Goal: Information Seeking & Learning: Understand process/instructions

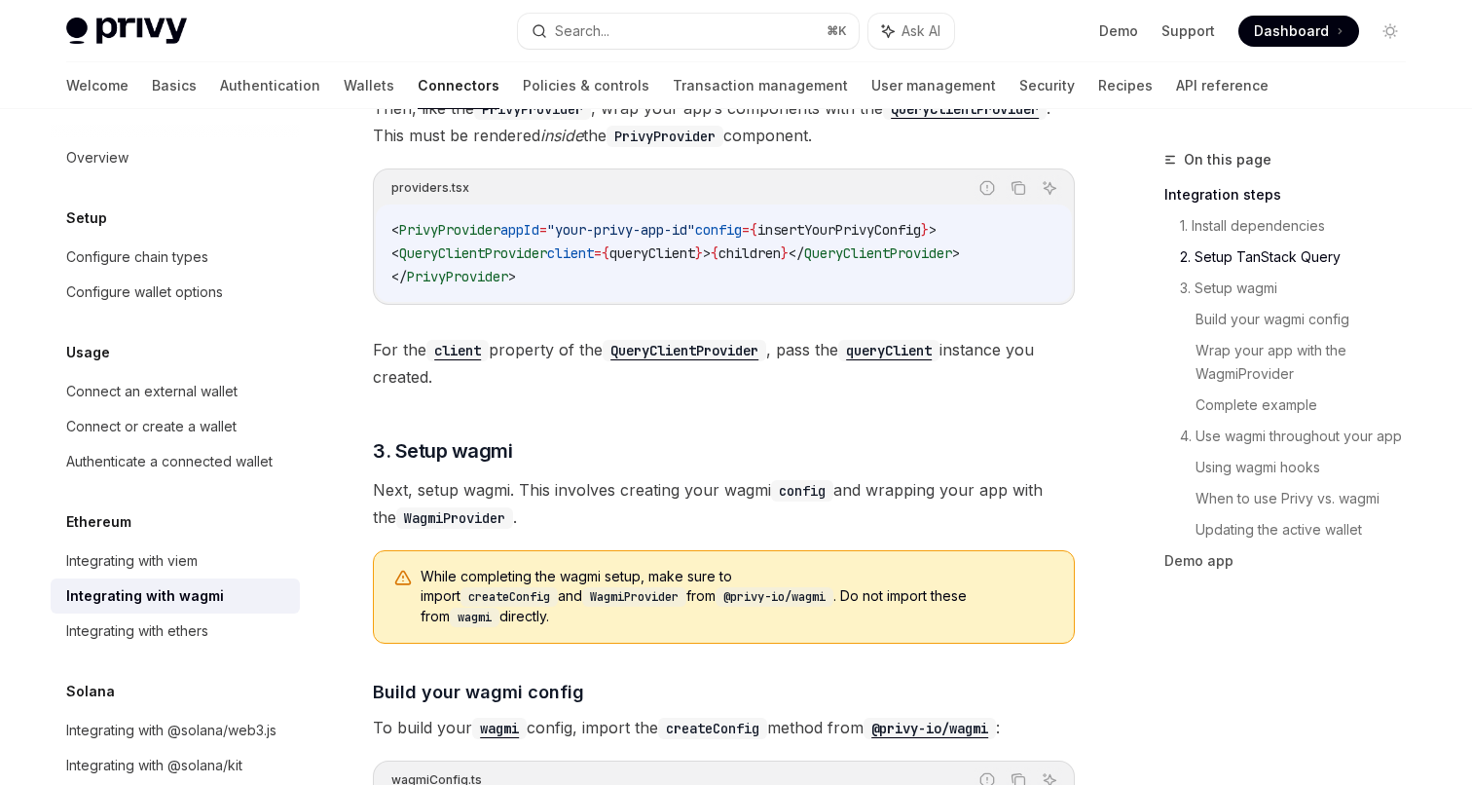
scroll to position [1355, 0]
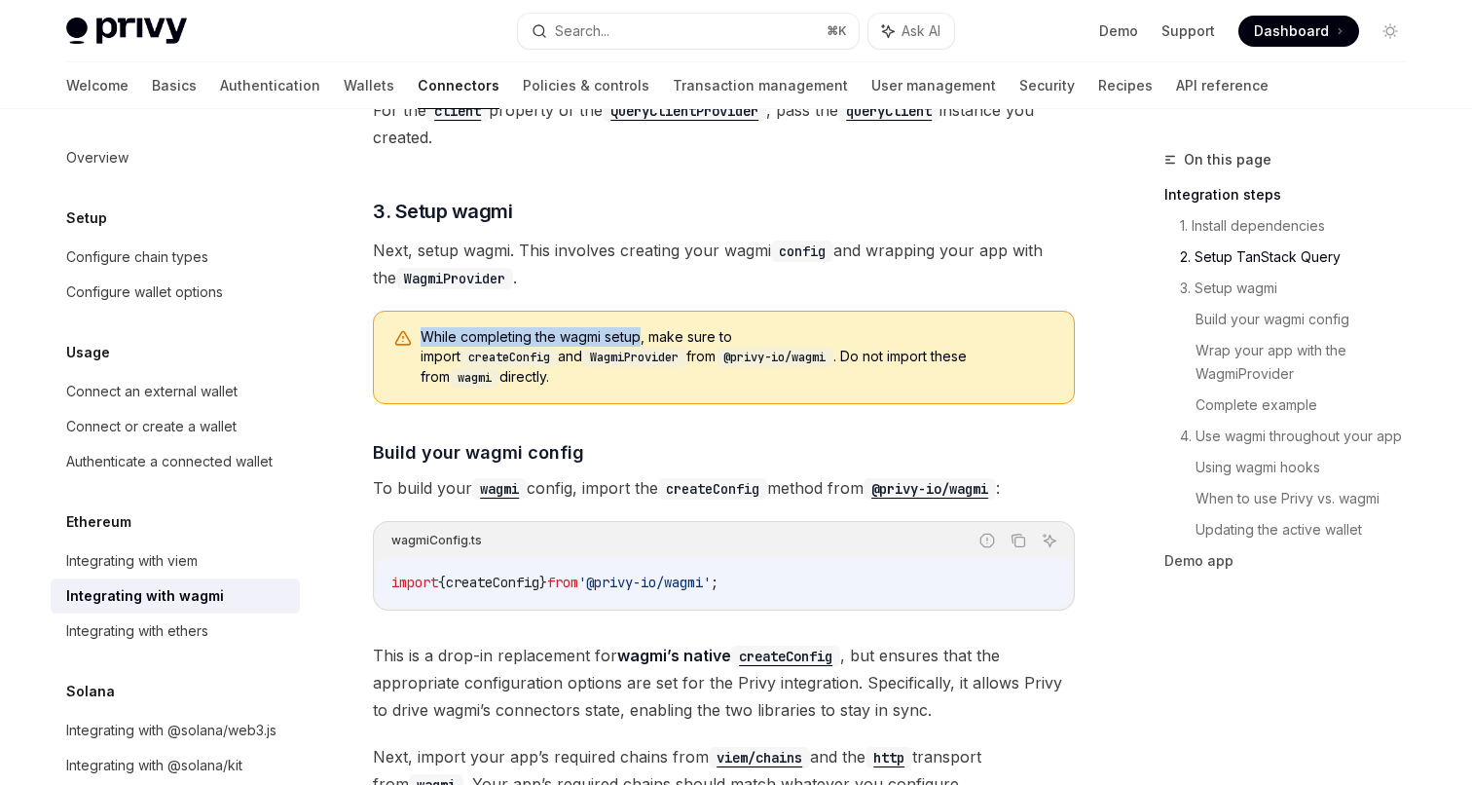
drag, startPoint x: 580, startPoint y: 319, endPoint x: 641, endPoint y: 337, distance: 62.9
click at [641, 337] on div "While completing the wagmi setup, make sure to import createConfig and WagmiPro…" at bounding box center [724, 357] width 702 height 93
click at [675, 344] on span "While completing the wagmi setup, make sure to import createConfig and WagmiPro…" at bounding box center [738, 357] width 634 height 60
click at [558, 348] on code "createConfig" at bounding box center [509, 357] width 97 height 19
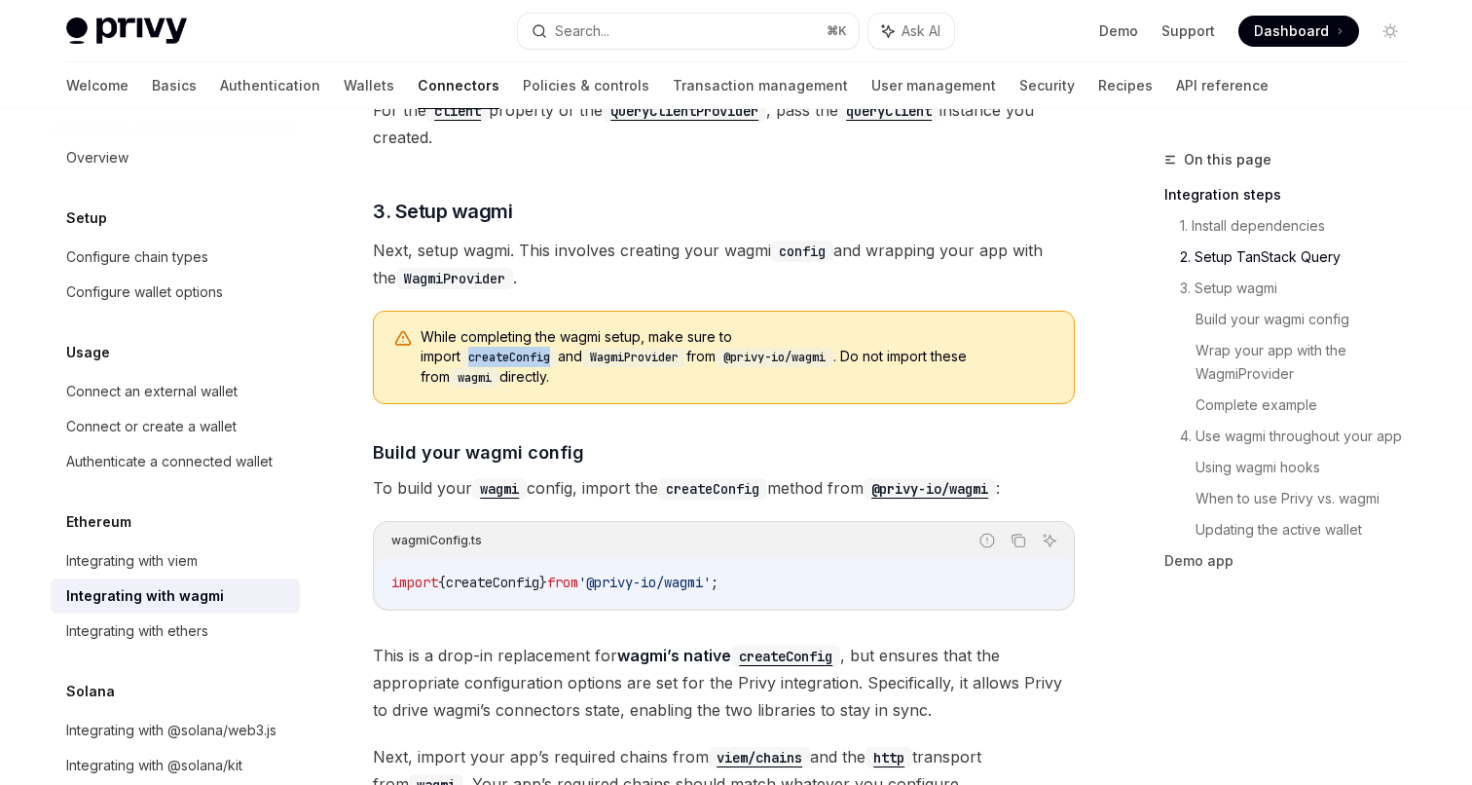
copy code "createConfig"
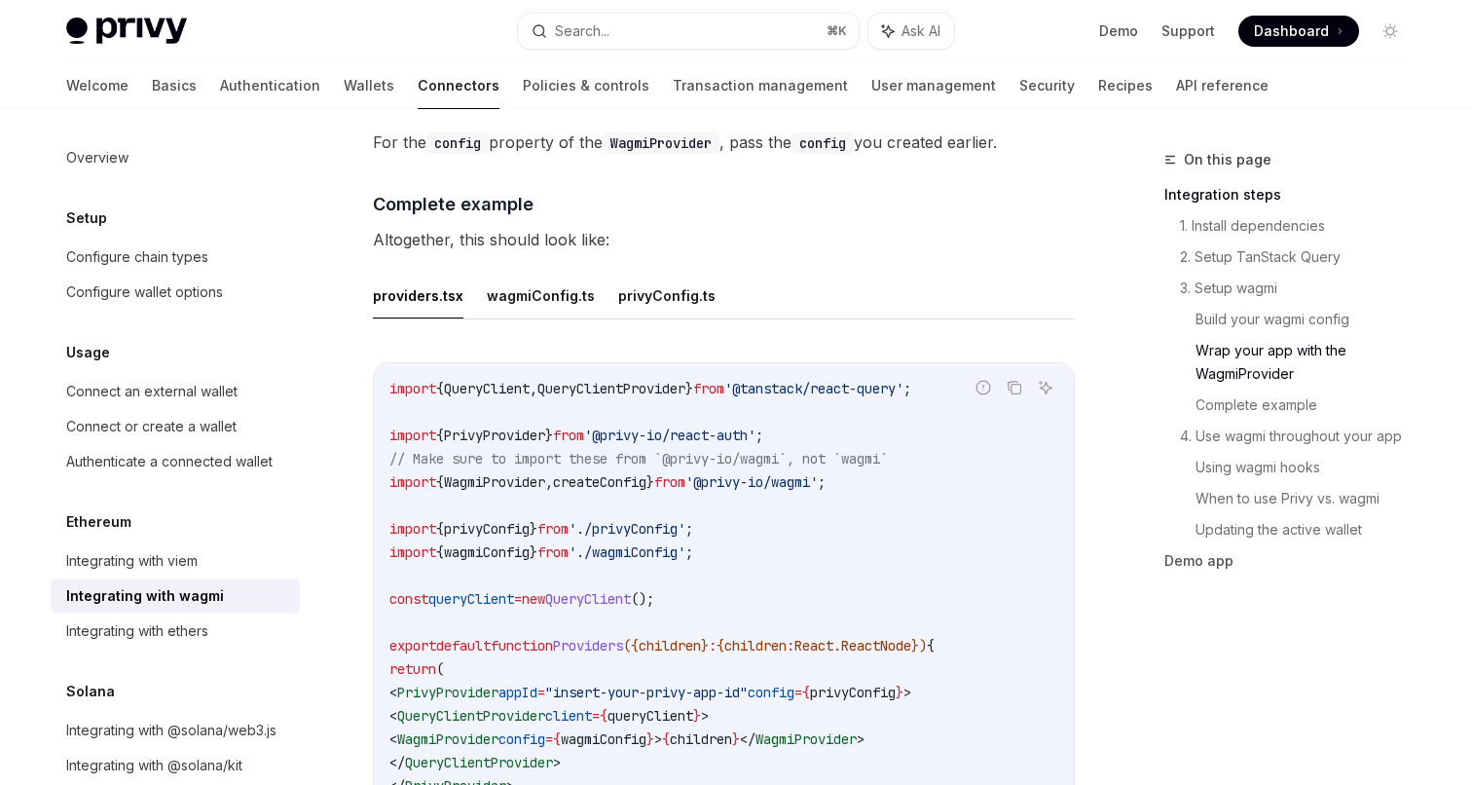
scroll to position [3500, 0]
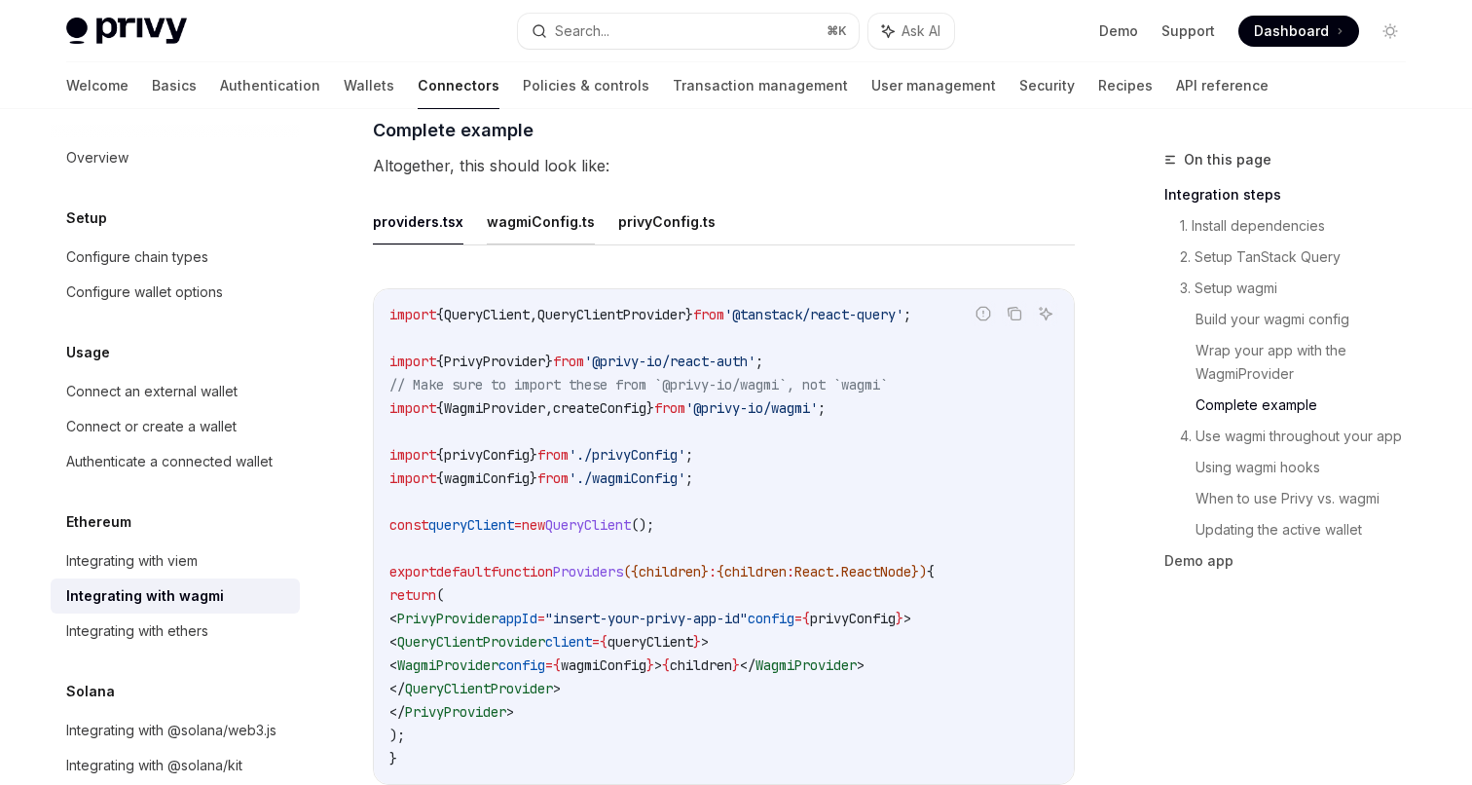
click at [552, 217] on button "wagmiConfig.ts" at bounding box center [541, 222] width 108 height 46
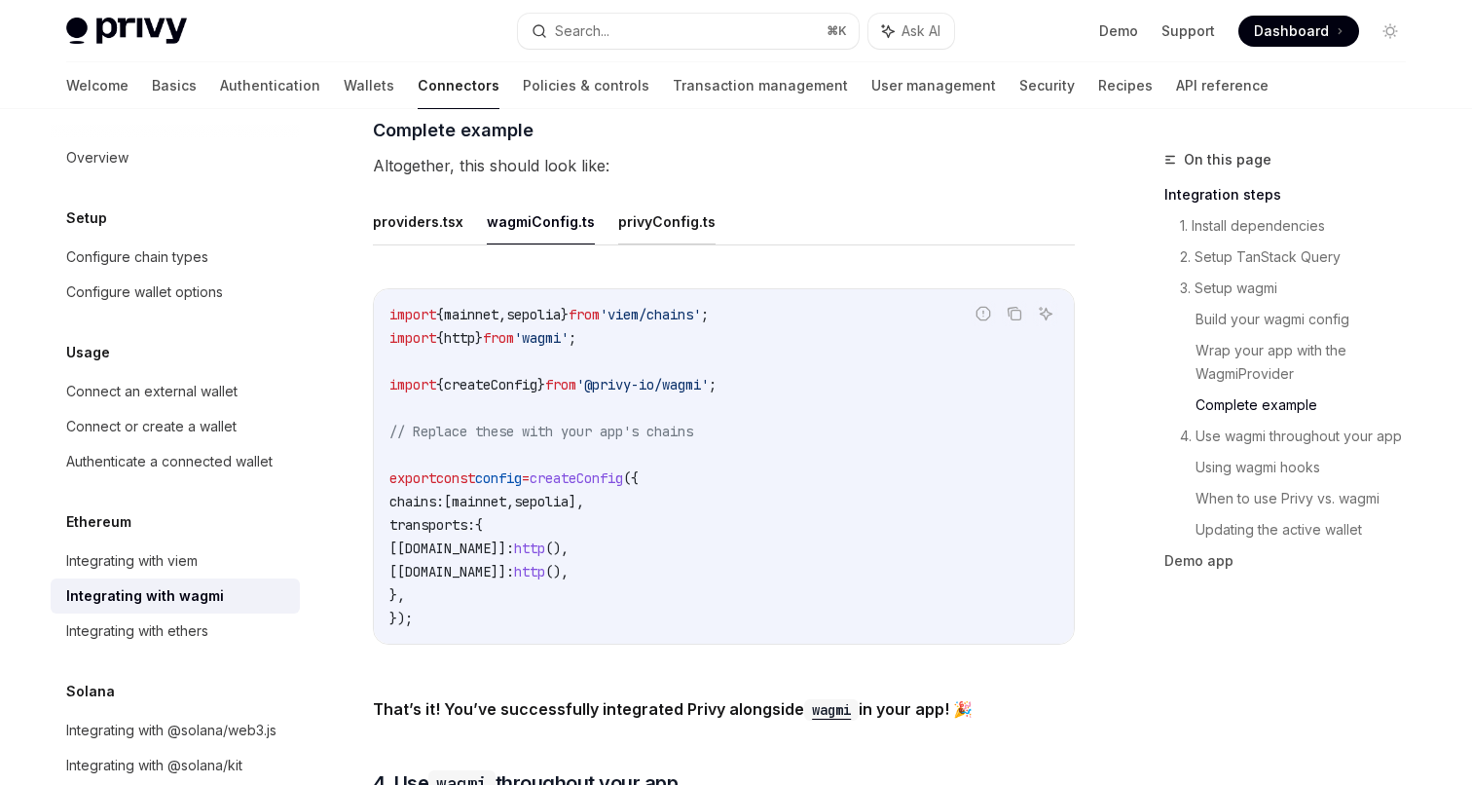
click at [663, 209] on button "privyConfig.ts" at bounding box center [666, 222] width 97 height 46
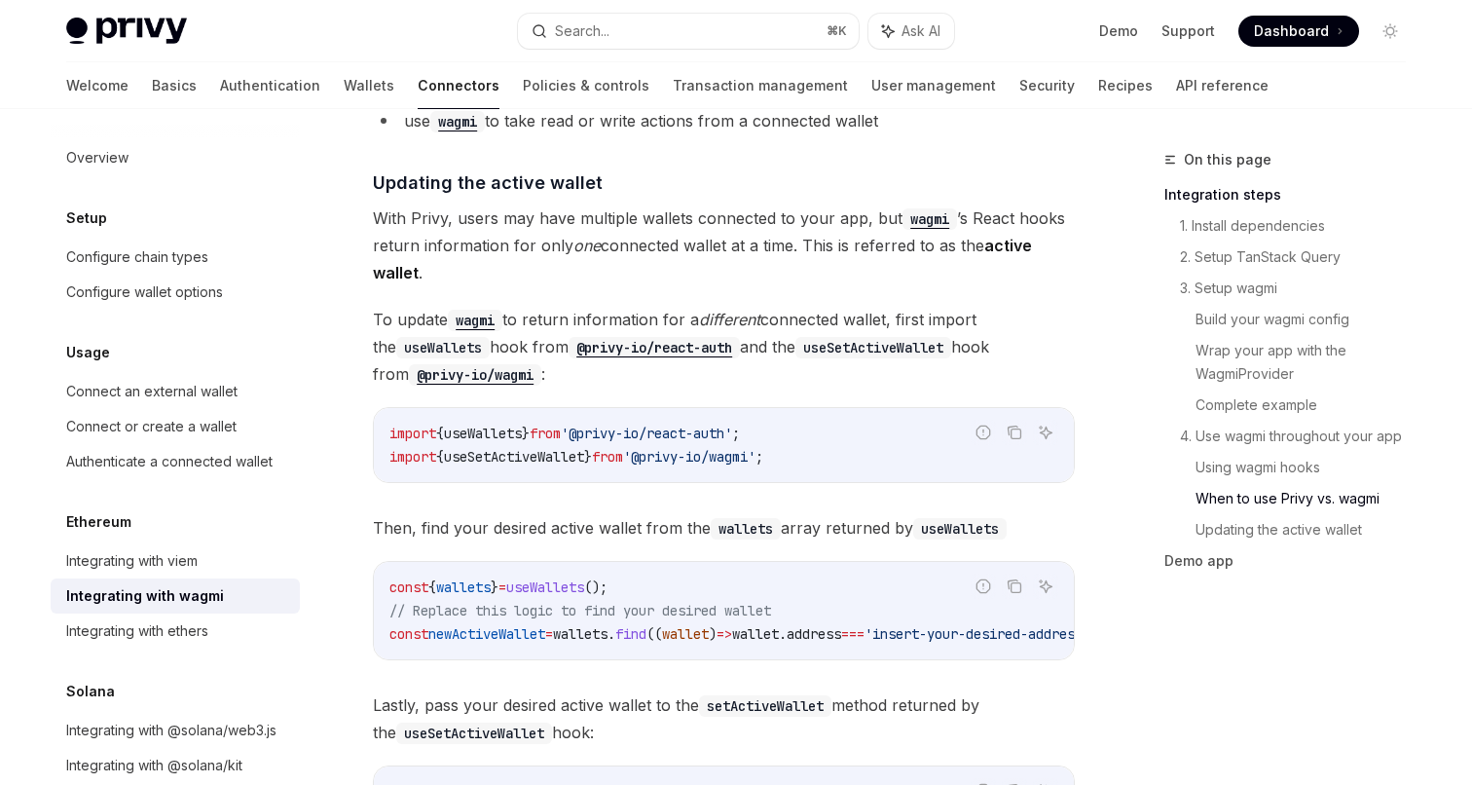
scroll to position [4996, 0]
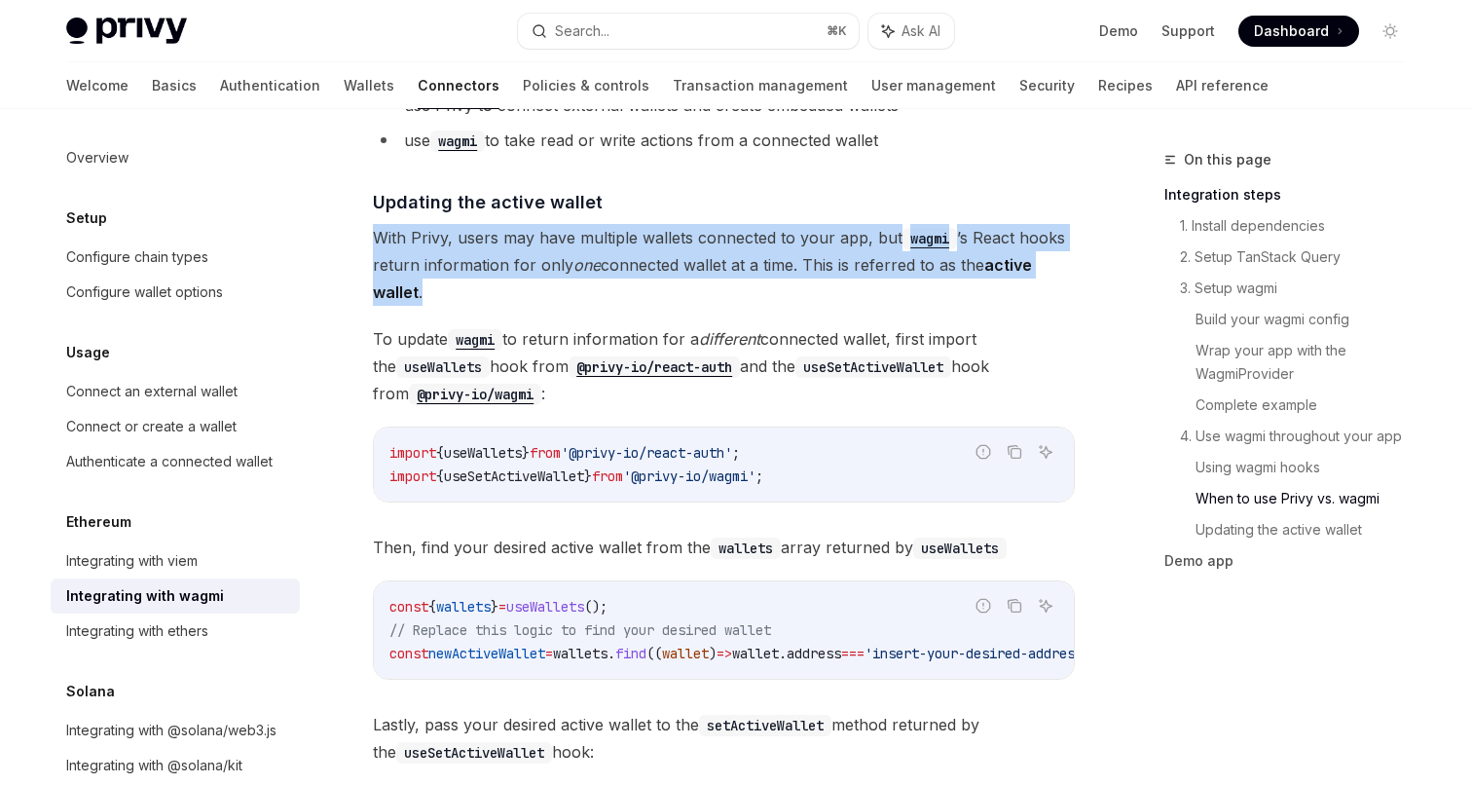
drag, startPoint x: 678, startPoint y: 205, endPoint x: 669, endPoint y: 265, distance: 61.0
click at [638, 270] on span "With Privy, users may have multiple wallets connected to your app, but wagmi ’s…" at bounding box center [724, 265] width 702 height 82
drag, startPoint x: 622, startPoint y: 267, endPoint x: 666, endPoint y: 213, distance: 69.2
click at [666, 224] on span "With Privy, users may have multiple wallets connected to your app, but wagmi ’s…" at bounding box center [724, 265] width 702 height 82
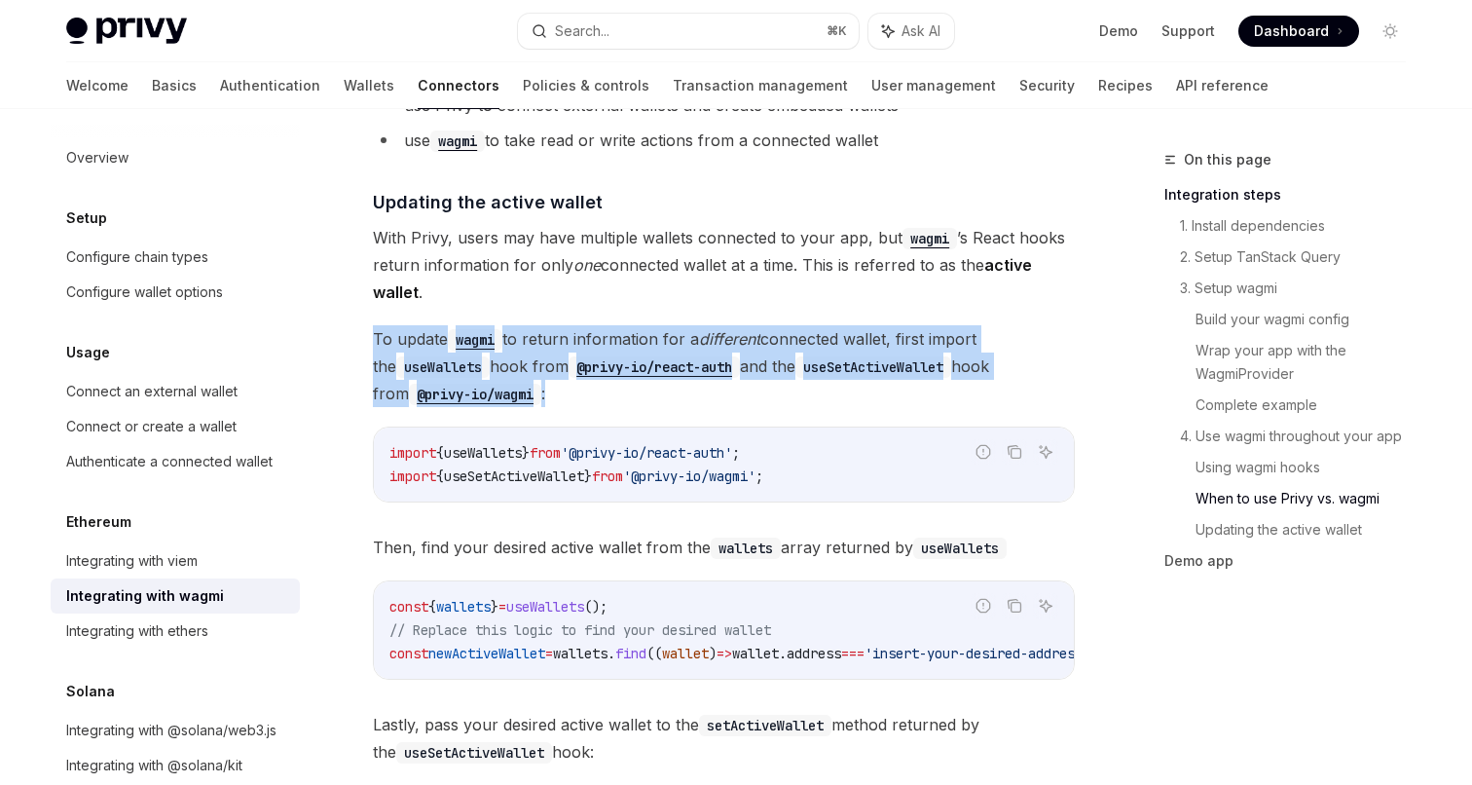
drag, startPoint x: 561, startPoint y: 303, endPoint x: 559, endPoint y: 378, distance: 75.0
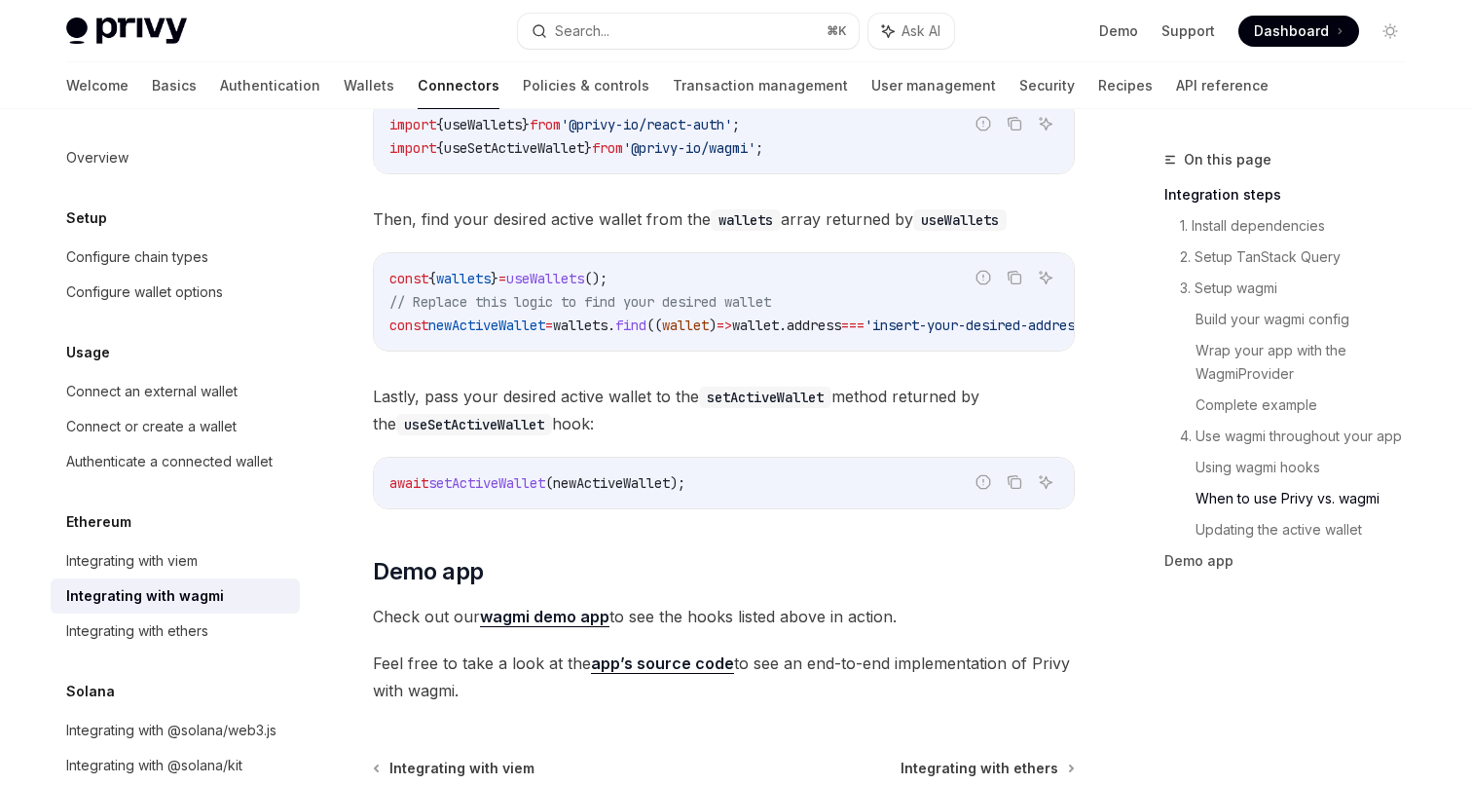
scroll to position [5450, 0]
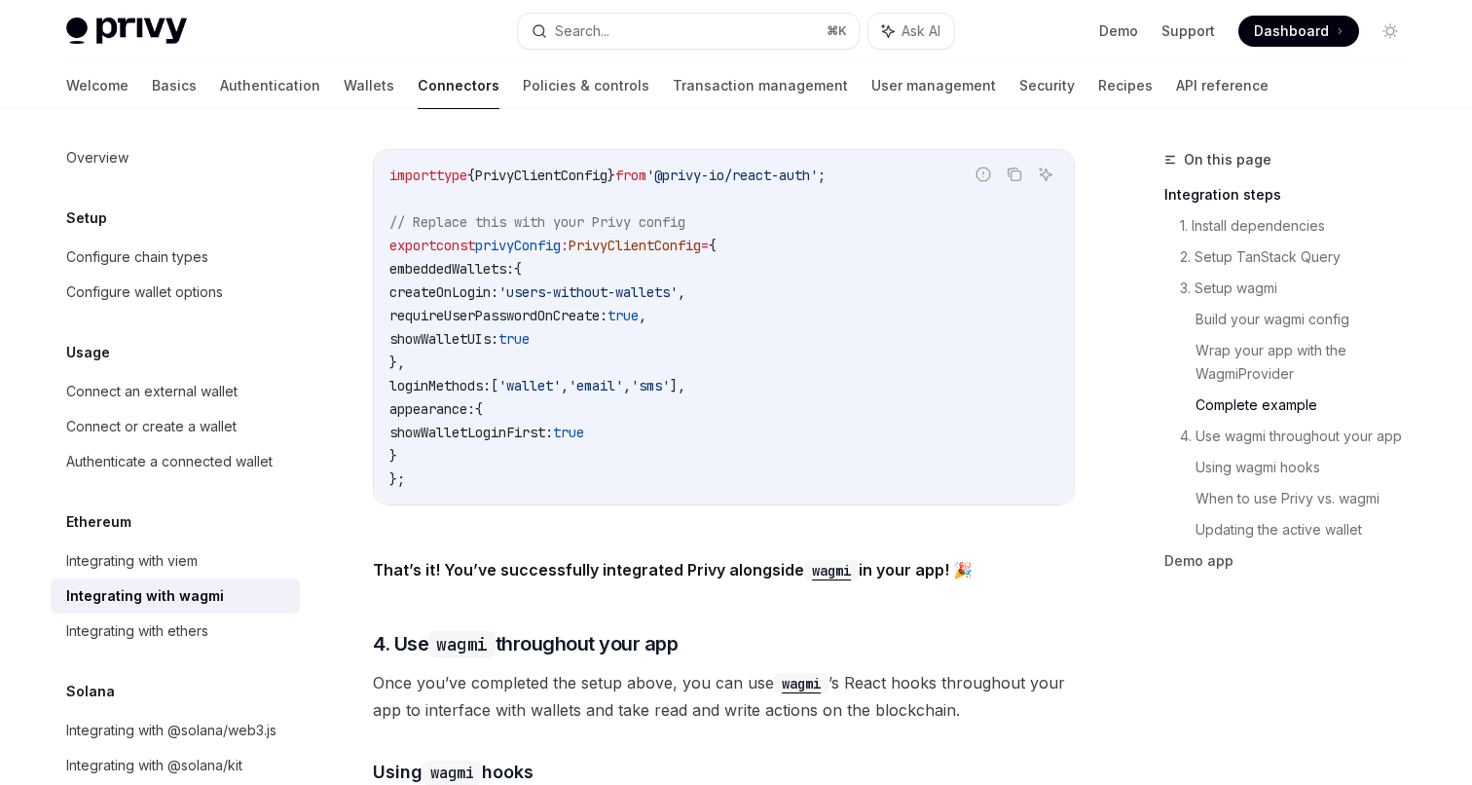
scroll to position [3638, 0]
click at [952, 196] on div "Report incorrect code" at bounding box center [983, 205] width 137 height 19
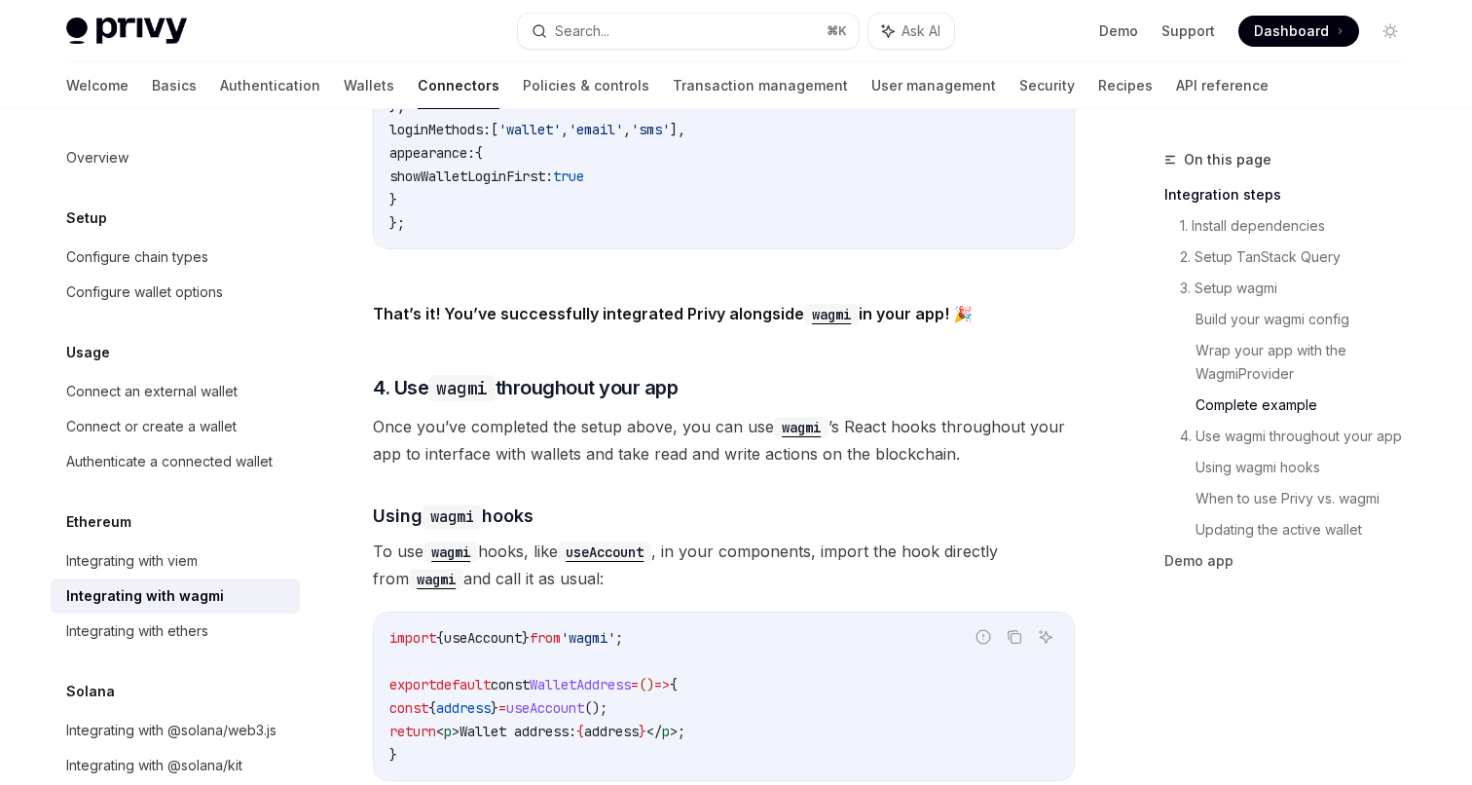
scroll to position [4139, 0]
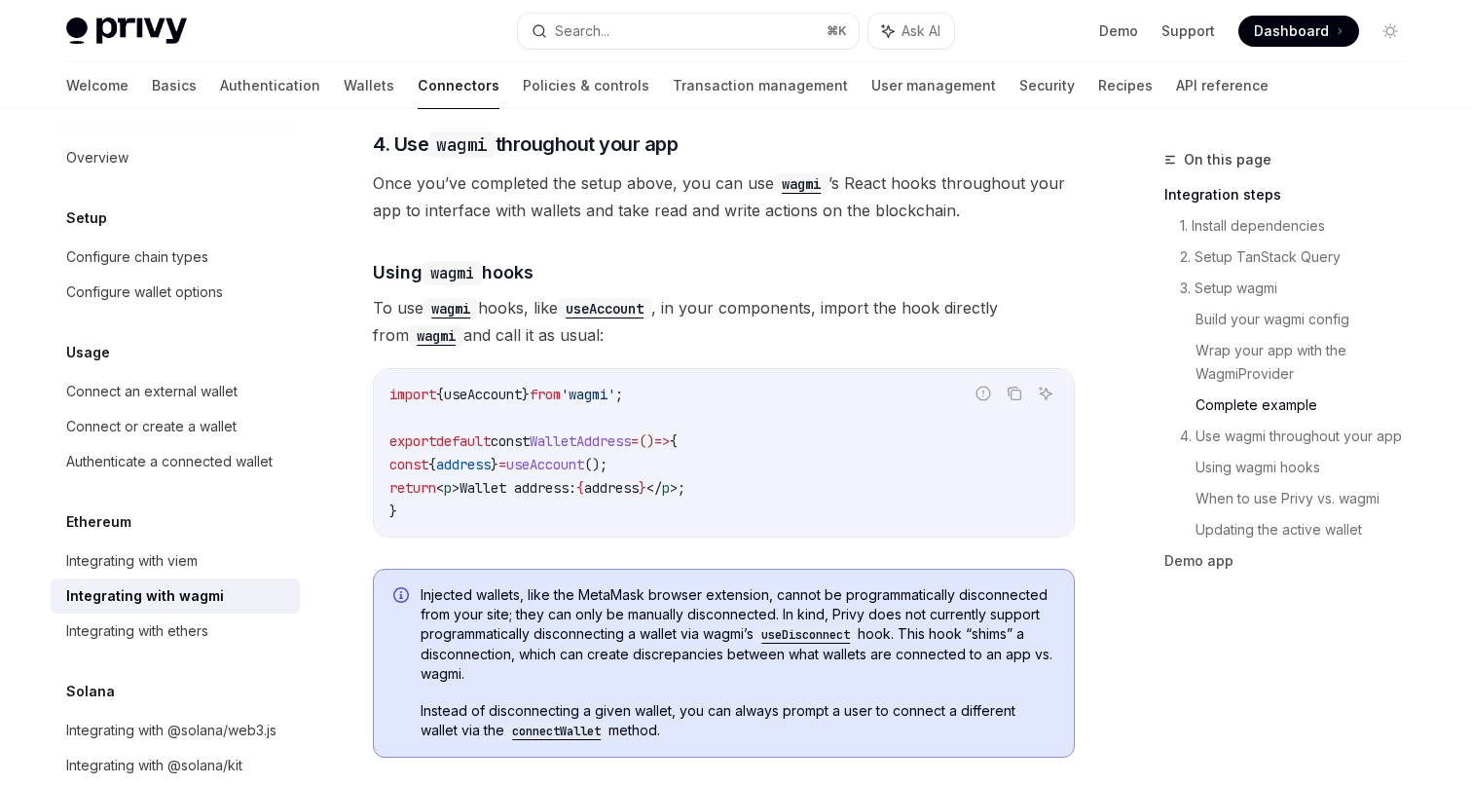
click at [1016, 209] on span "Once you’ve completed the setup above, you can use wagmi ’s React hooks through…" at bounding box center [724, 196] width 702 height 55
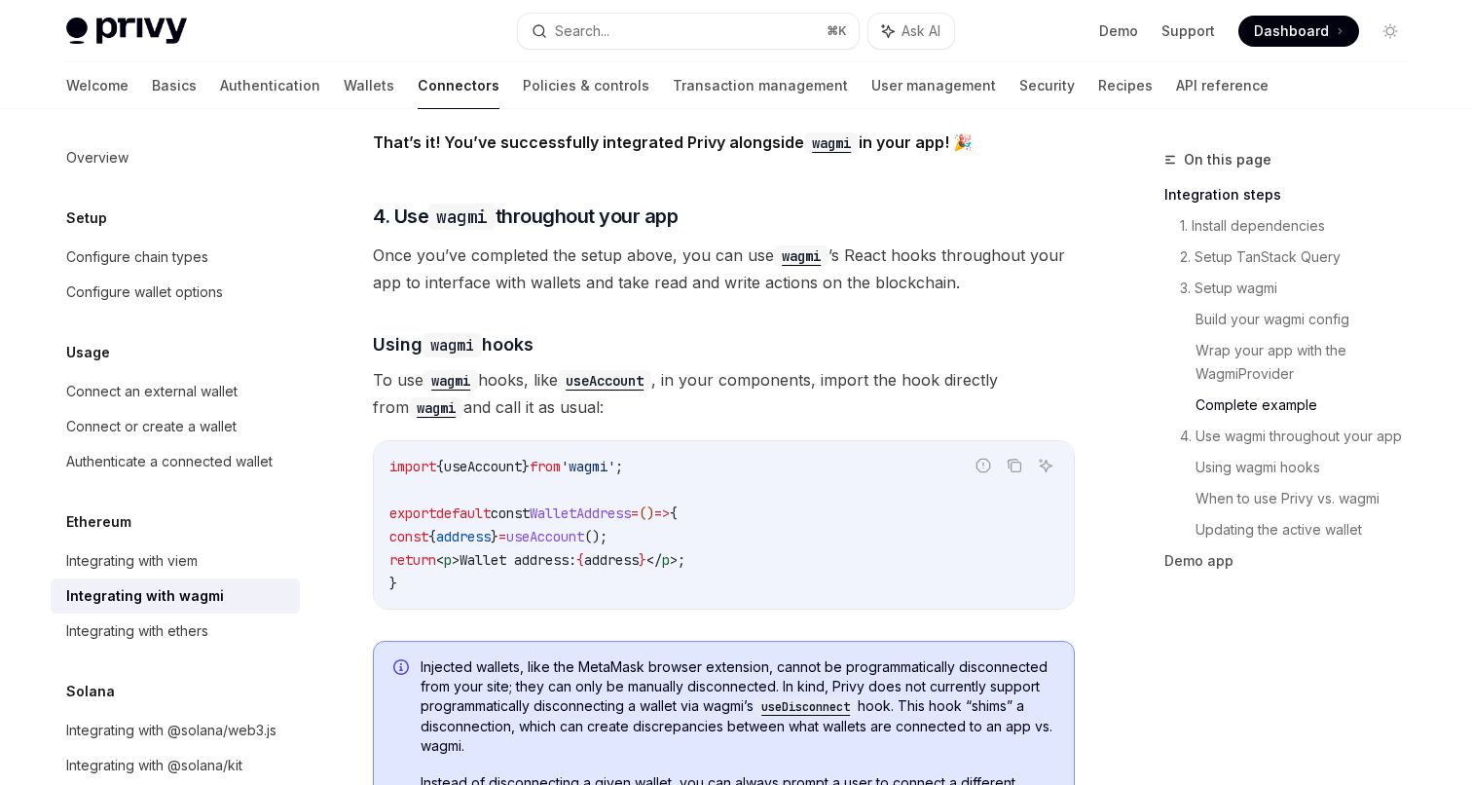
scroll to position [4066, 0]
click at [594, 459] on span "'wagmi'" at bounding box center [588, 468] width 55 height 18
click at [561, 459] on span "from" at bounding box center [545, 468] width 31 height 18
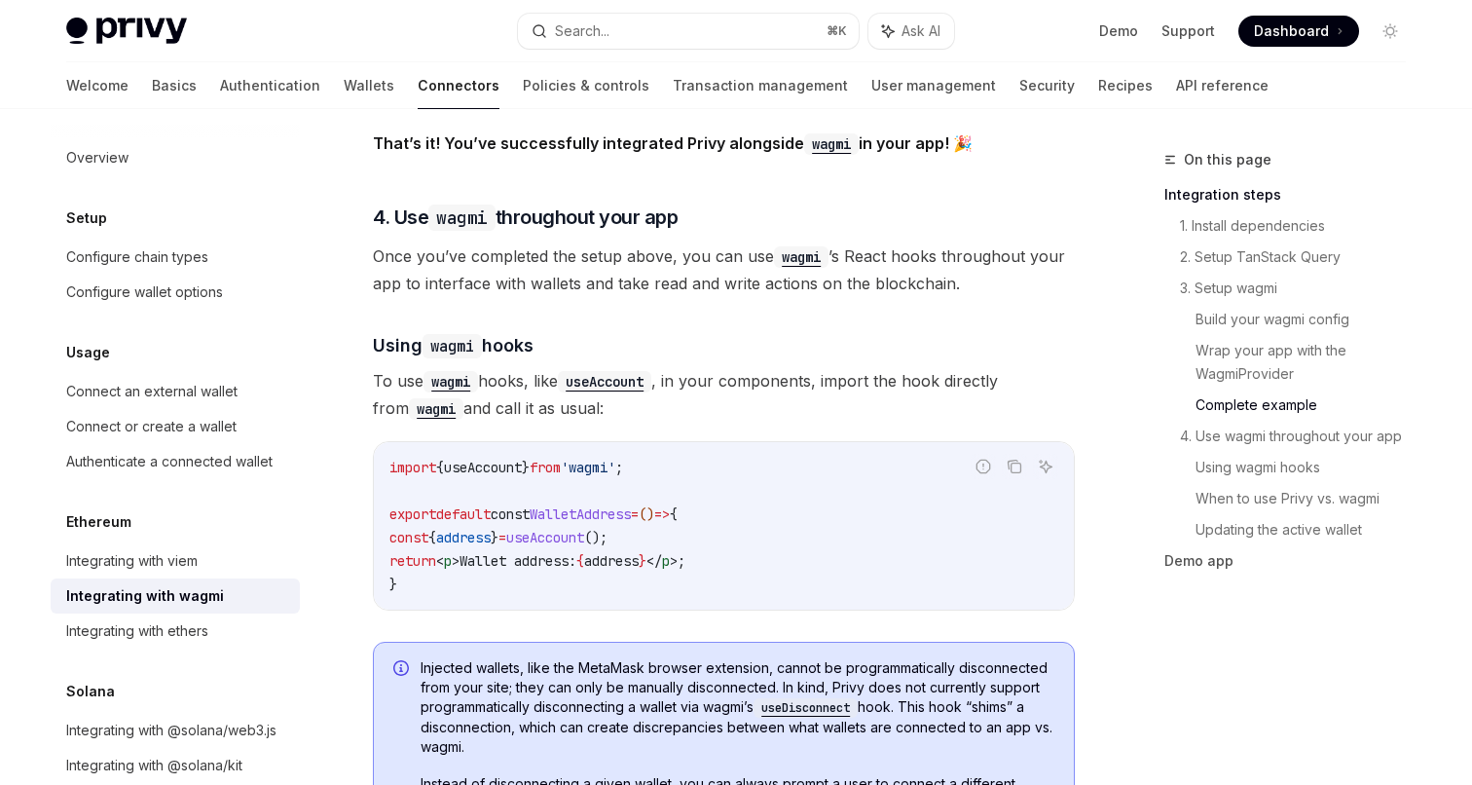
click at [561, 459] on span "from" at bounding box center [545, 468] width 31 height 18
click at [554, 459] on span "from" at bounding box center [545, 468] width 31 height 18
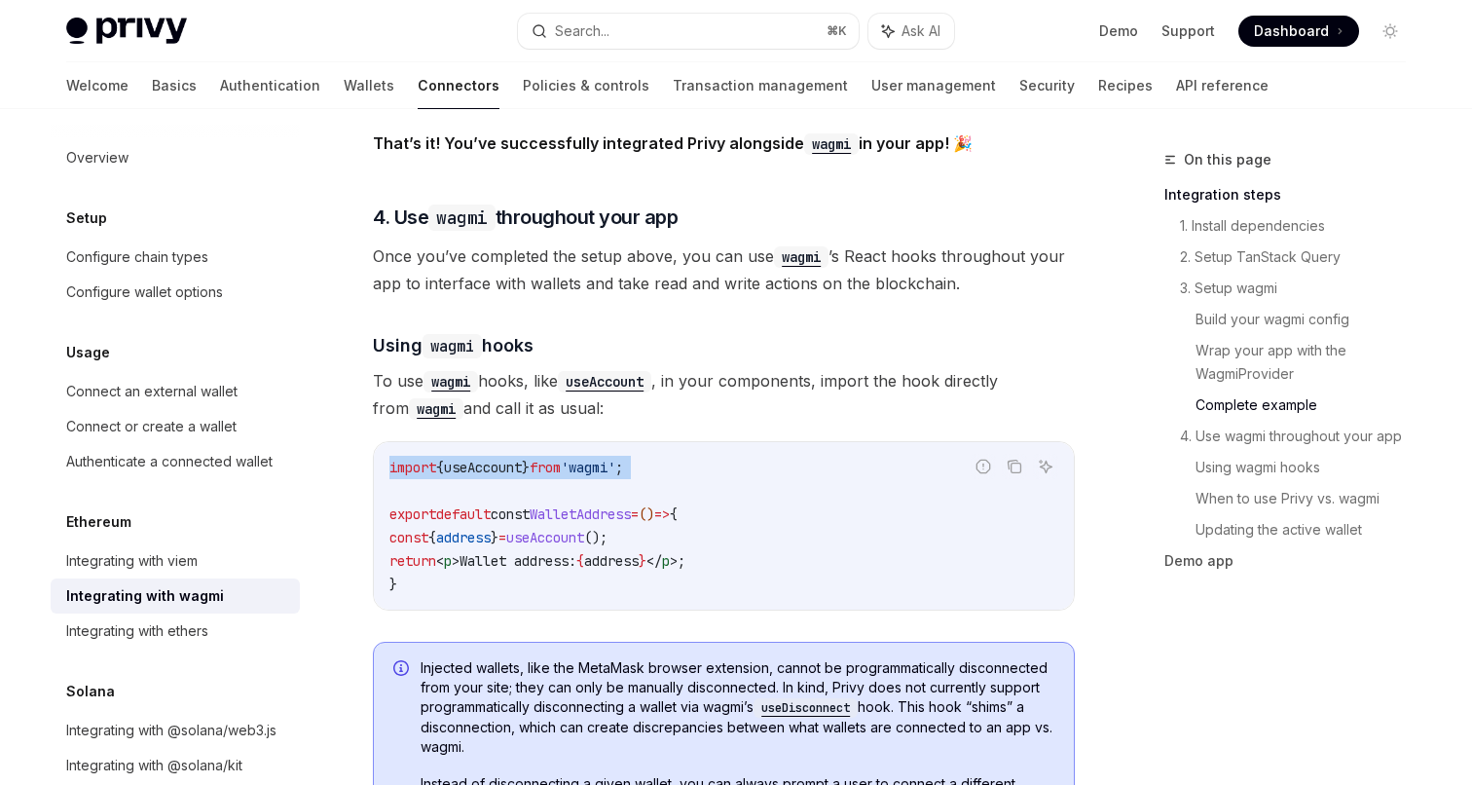
click at [561, 459] on span "from" at bounding box center [545, 468] width 31 height 18
click at [530, 460] on span "}" at bounding box center [526, 468] width 8 height 18
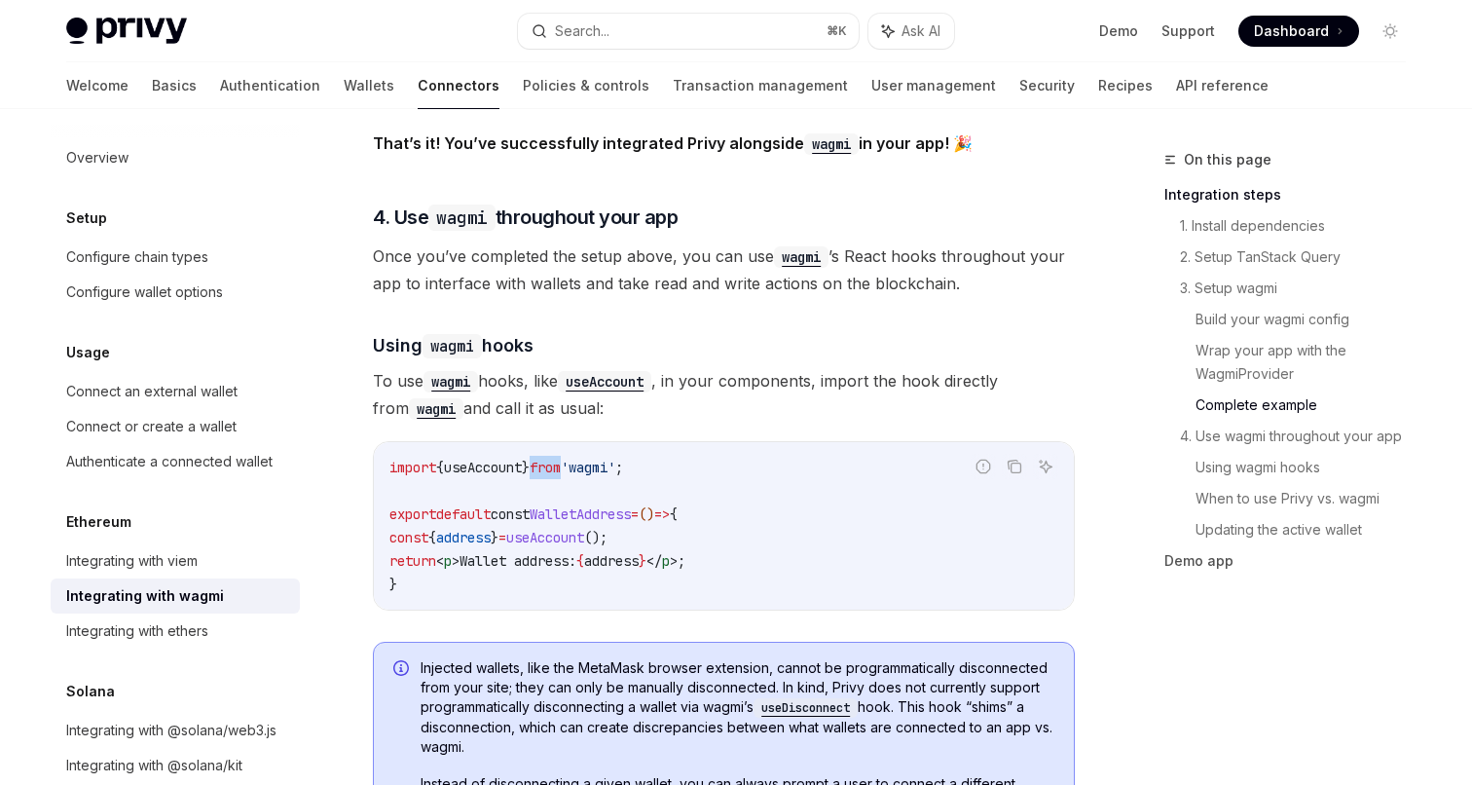
click at [530, 460] on span "}" at bounding box center [526, 468] width 8 height 18
click at [522, 459] on span "useAccount" at bounding box center [483, 468] width 78 height 18
click at [530, 459] on span "}" at bounding box center [526, 468] width 8 height 18
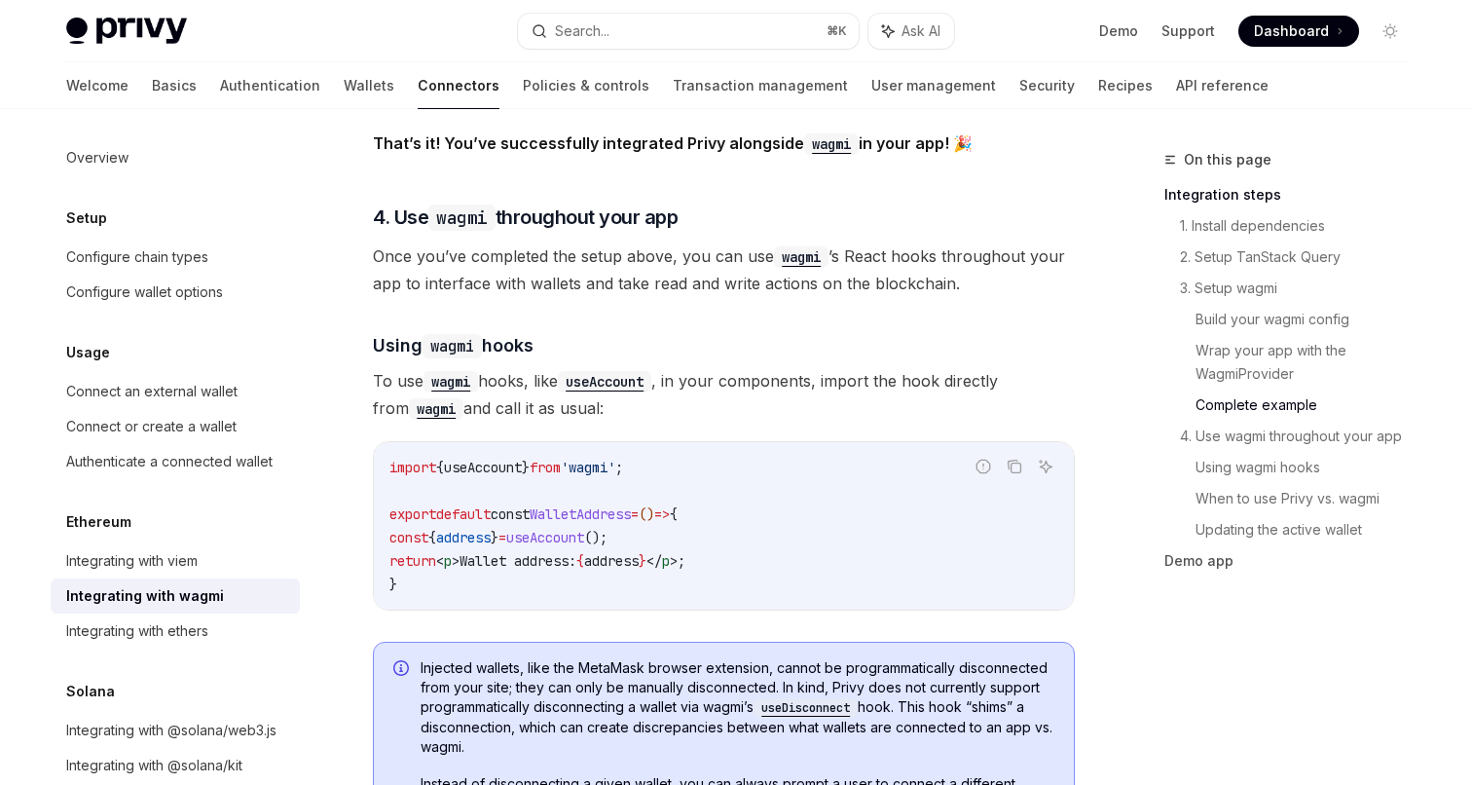
click at [530, 459] on span "}" at bounding box center [526, 468] width 8 height 18
click at [554, 459] on span "from" at bounding box center [545, 468] width 31 height 18
click at [522, 459] on span "useAccount" at bounding box center [483, 468] width 78 height 18
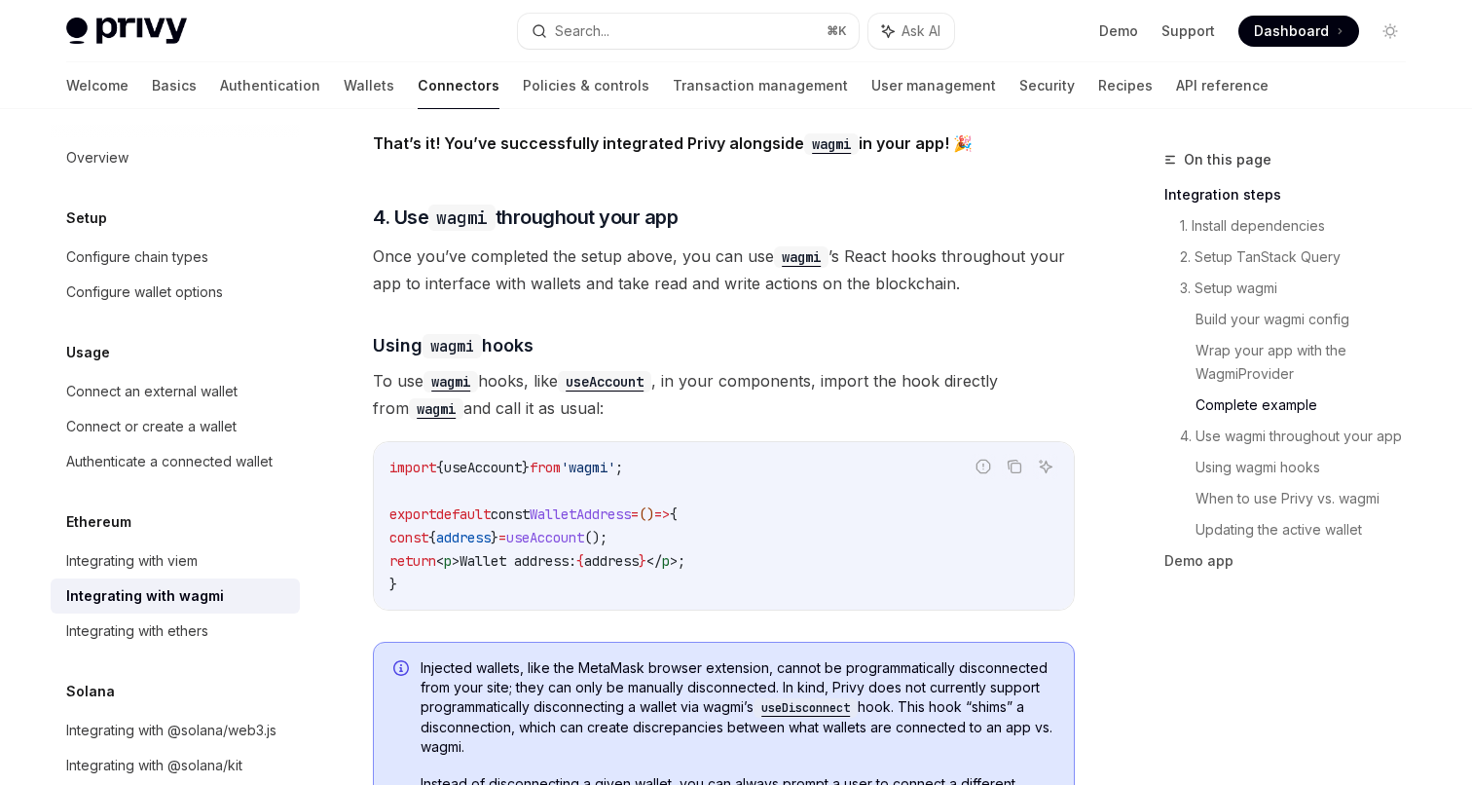
click at [522, 459] on span "useAccount" at bounding box center [483, 468] width 78 height 18
click at [556, 461] on span "from" at bounding box center [545, 468] width 31 height 18
click at [530, 459] on span "}" at bounding box center [526, 468] width 8 height 18
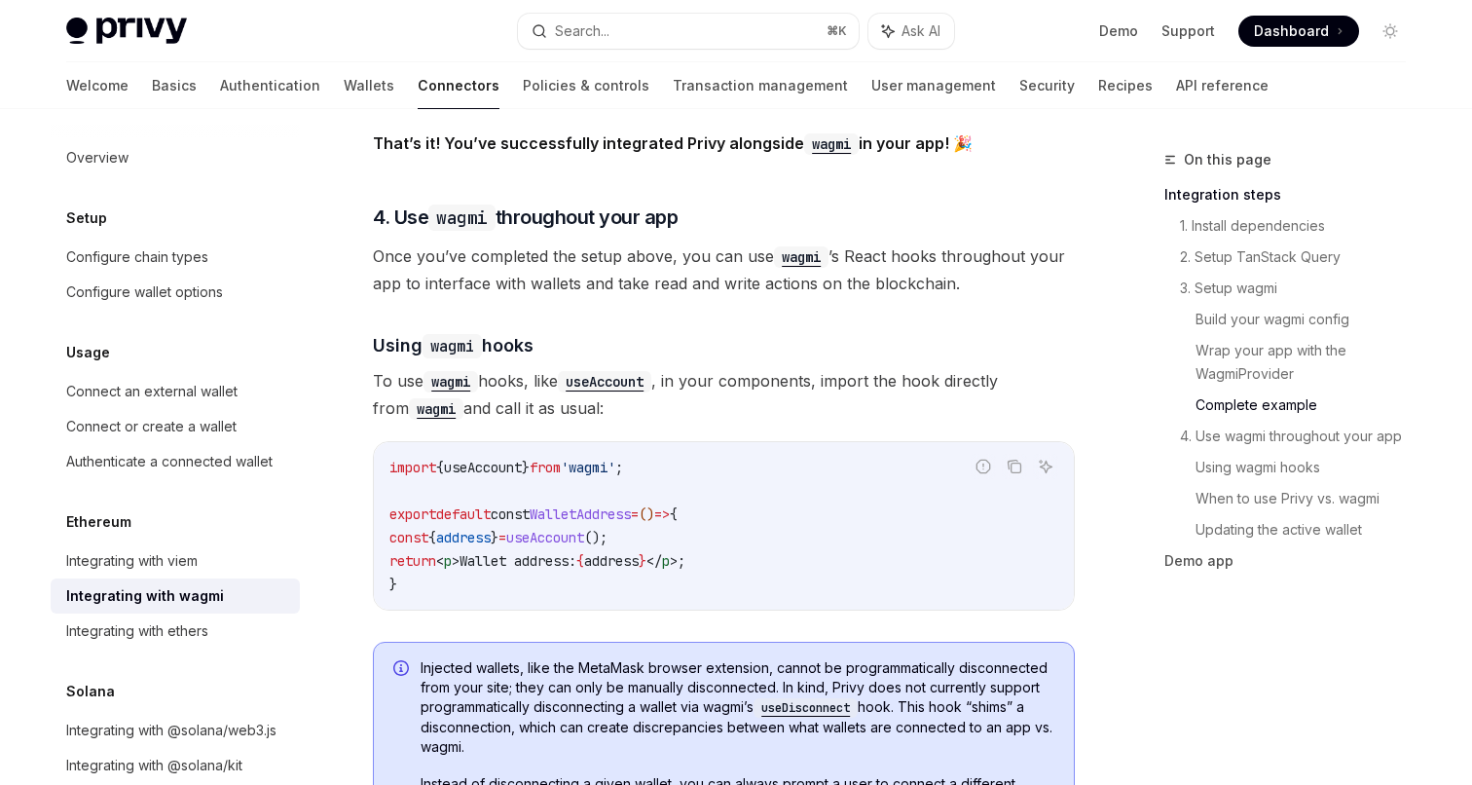
click at [530, 459] on span "}" at bounding box center [526, 468] width 8 height 18
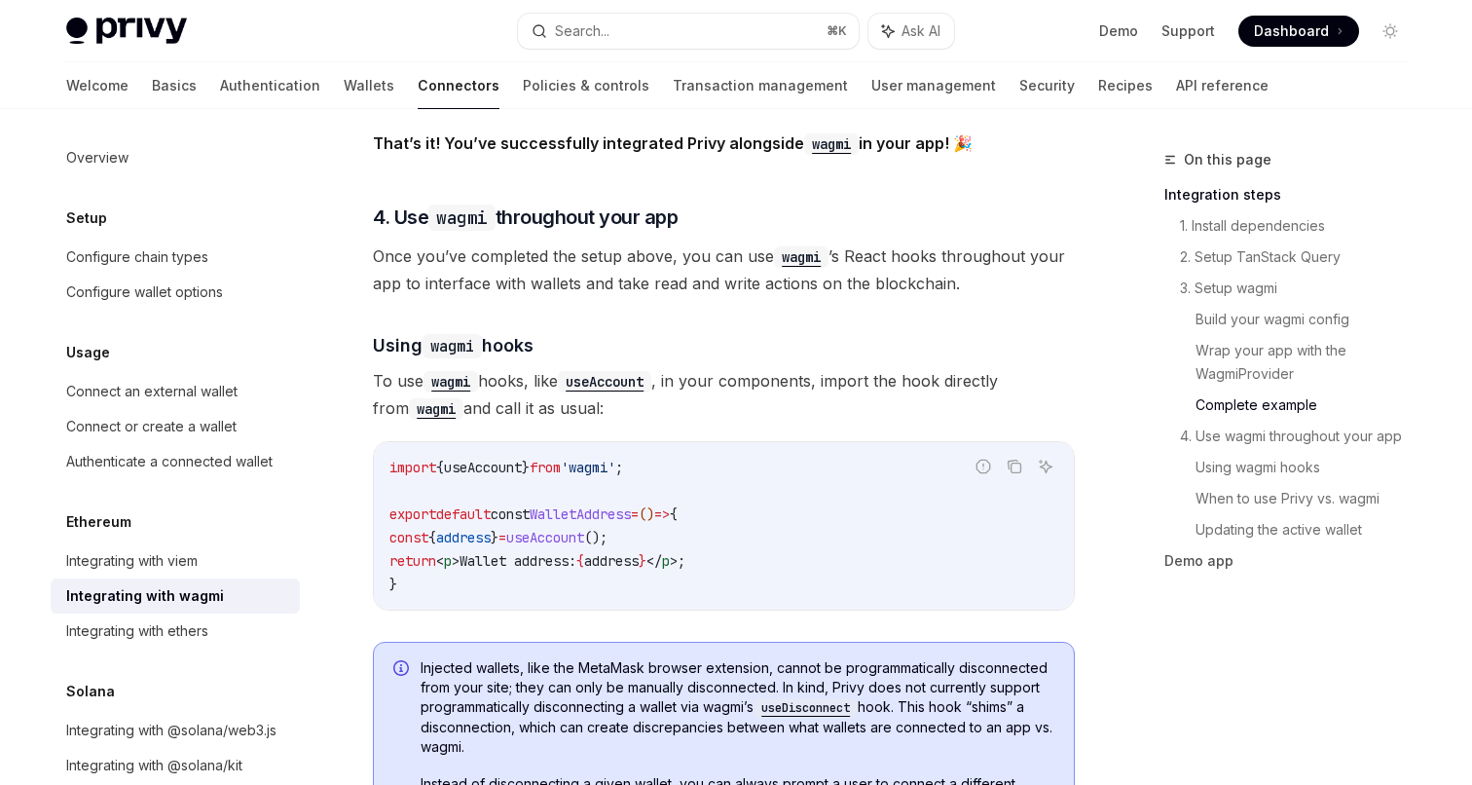
click at [530, 459] on span "}" at bounding box center [526, 468] width 8 height 18
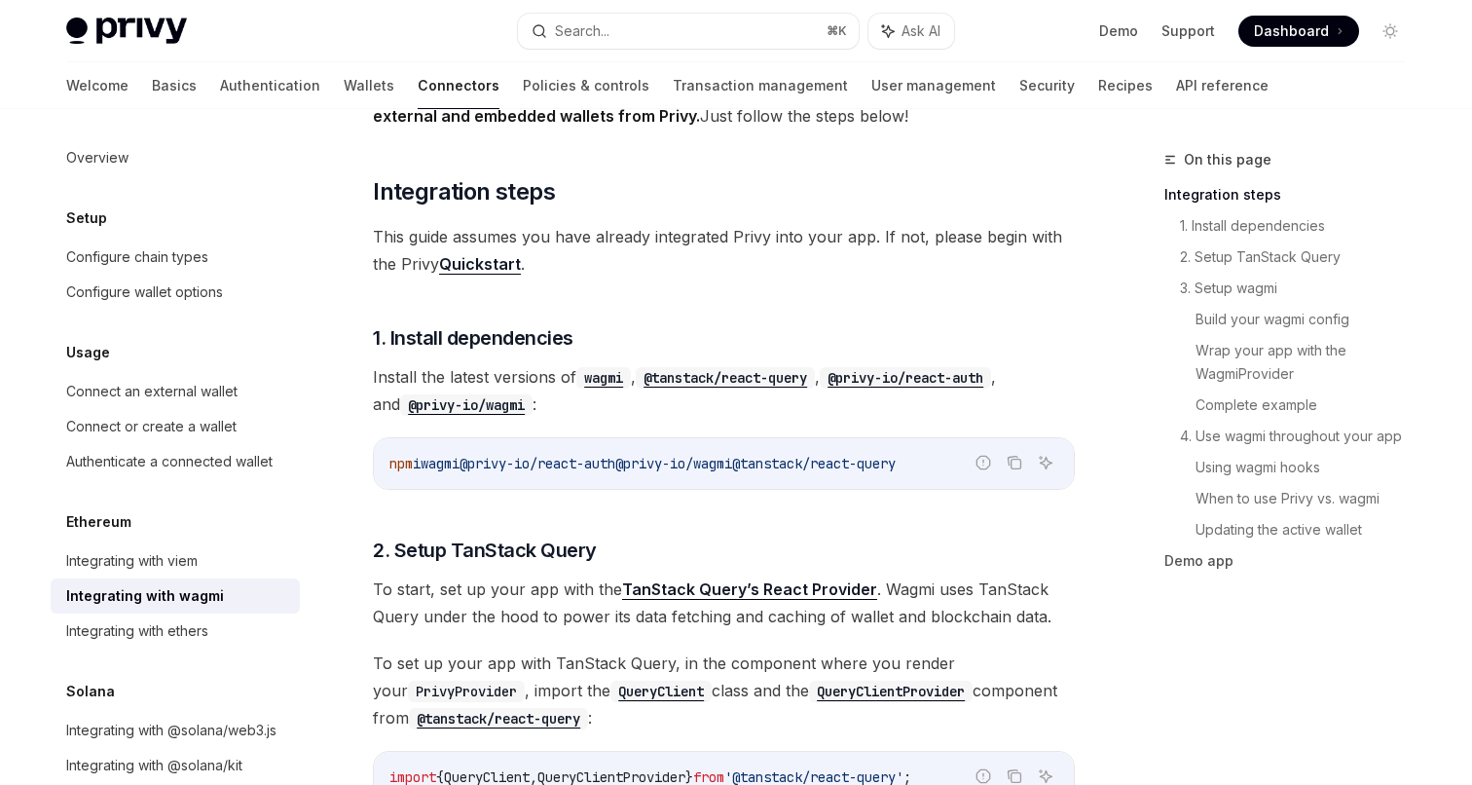
scroll to position [333, 0]
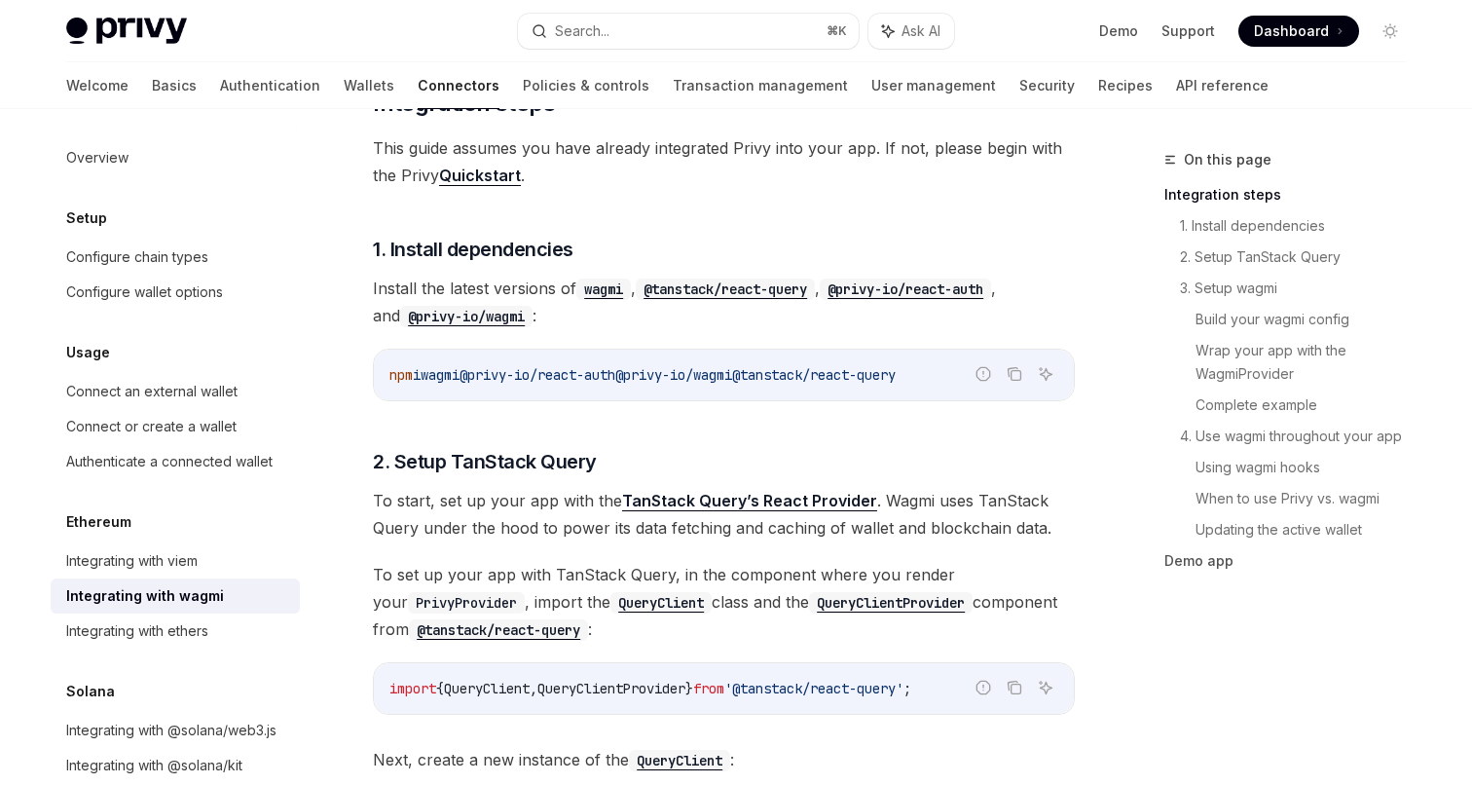
drag, startPoint x: 488, startPoint y: 374, endPoint x: 649, endPoint y: 380, distance: 160.8
click at [615, 380] on span "@privy-io/react-auth" at bounding box center [538, 375] width 156 height 18
drag, startPoint x: 658, startPoint y: 371, endPoint x: 784, endPoint y: 380, distance: 125.9
click at [784, 380] on span "npm i wagmi @privy-io/react-auth @privy-io/wagmi @tanstack/react-query" at bounding box center [643, 375] width 506 height 18
drag, startPoint x: 790, startPoint y: 376, endPoint x: 998, endPoint y: 385, distance: 208.6
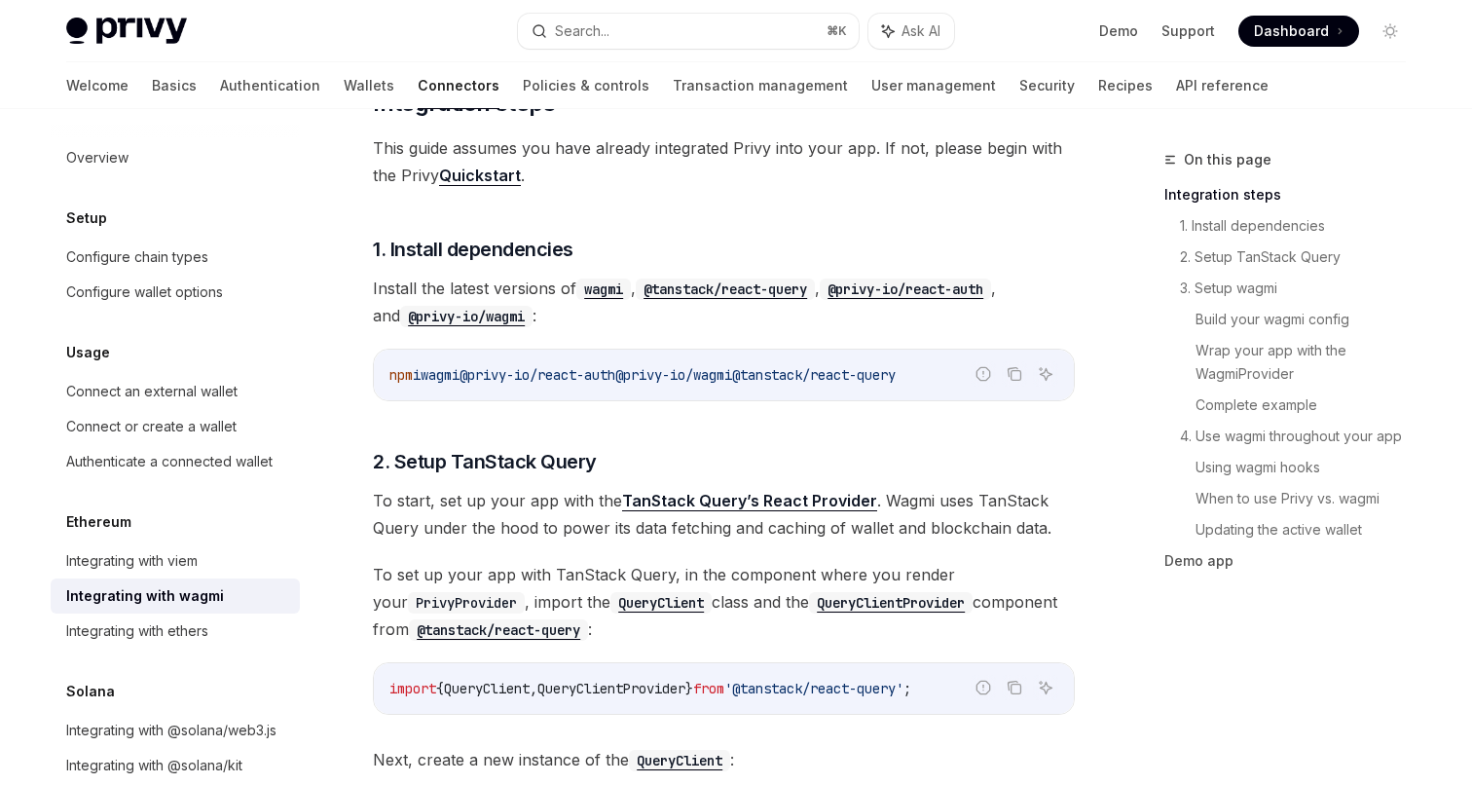
click at [998, 385] on code "npm i wagmi @privy-io/react-auth @privy-io/wagmi @tanstack/react-query" at bounding box center [724, 374] width 669 height 23
copy span "@tanstack/react-query"
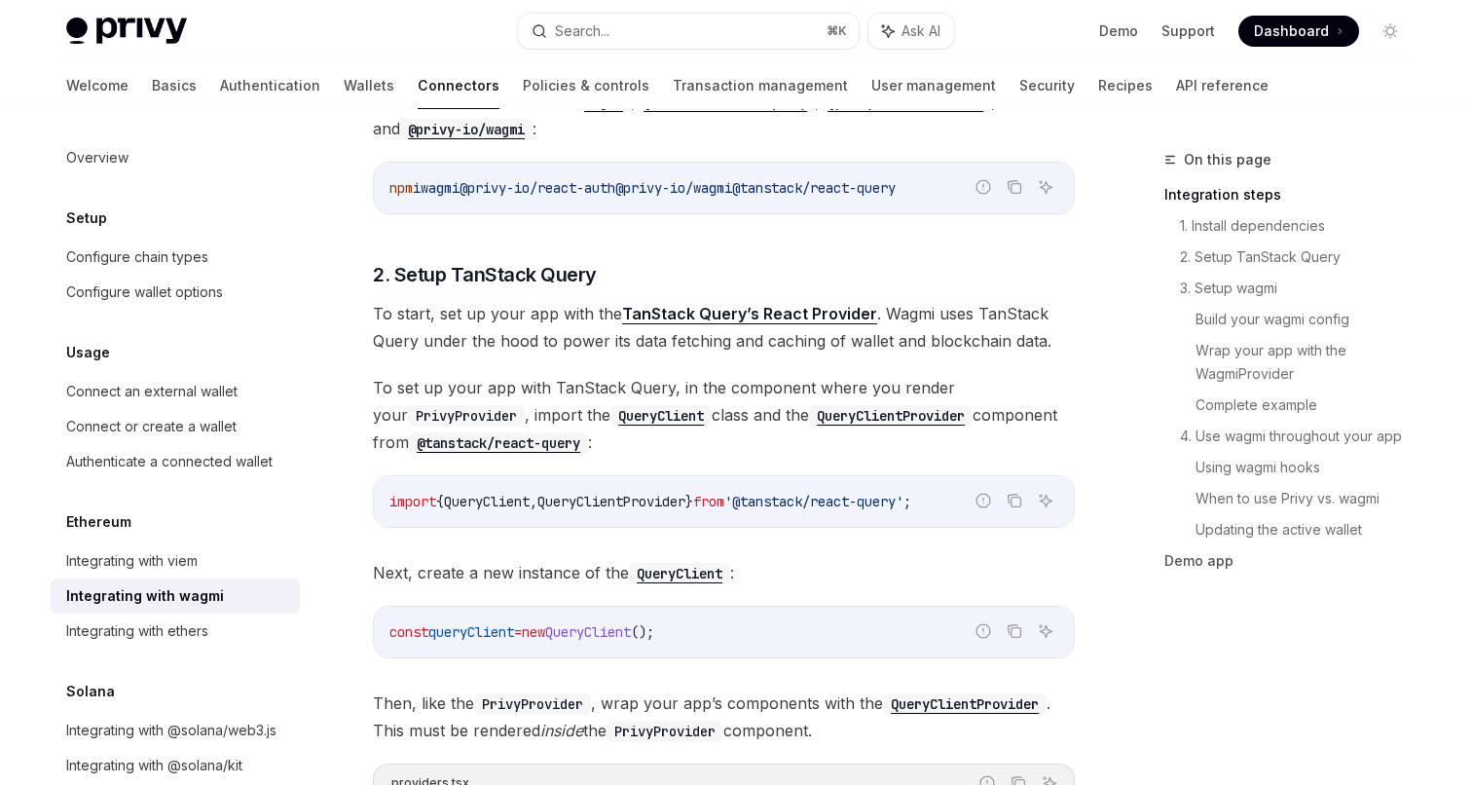
scroll to position [590, 0]
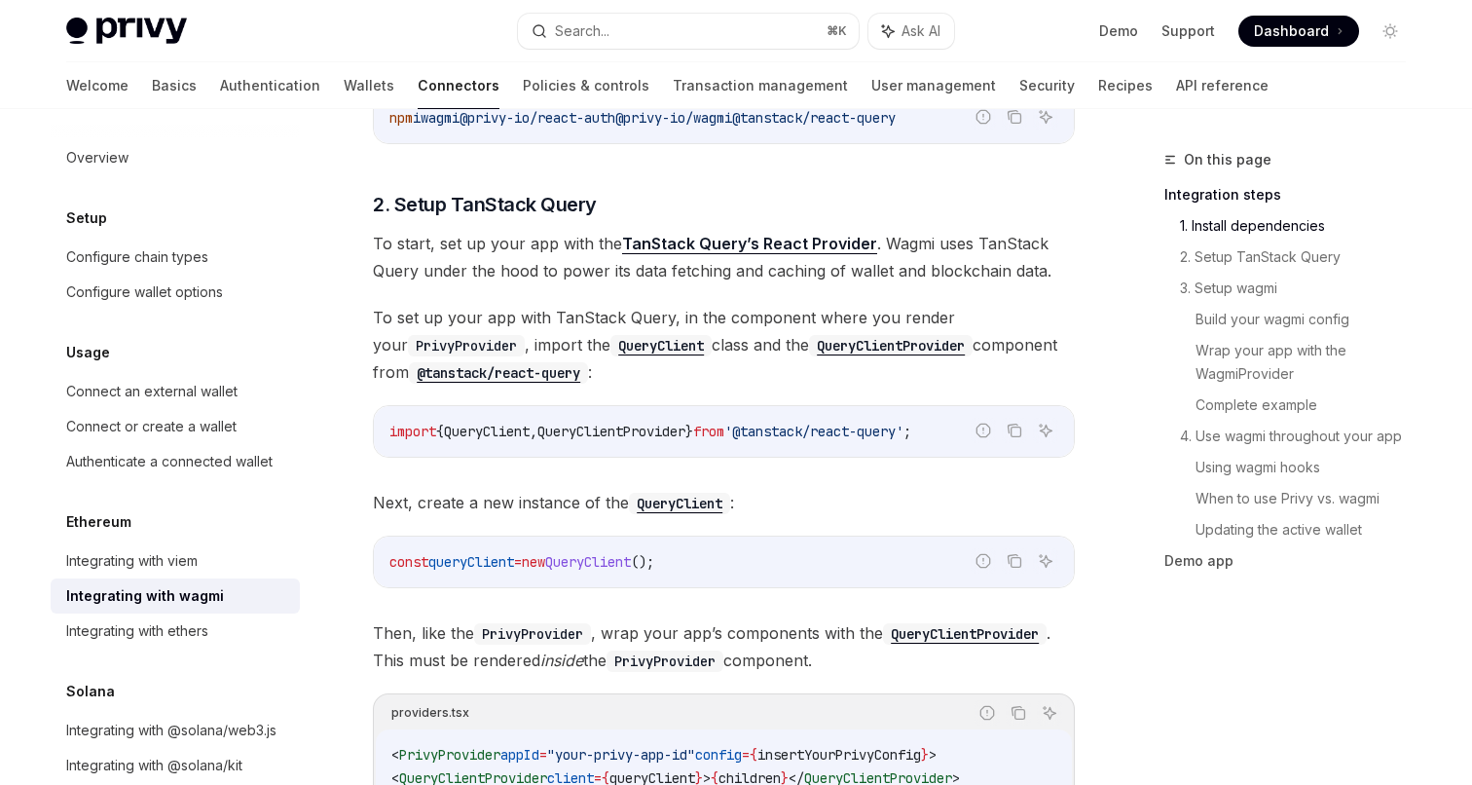
click at [660, 359] on span "To set up your app with TanStack Query, in the component where you render your …" at bounding box center [724, 345] width 702 height 82
click at [686, 435] on span "QueryClientProvider" at bounding box center [612, 432] width 148 height 18
copy div "import { QueryClient , QueryClientProvider } from '@tanstack/react-query' ;"
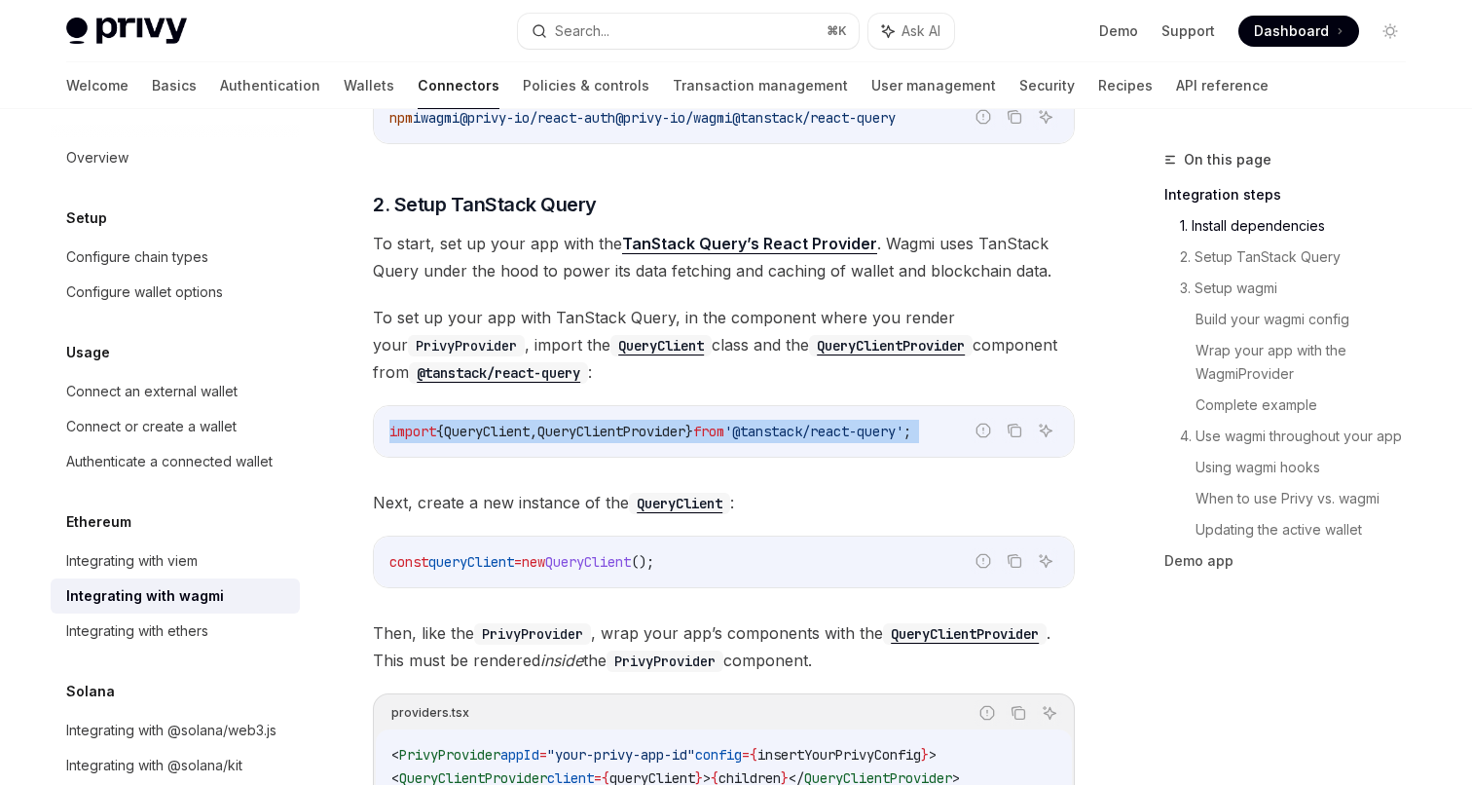
click at [514, 568] on span "queryClient" at bounding box center [471, 562] width 86 height 18
click at [522, 559] on span "=" at bounding box center [518, 562] width 8 height 18
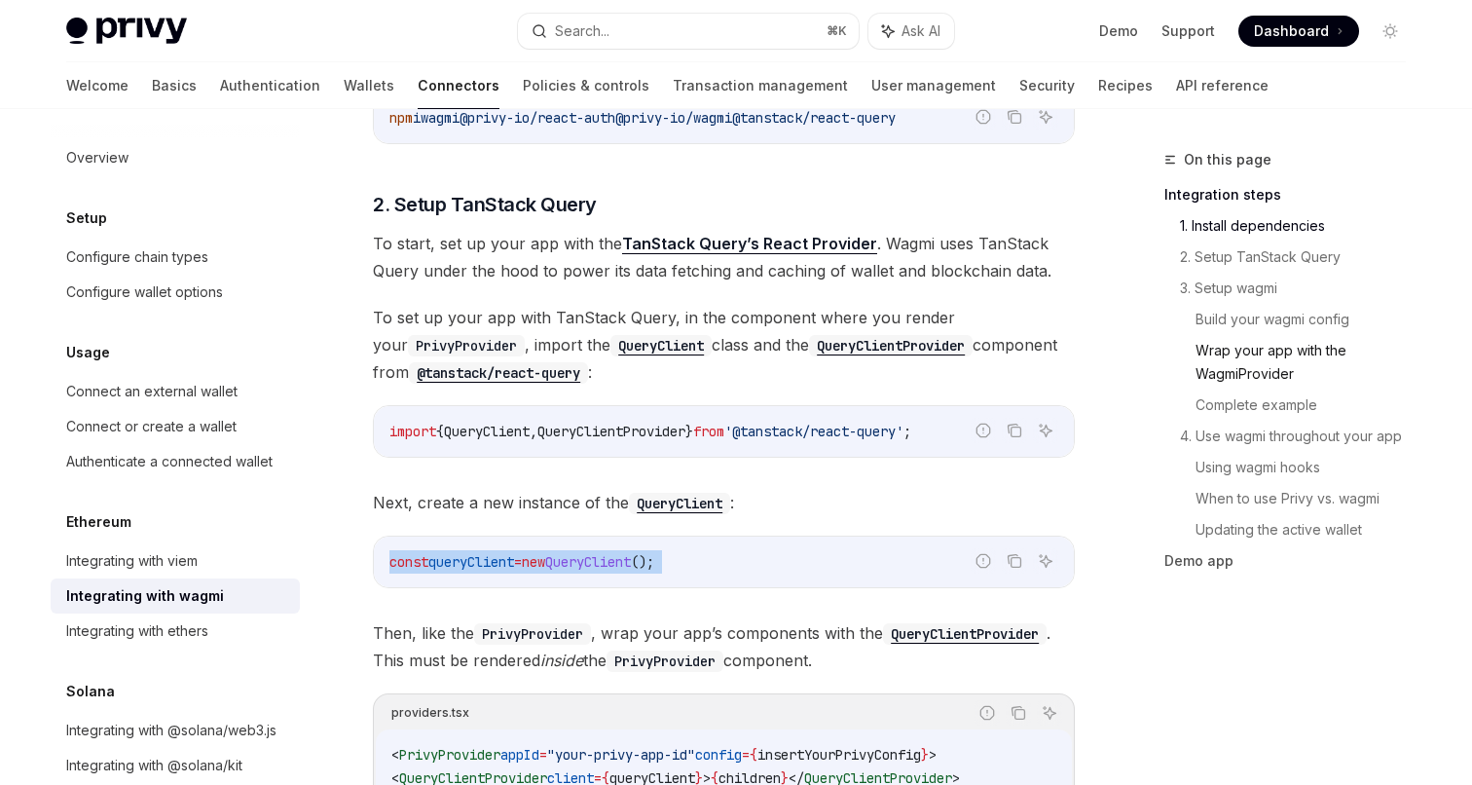
copy div "const queryClient = new QueryClient ();"
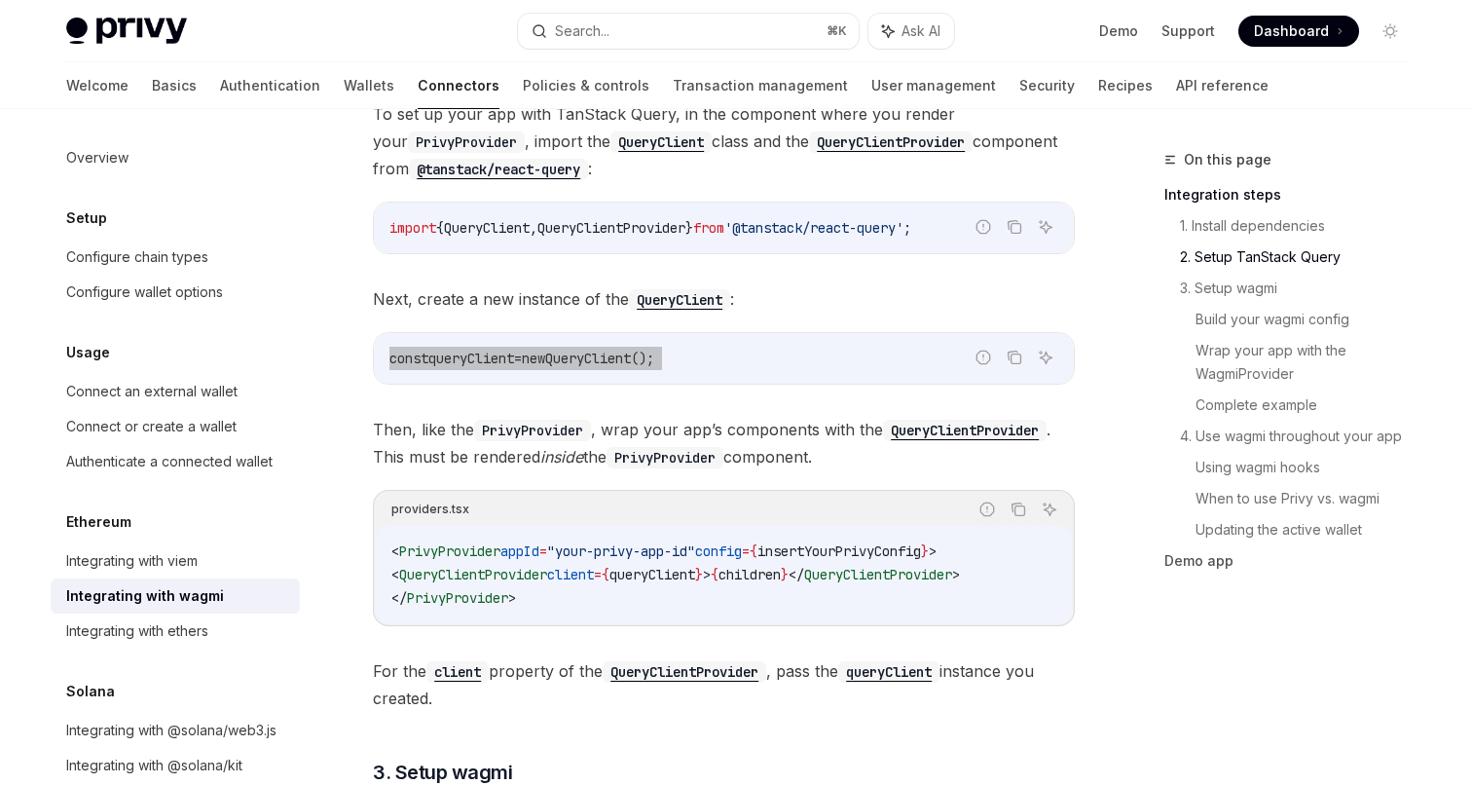
scroll to position [861, 0]
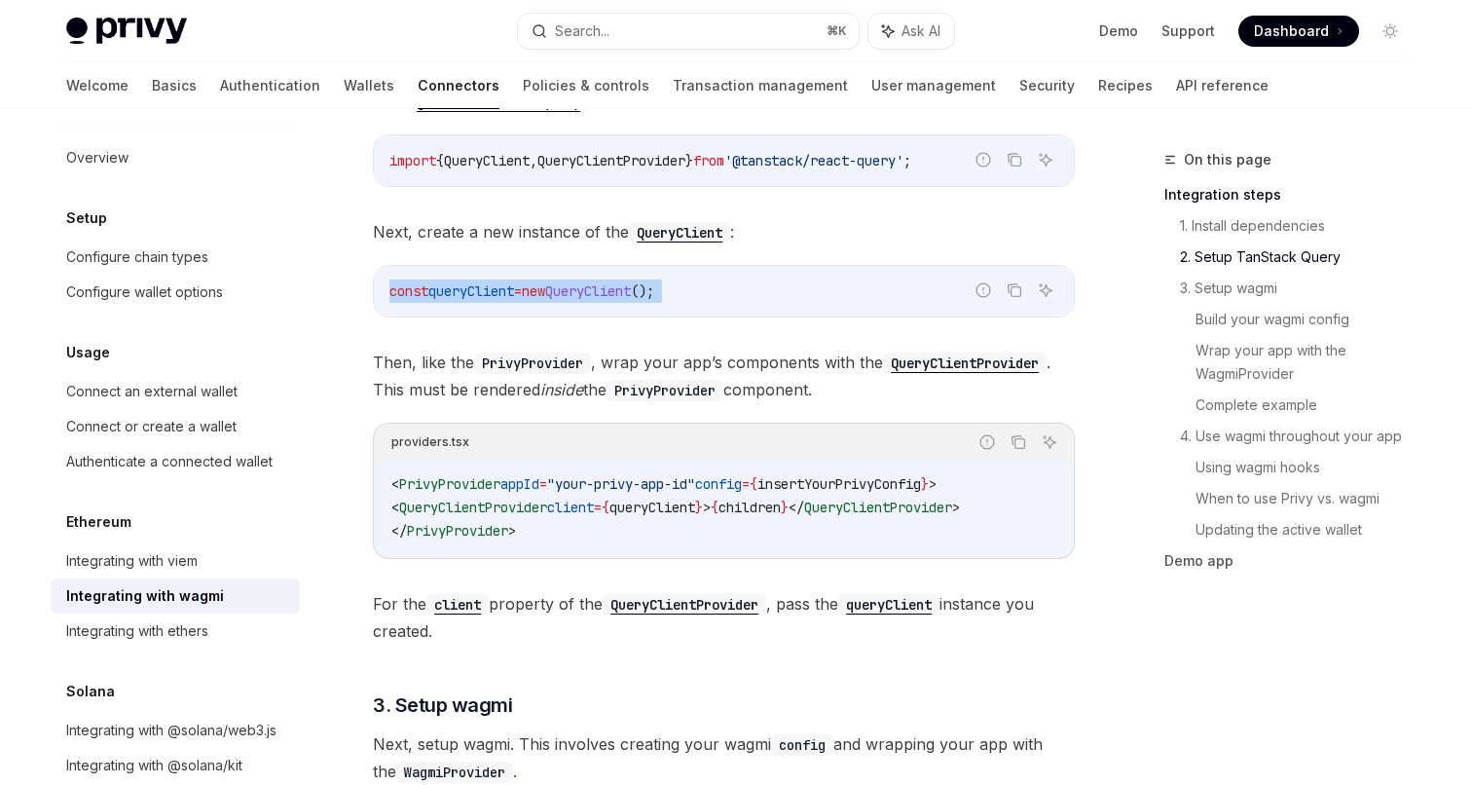
click at [540, 476] on span "appId" at bounding box center [520, 484] width 39 height 18
click at [446, 497] on code "< PrivyProvider appId = "your-privy-app-id" config = { insertYourPrivyConfig } …" at bounding box center [723, 507] width 665 height 70
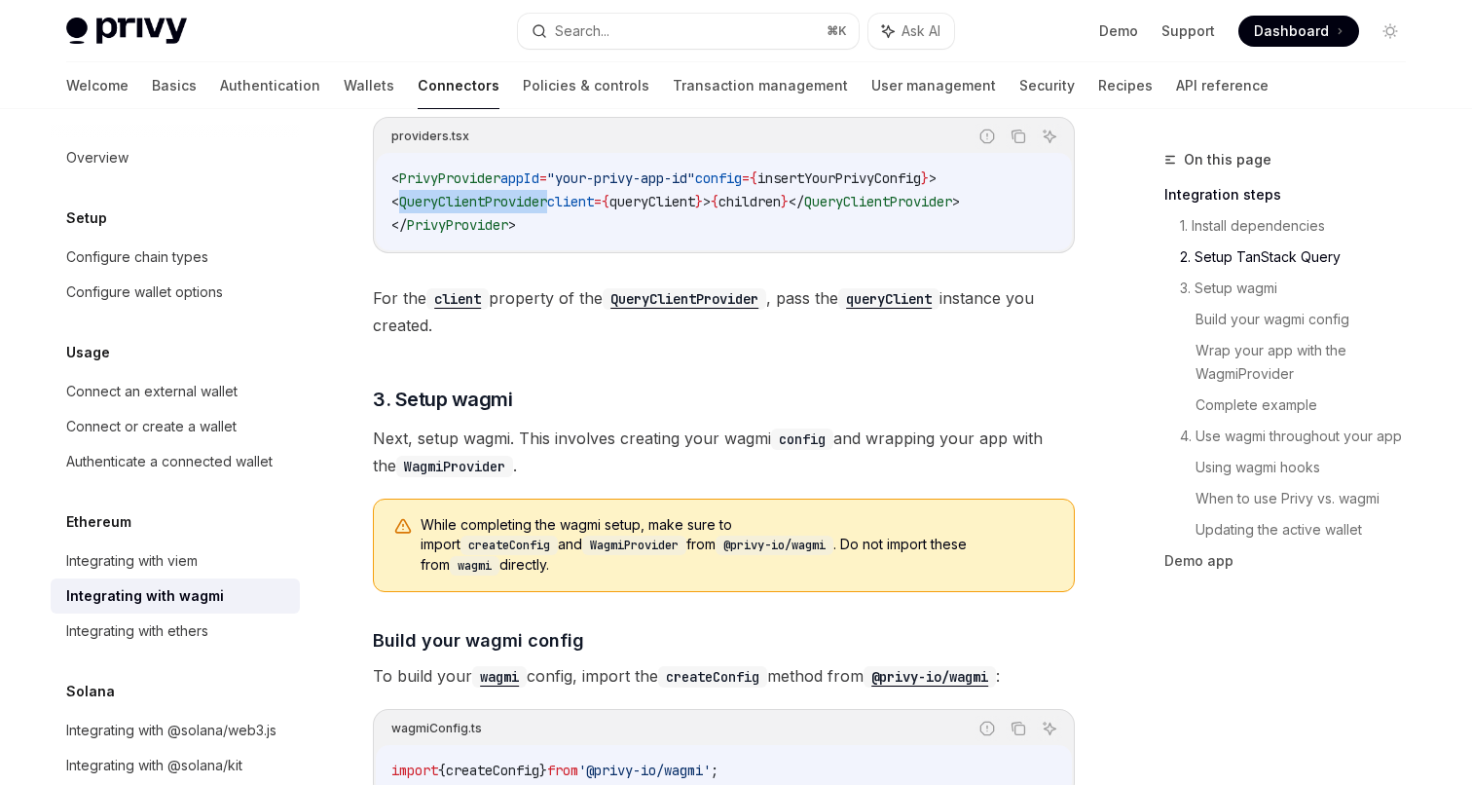
scroll to position [1216, 0]
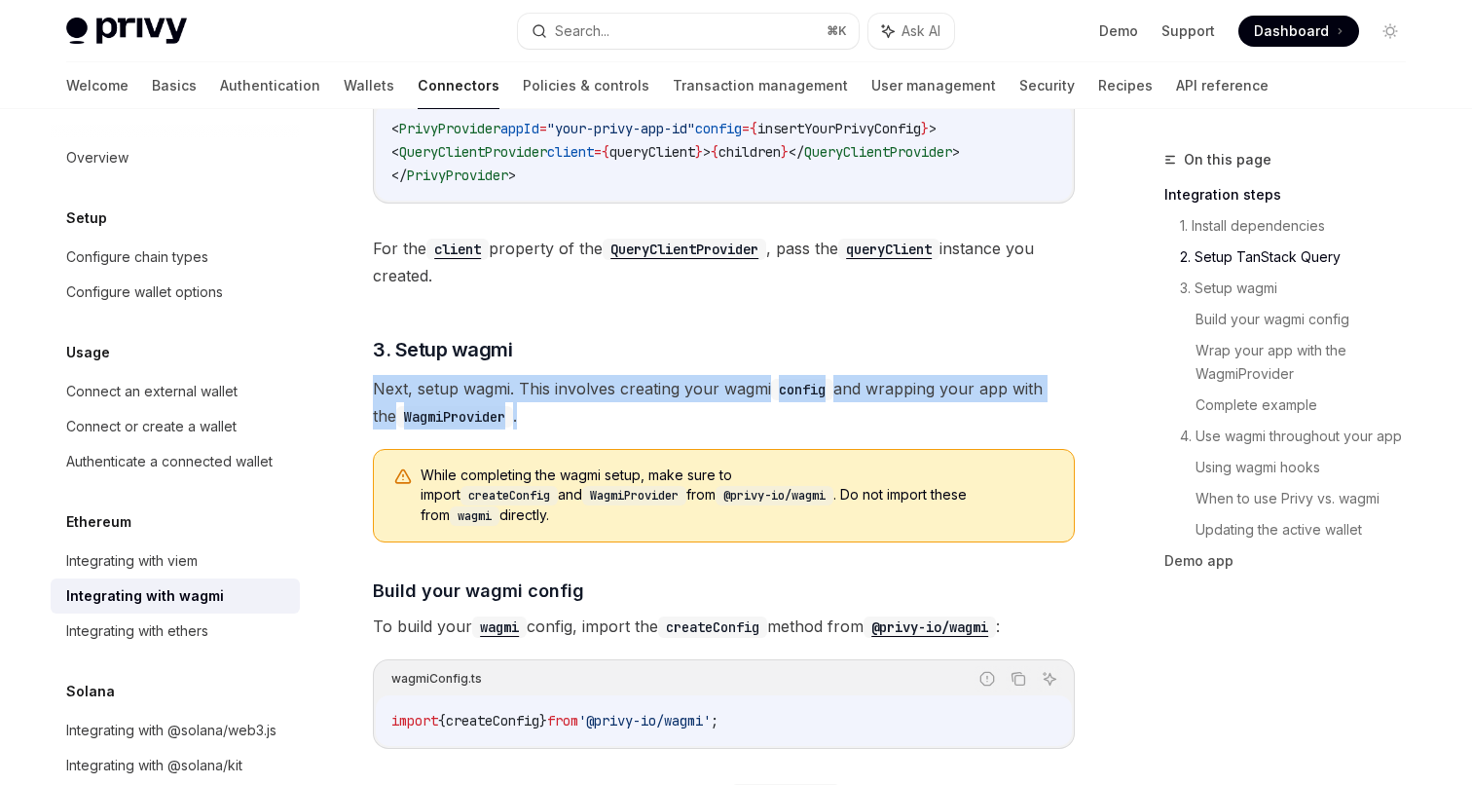
drag, startPoint x: 642, startPoint y: 373, endPoint x: 649, endPoint y: 420, distance: 47.2
click at [705, 420] on span "Next, setup wagmi. This involves creating your wagmi config and wrapping your a…" at bounding box center [724, 402] width 702 height 55
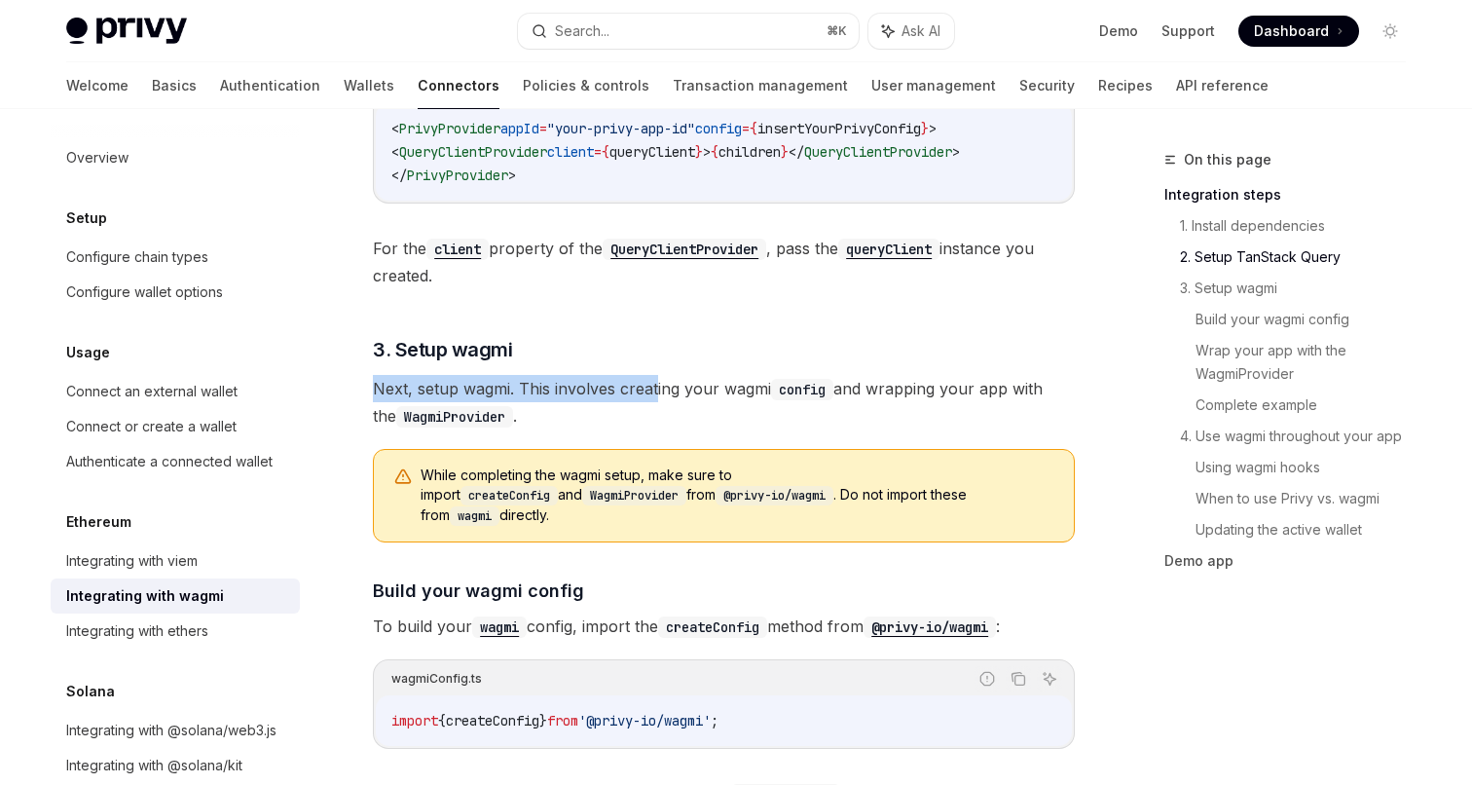
drag, startPoint x: 658, startPoint y: 354, endPoint x: 657, endPoint y: 387, distance: 32.2
click at [625, 409] on span "Next, setup wagmi. This involves creating your wagmi config and wrapping your a…" at bounding box center [724, 402] width 702 height 55
drag, startPoint x: 540, startPoint y: 463, endPoint x: 542, endPoint y: 518, distance: 55.5
click at [542, 518] on div "While completing the wagmi setup, make sure to import createConfig and WagmiPro…" at bounding box center [724, 495] width 702 height 93
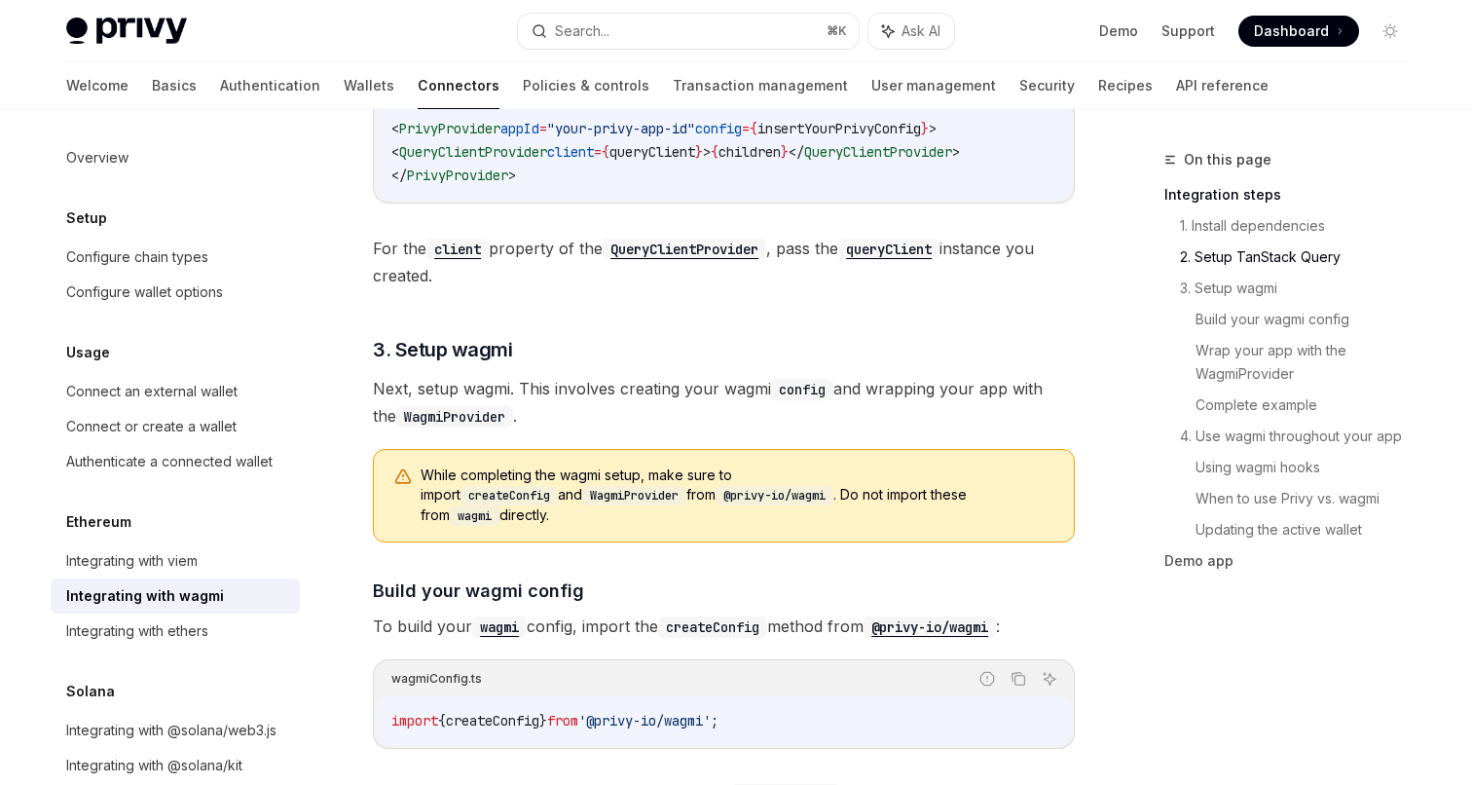
click at [579, 510] on div "While completing the wagmi setup, make sure to import createConfig and WagmiPro…" at bounding box center [724, 495] width 702 height 93
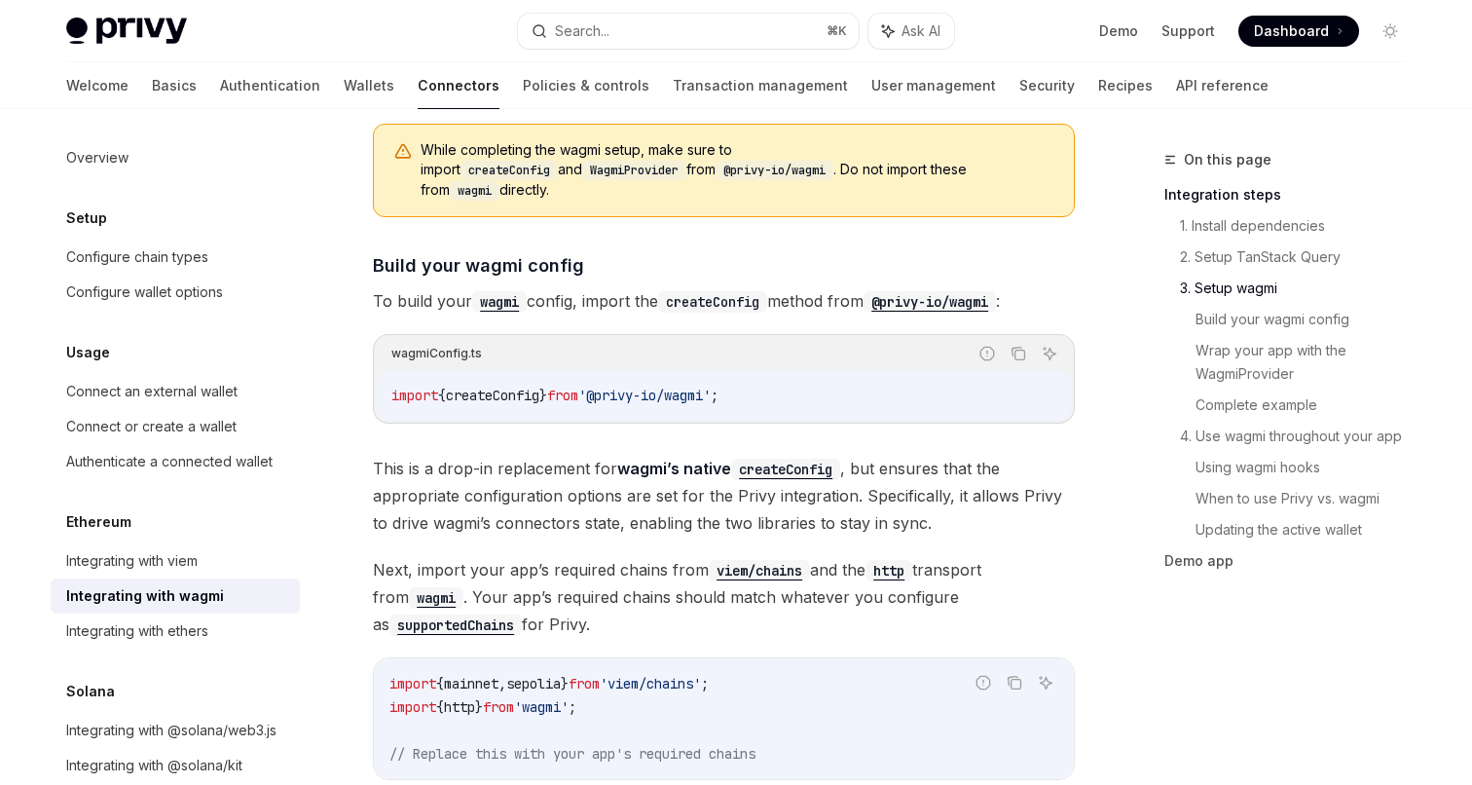
scroll to position [1533, 0]
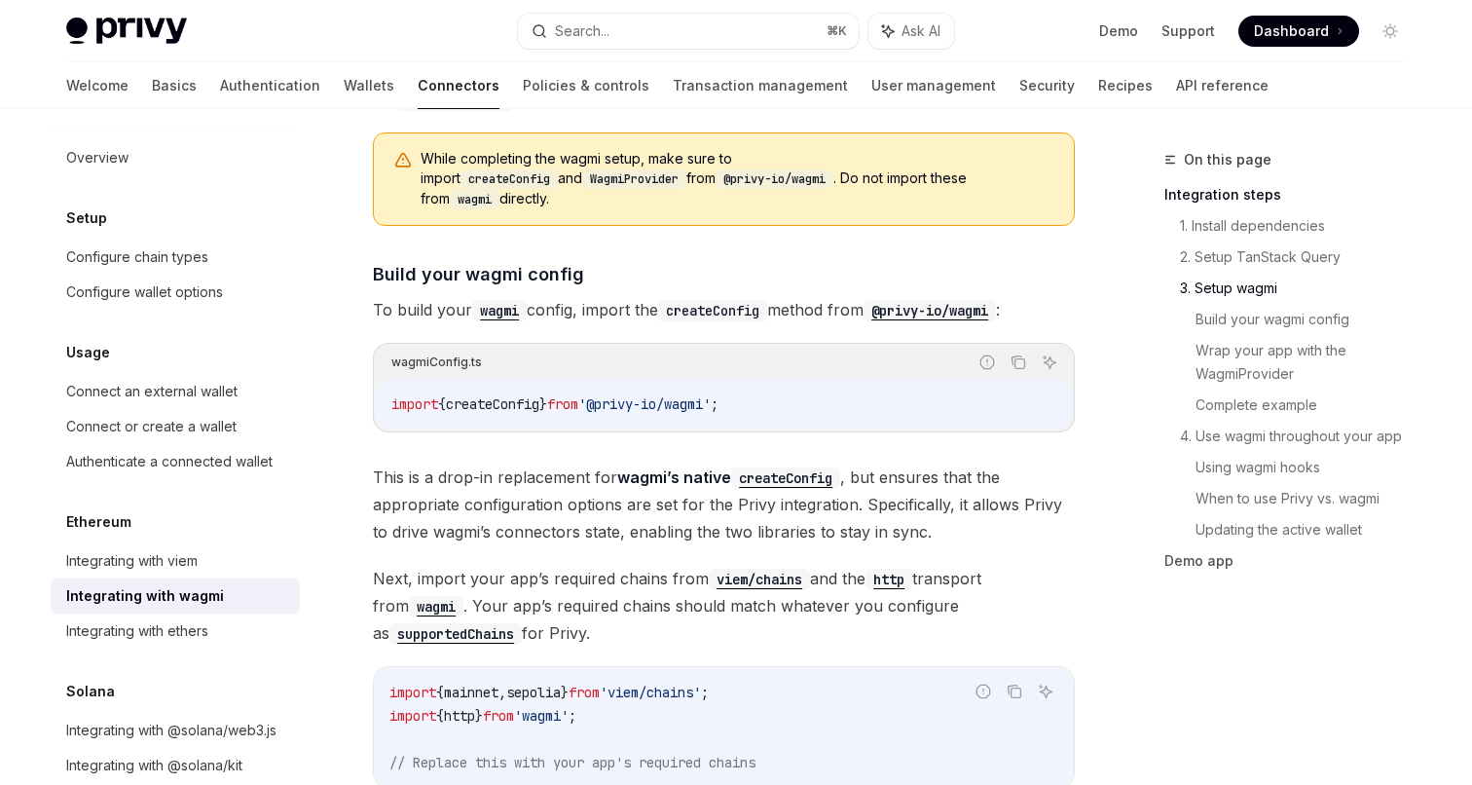
drag, startPoint x: 587, startPoint y: 290, endPoint x: 596, endPoint y: 313, distance: 24.1
click at [669, 379] on div "import { createConfig } from '@privy-io/wagmi' ;" at bounding box center [724, 404] width 696 height 51
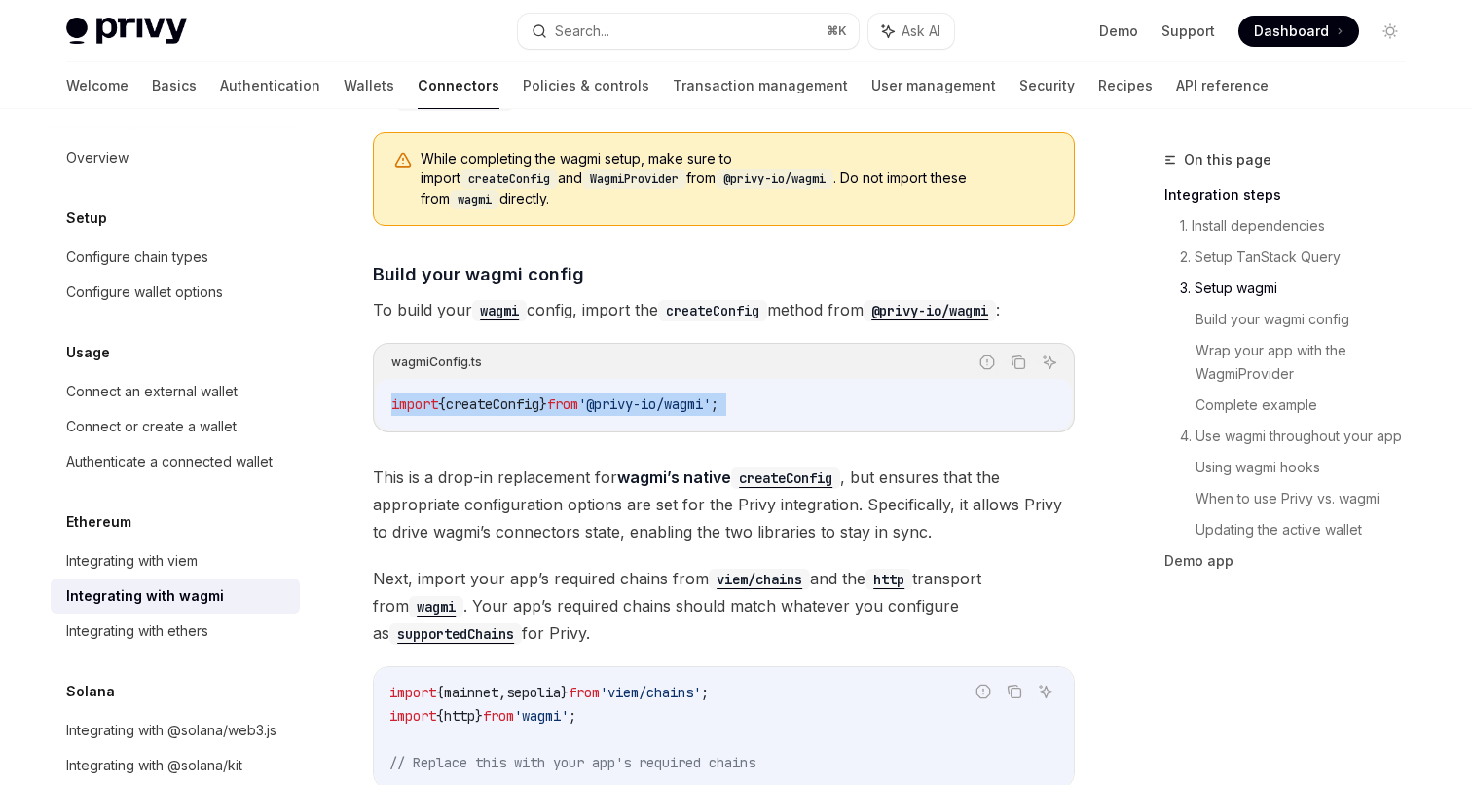
click at [675, 394] on code "import { createConfig } from '@privy-io/wagmi' ;" at bounding box center [723, 403] width 665 height 23
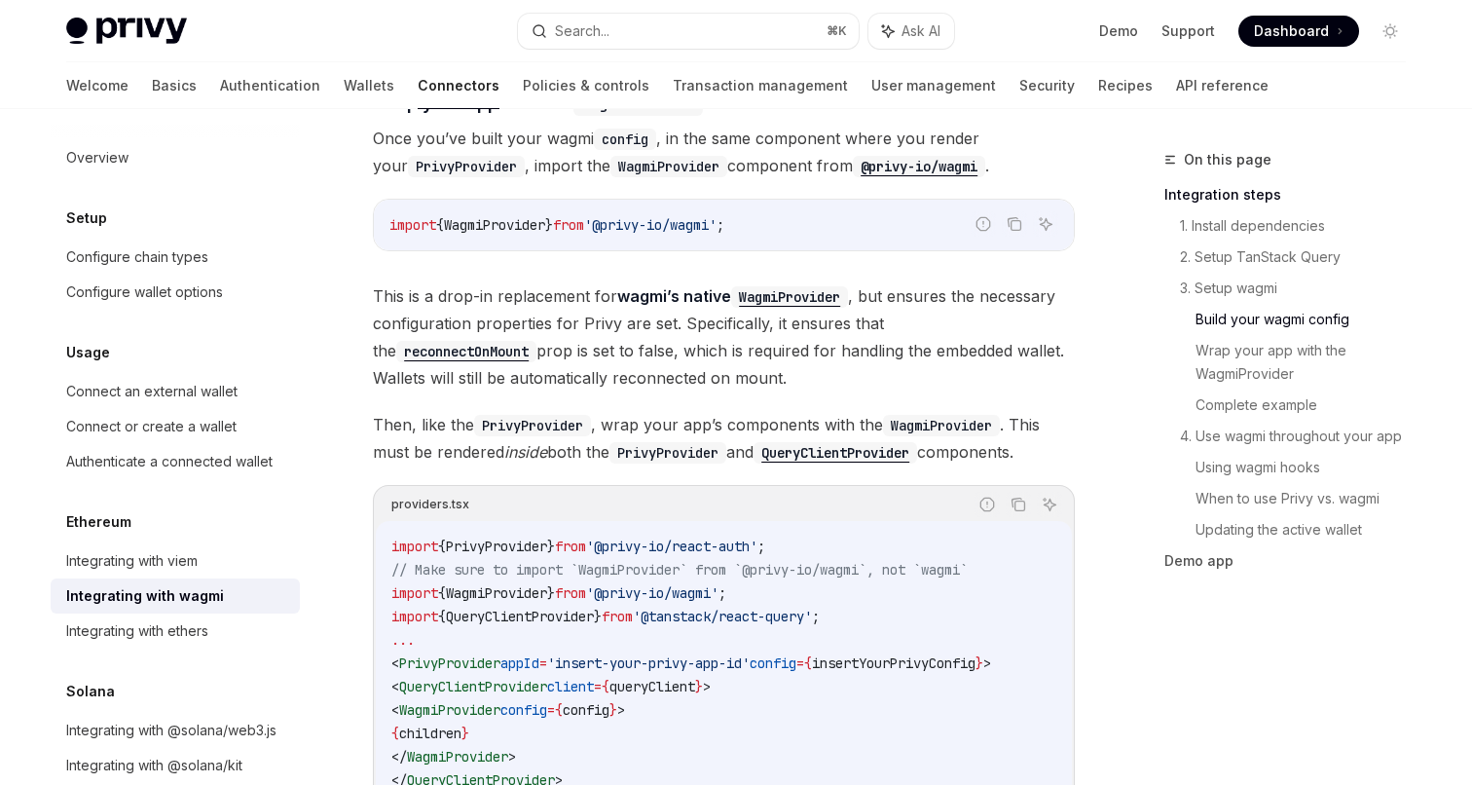
scroll to position [2794, 0]
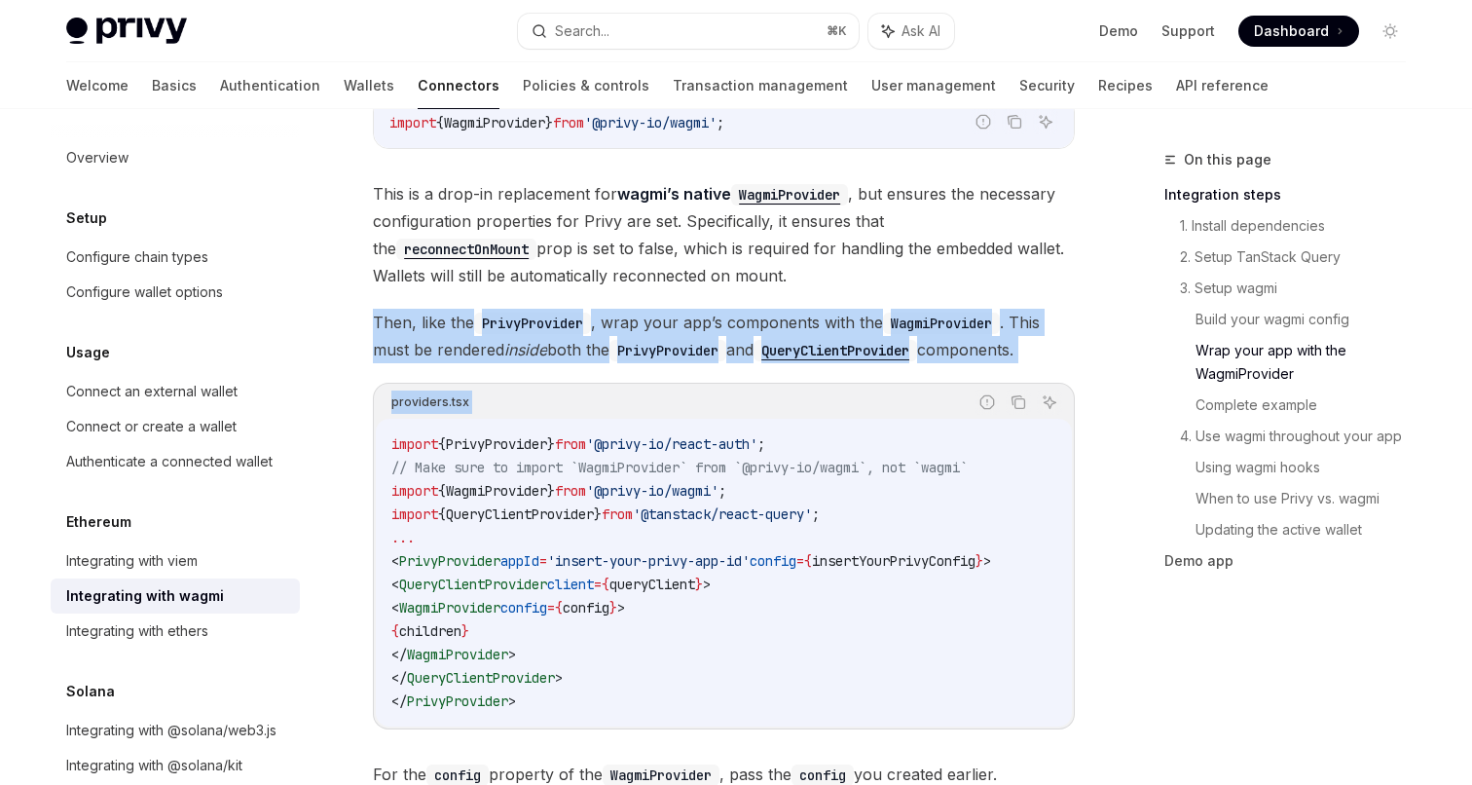
drag, startPoint x: 567, startPoint y: 287, endPoint x: 563, endPoint y: 346, distance: 58.6
click at [563, 346] on div "Wagmi is a set of React hooks for interfacing with Ethereum wallets, allowing y…" at bounding box center [724, 342] width 702 height 5783
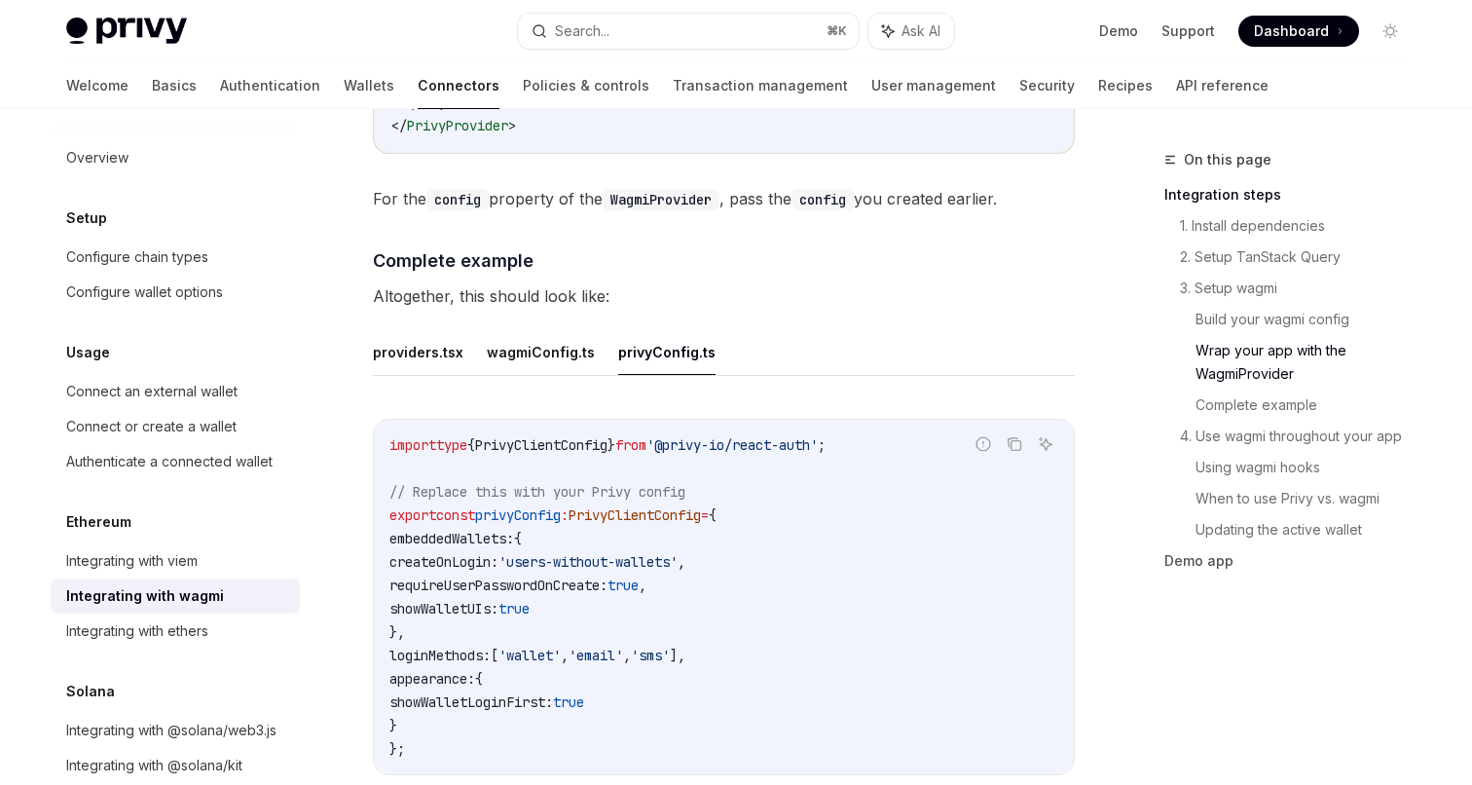
scroll to position [3447, 0]
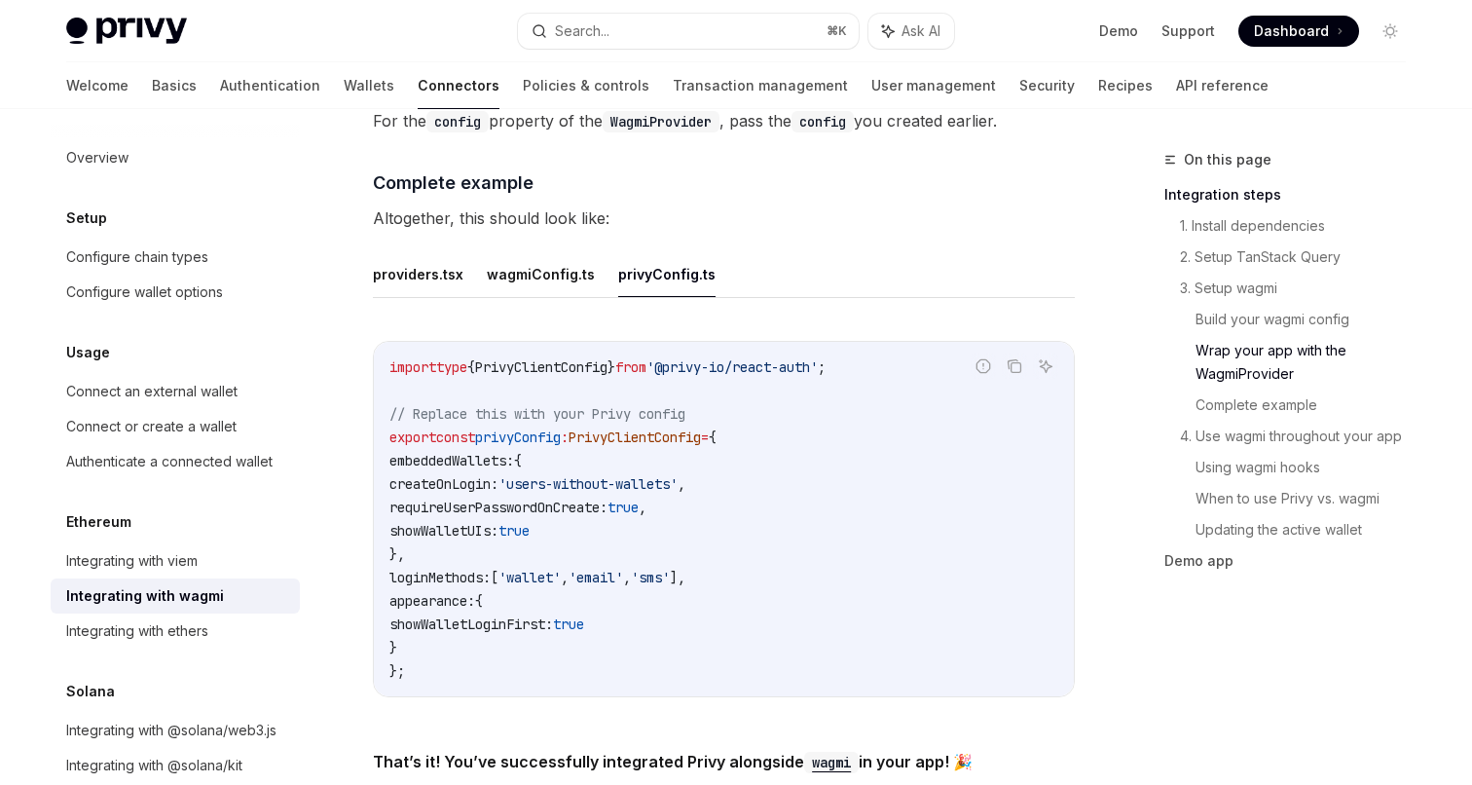
click at [572, 299] on div "providers.tsx wagmiConfig.ts privyConfig.ts Report incorrect code Copy Ask AI i…" at bounding box center [724, 489] width 702 height 477
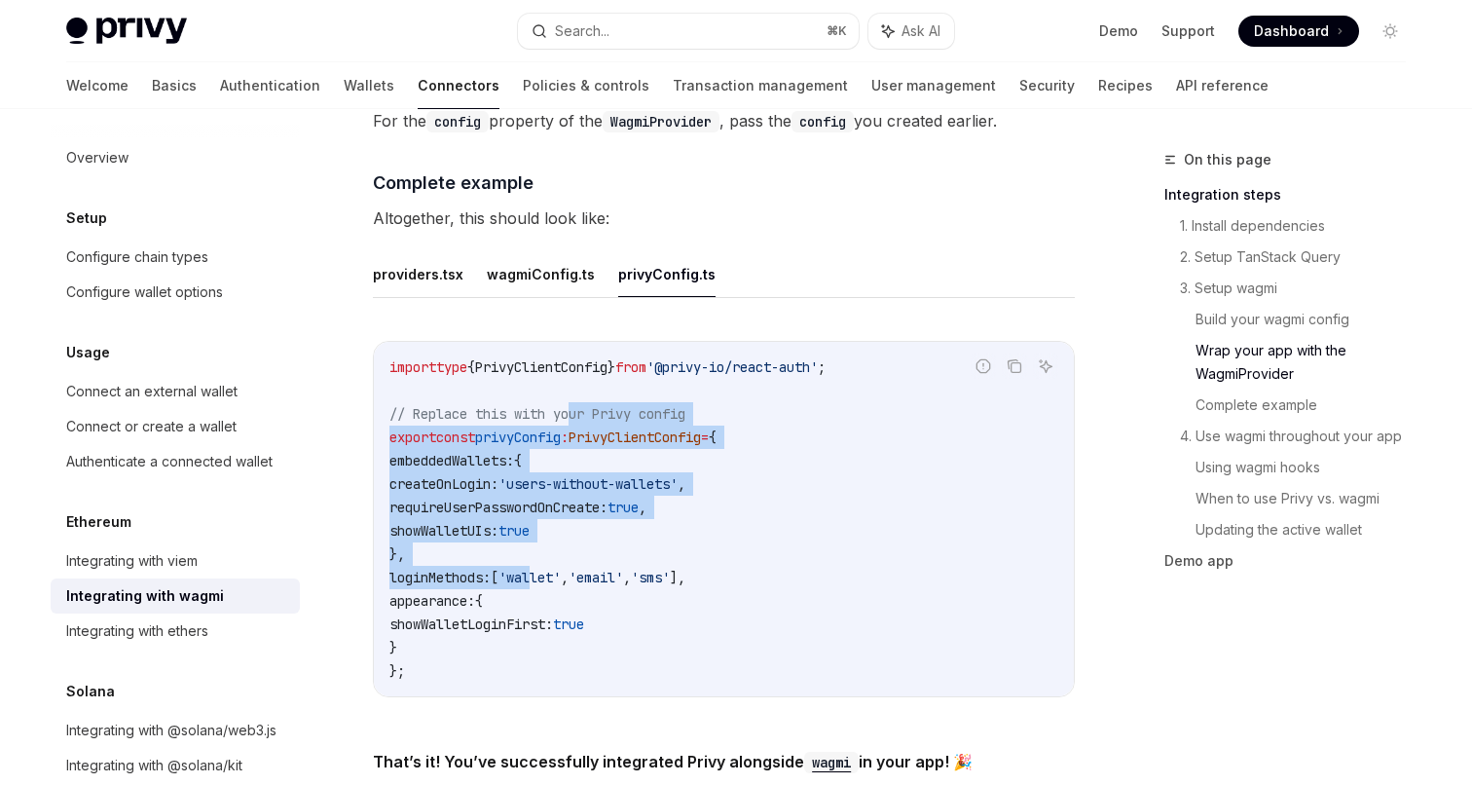
drag, startPoint x: 574, startPoint y: 396, endPoint x: 563, endPoint y: 575, distance: 178.5
click at [563, 575] on code "import type { PrivyClientConfig } from '@privy-io/react-auth' ; // Replace this…" at bounding box center [724, 518] width 669 height 327
click at [584, 547] on code "import type { PrivyClientConfig } from '@privy-io/react-auth' ; // Replace this…" at bounding box center [724, 518] width 669 height 327
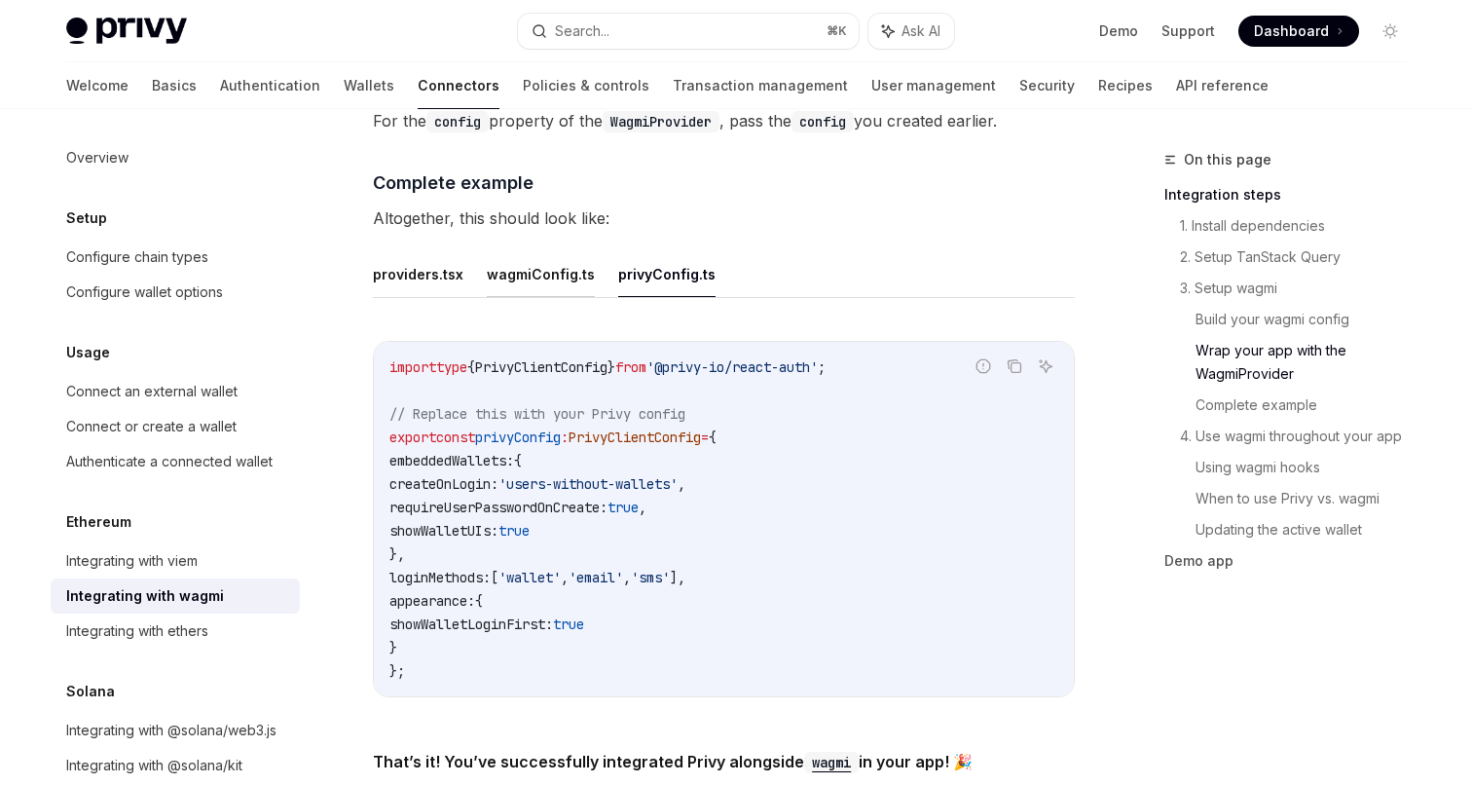
click at [539, 272] on button "wagmiConfig.ts" at bounding box center [541, 274] width 108 height 46
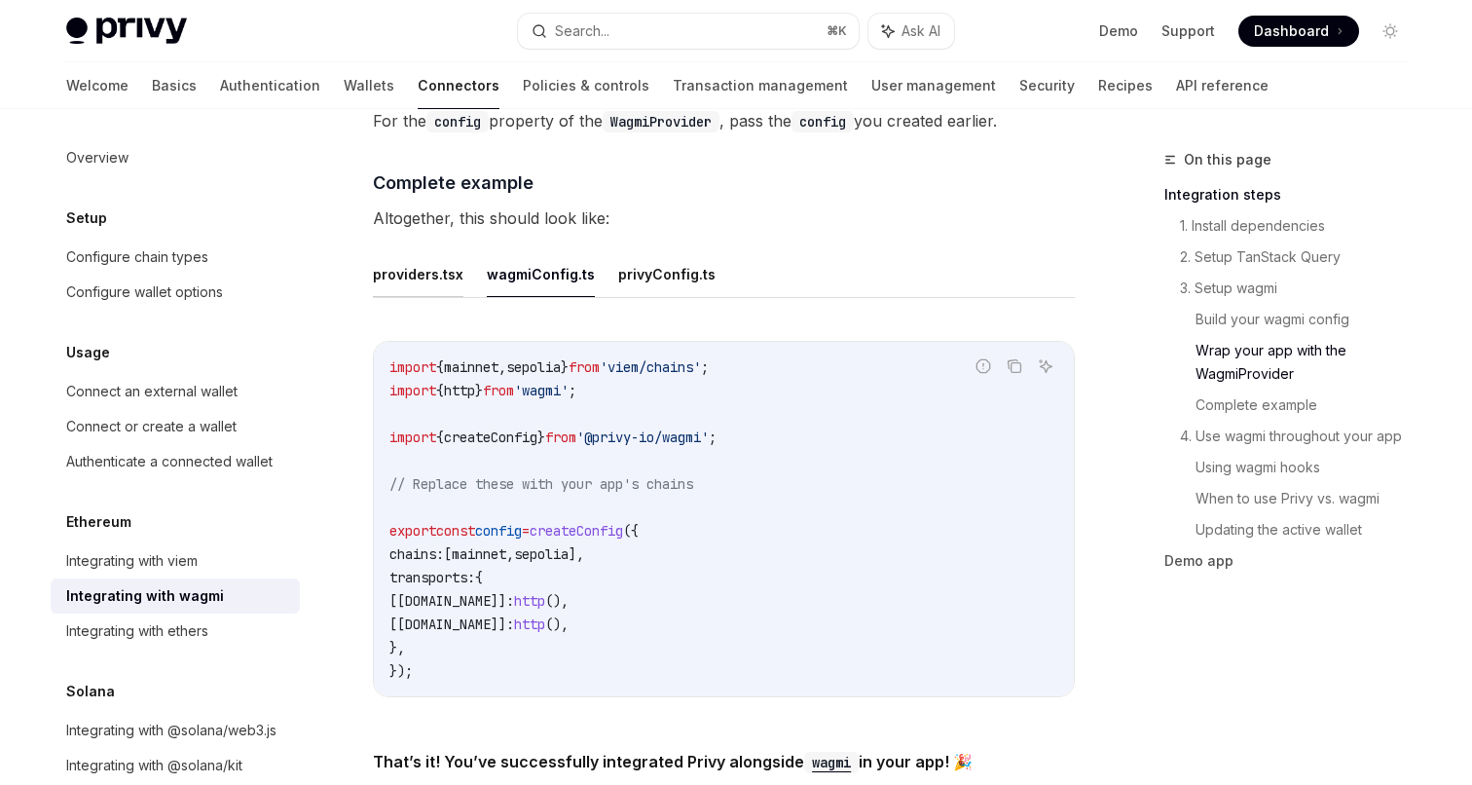
click at [440, 278] on button "providers.tsx" at bounding box center [418, 274] width 91 height 46
type textarea "*"
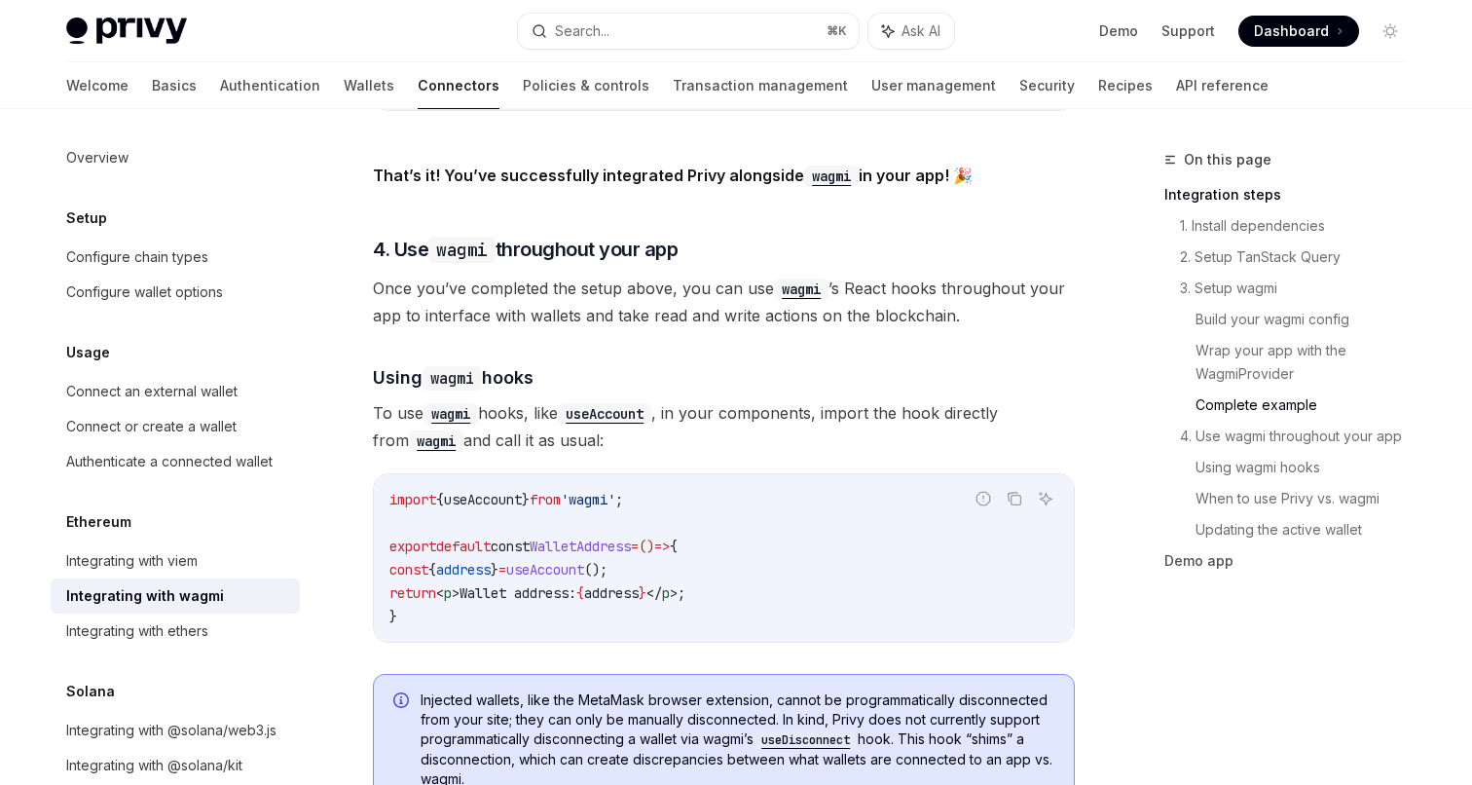
scroll to position [4225, 0]
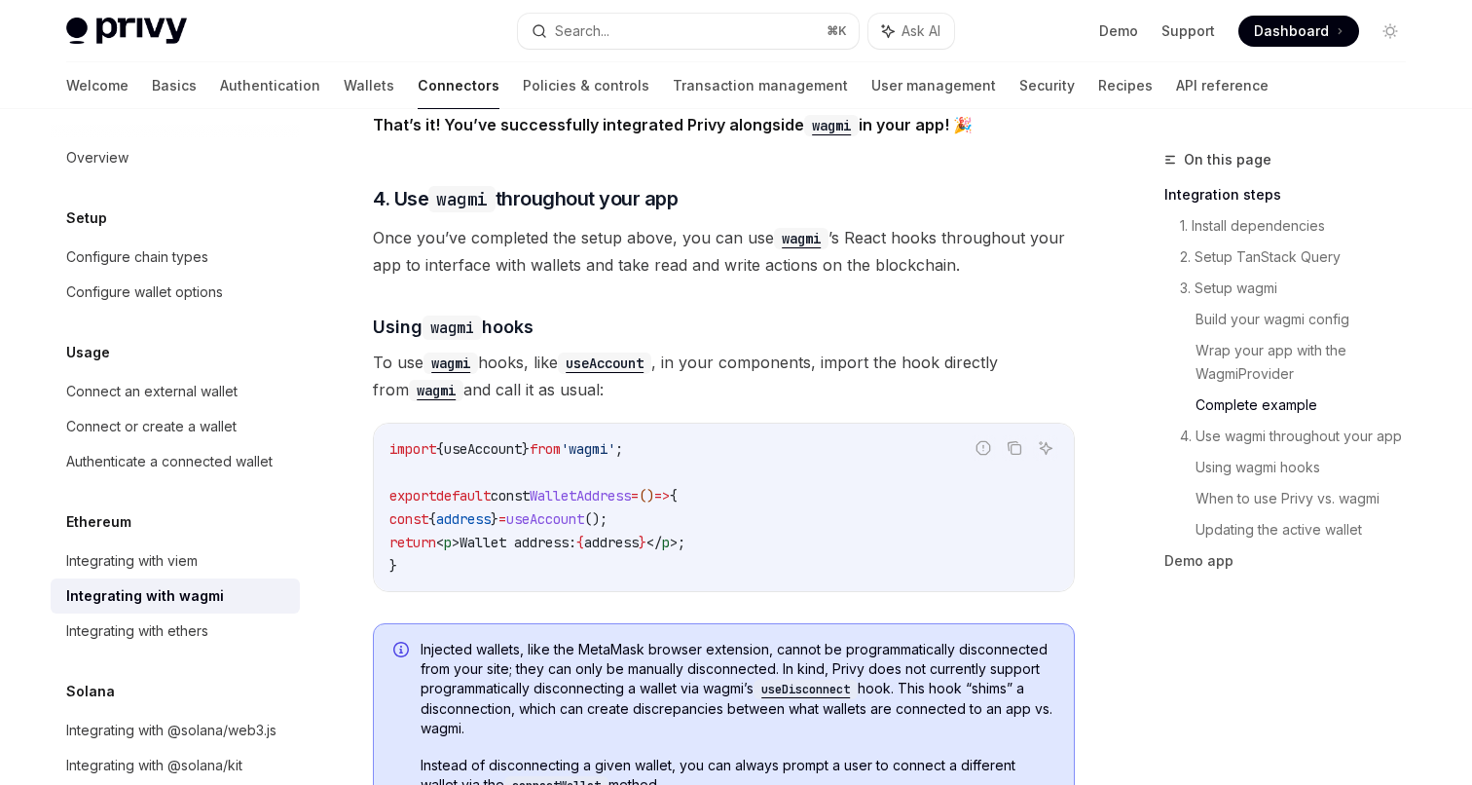
drag, startPoint x: 561, startPoint y: 321, endPoint x: 573, endPoint y: 398, distance: 77.8
drag, startPoint x: 586, startPoint y: 382, endPoint x: 603, endPoint y: 324, distance: 59.8
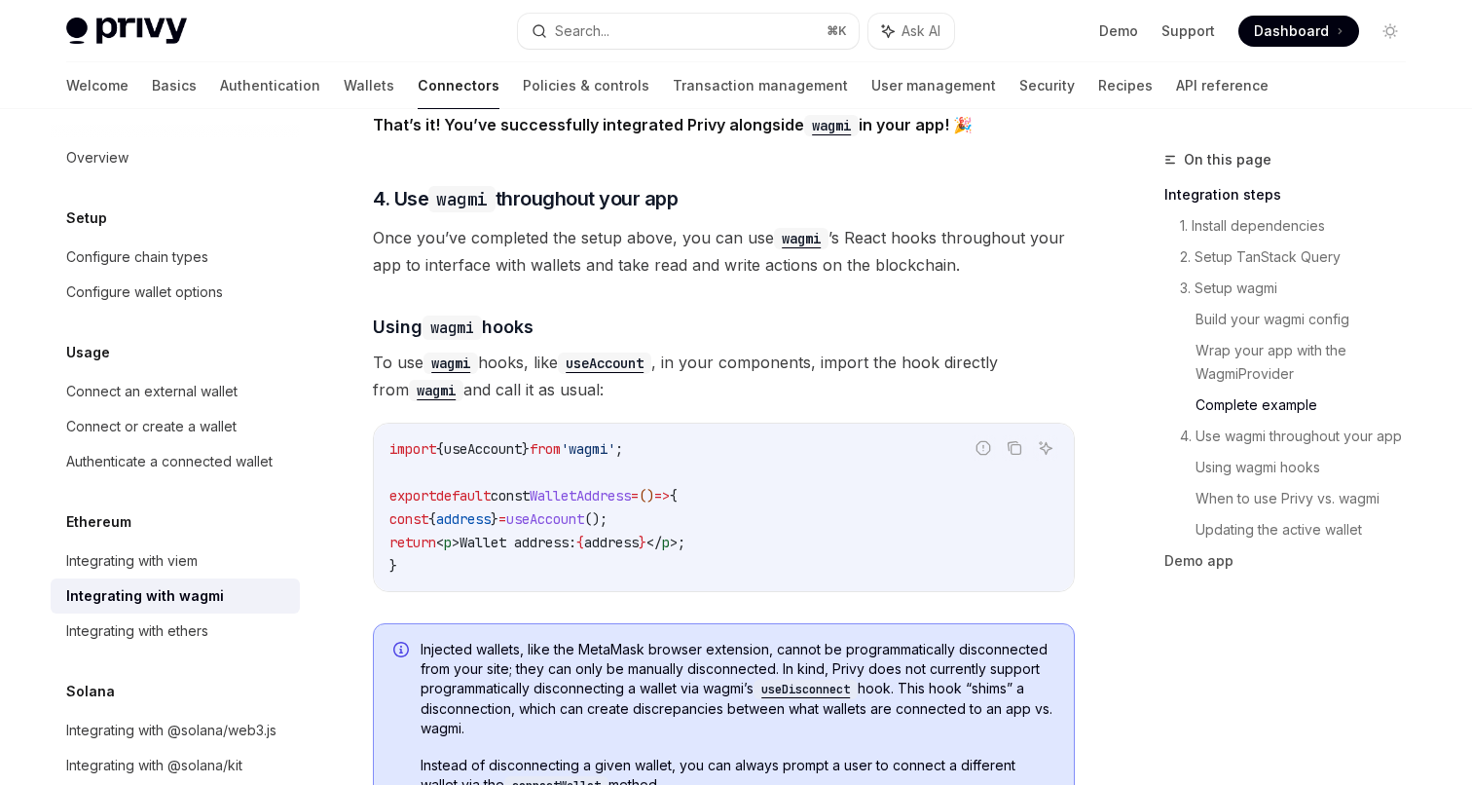
drag, startPoint x: 610, startPoint y: 394, endPoint x: 619, endPoint y: 326, distance: 68.9
click at [613, 424] on div "import { useAccount } from 'wagmi' ; export default const WalletAddress = () =>…" at bounding box center [724, 508] width 700 height 168
drag, startPoint x: 592, startPoint y: 387, endPoint x: 608, endPoint y: 326, distance: 62.4
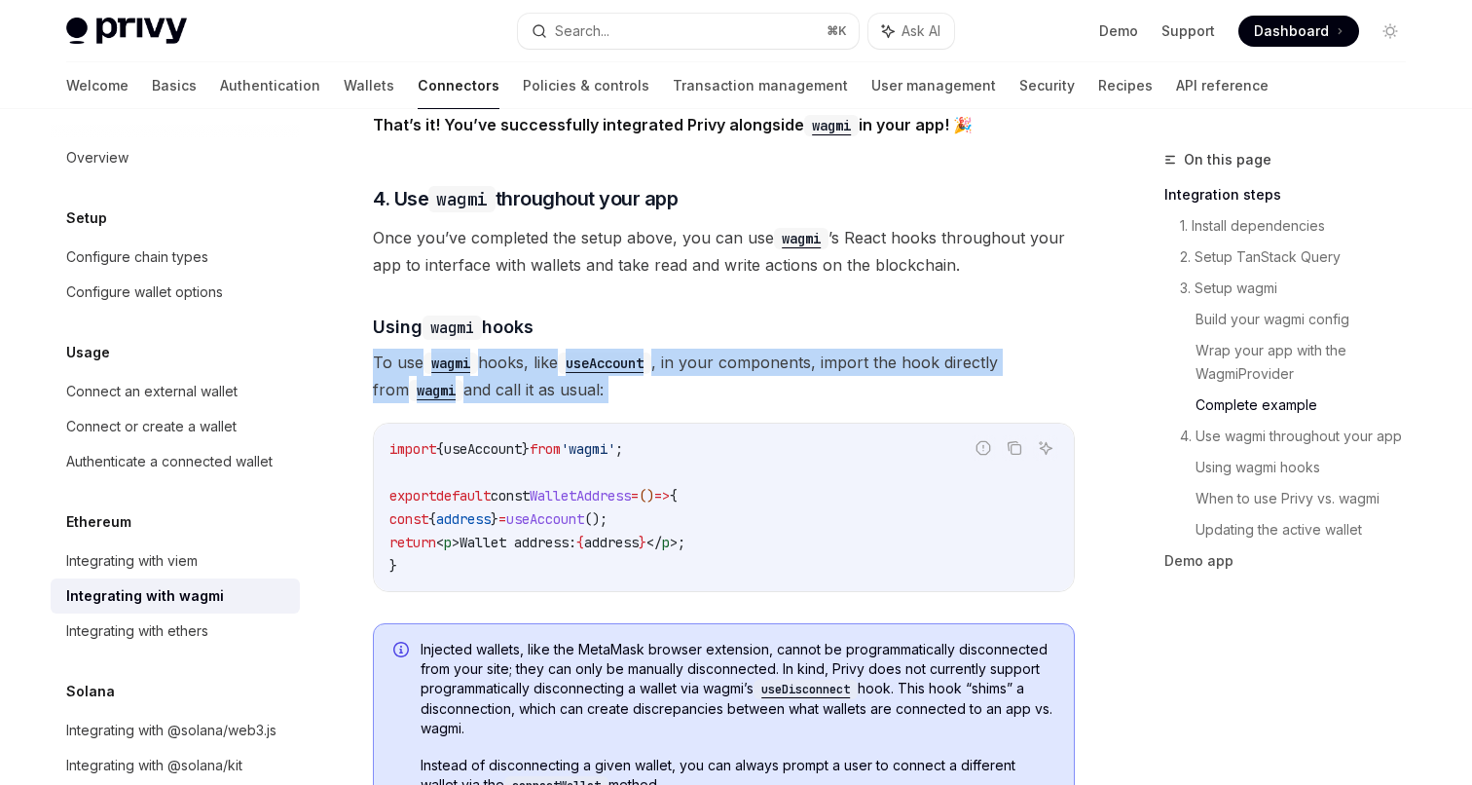
drag, startPoint x: 579, startPoint y: 393, endPoint x: 614, endPoint y: 331, distance: 71.0
click at [610, 424] on div "import { useAccount } from 'wagmi' ; export default const WalletAddress = () =>…" at bounding box center [724, 508] width 700 height 168
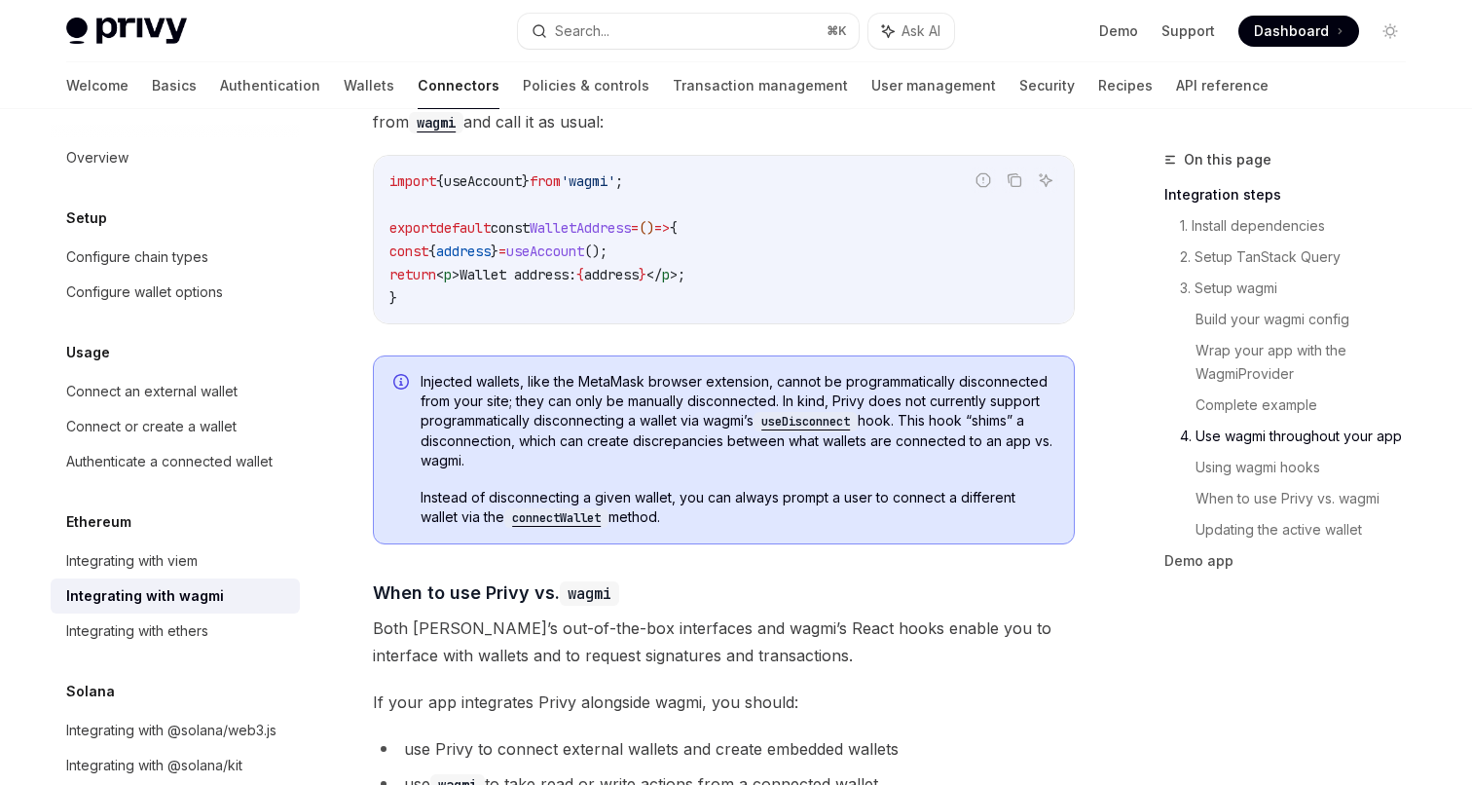
scroll to position [4594, 0]
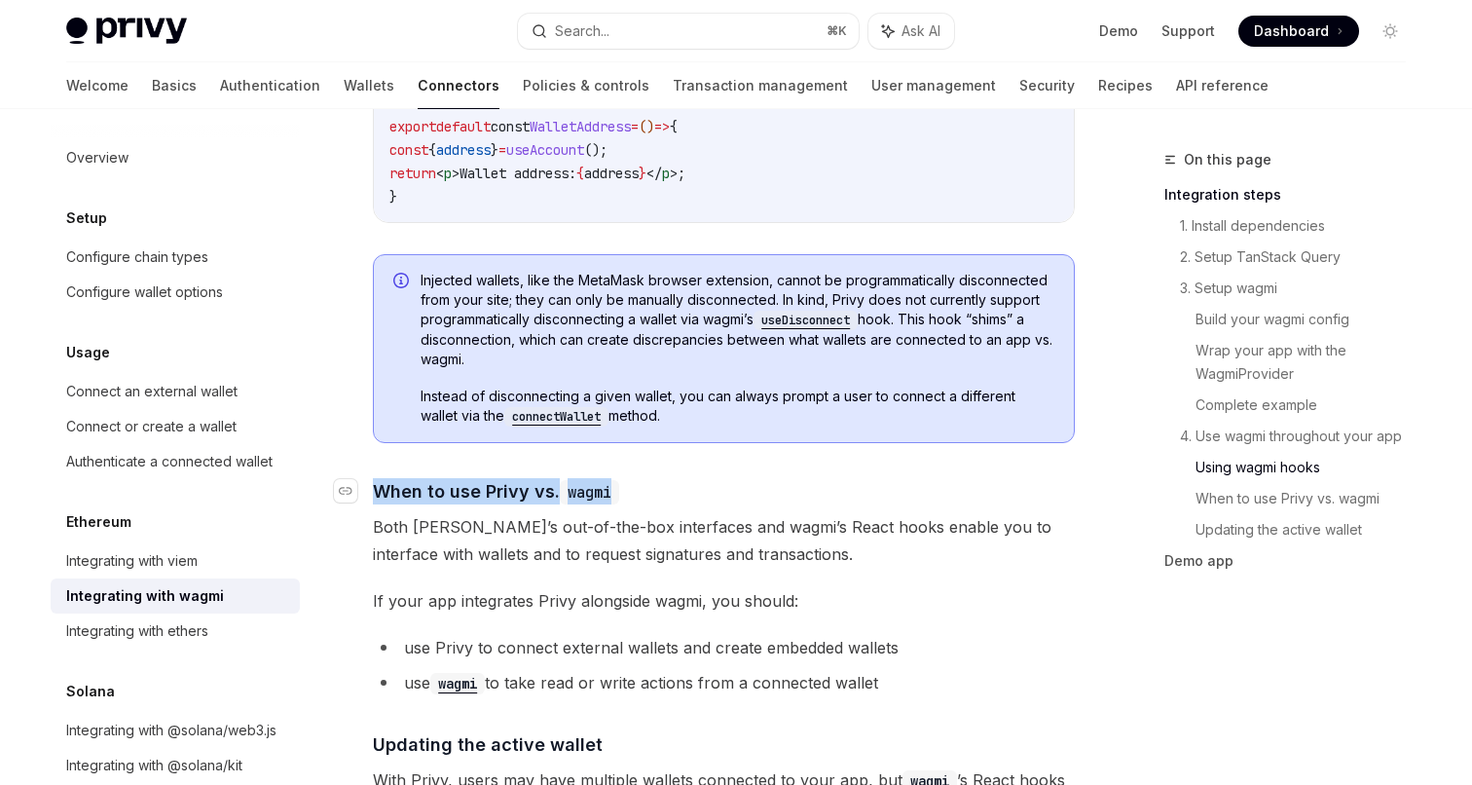
drag, startPoint x: 599, startPoint y: 462, endPoint x: 629, endPoint y: 487, distance: 39.4
click at [605, 513] on span "Both [PERSON_NAME]’s out-of-the-box interfaces and wagmi’s React hooks enable y…" at bounding box center [724, 540] width 702 height 55
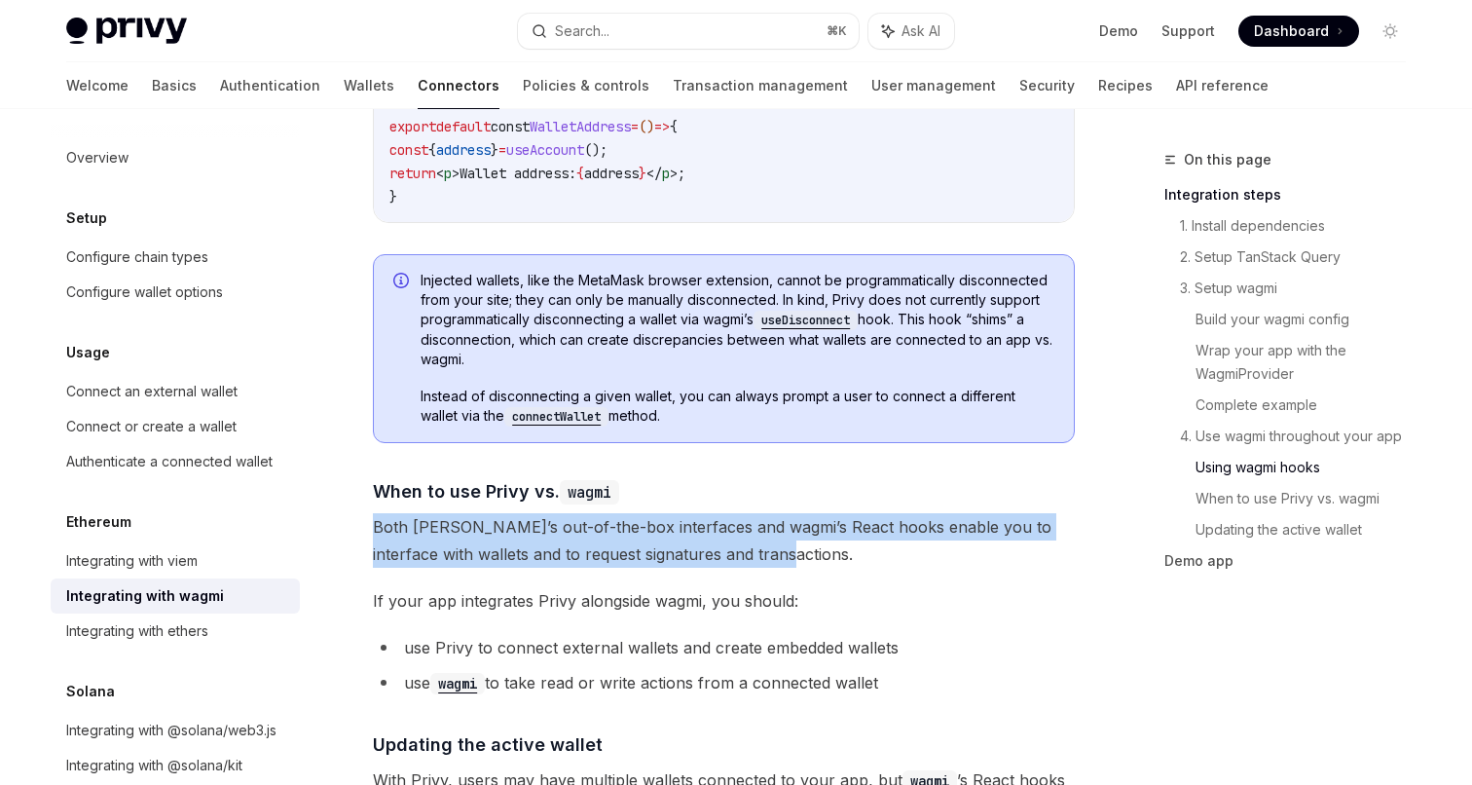
drag, startPoint x: 716, startPoint y: 494, endPoint x: 932, endPoint y: 527, distance: 218.7
click at [852, 537] on span "Both [PERSON_NAME]’s out-of-the-box interfaces and wagmi’s React hooks enable y…" at bounding box center [724, 540] width 702 height 55
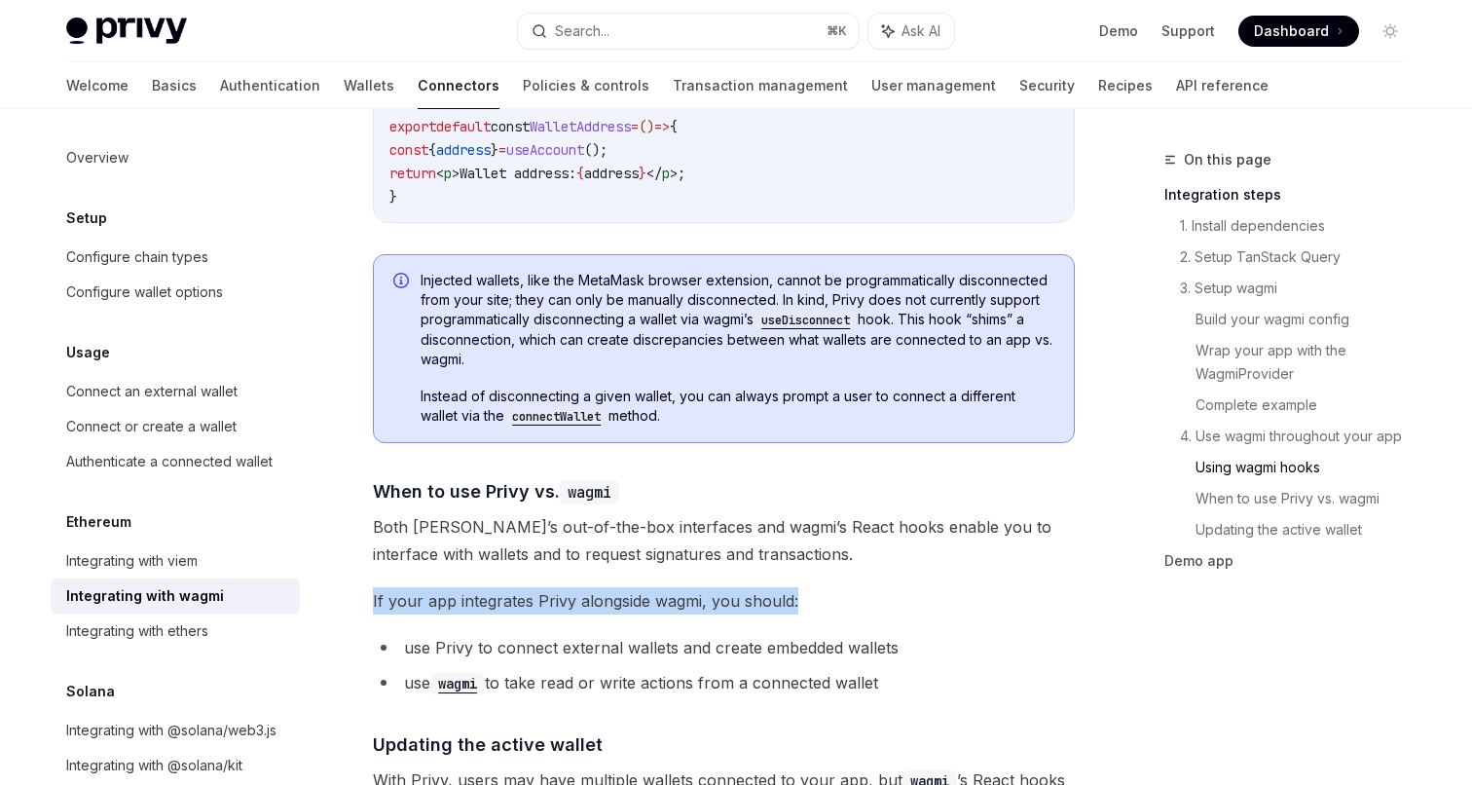
drag, startPoint x: 792, startPoint y: 562, endPoint x: 802, endPoint y: 580, distance: 21.4
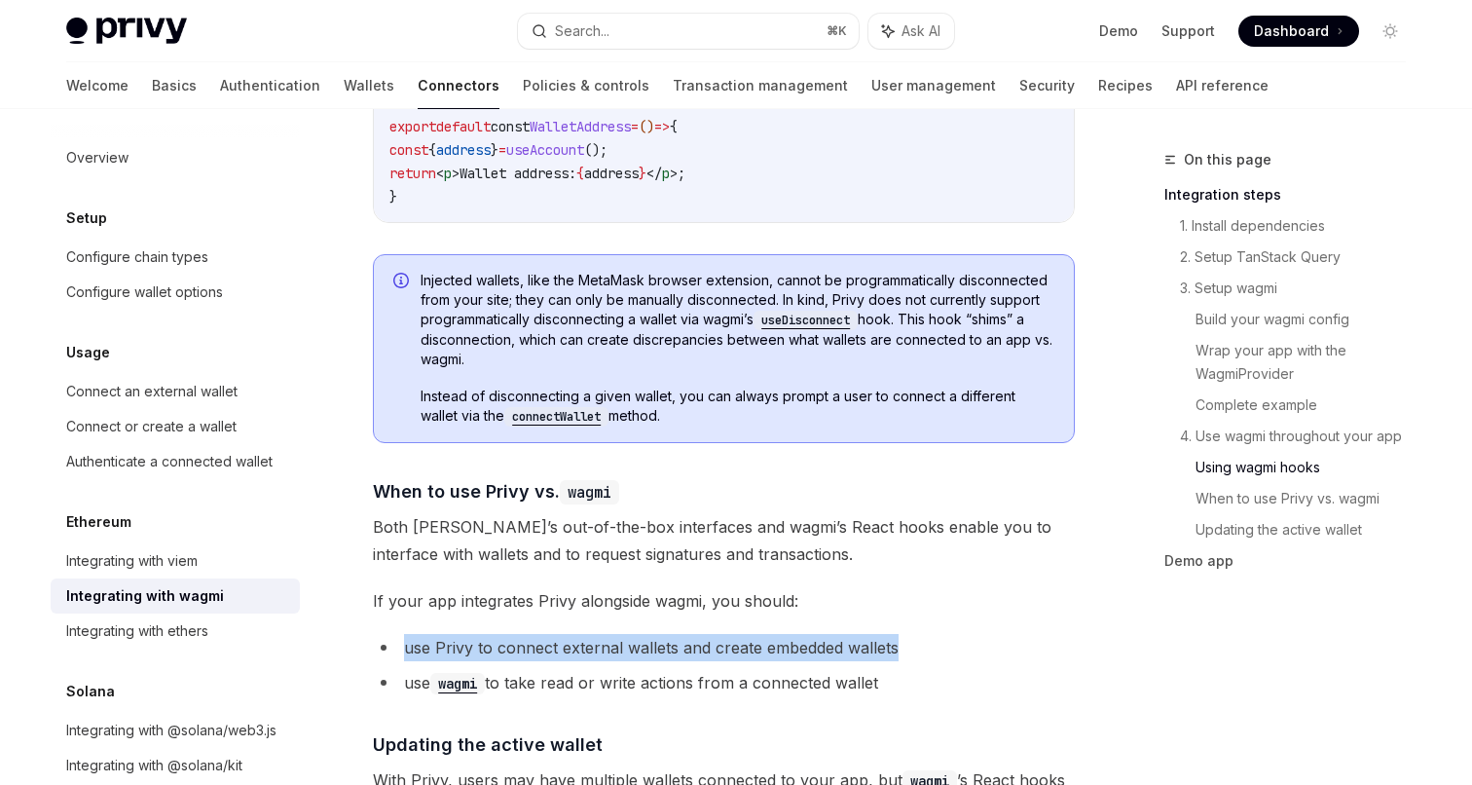
drag, startPoint x: 611, startPoint y: 616, endPoint x: 939, endPoint y: 632, distance: 328.6
click at [769, 669] on li "use wagmi to take read or write actions from a connected wallet" at bounding box center [724, 682] width 702 height 27
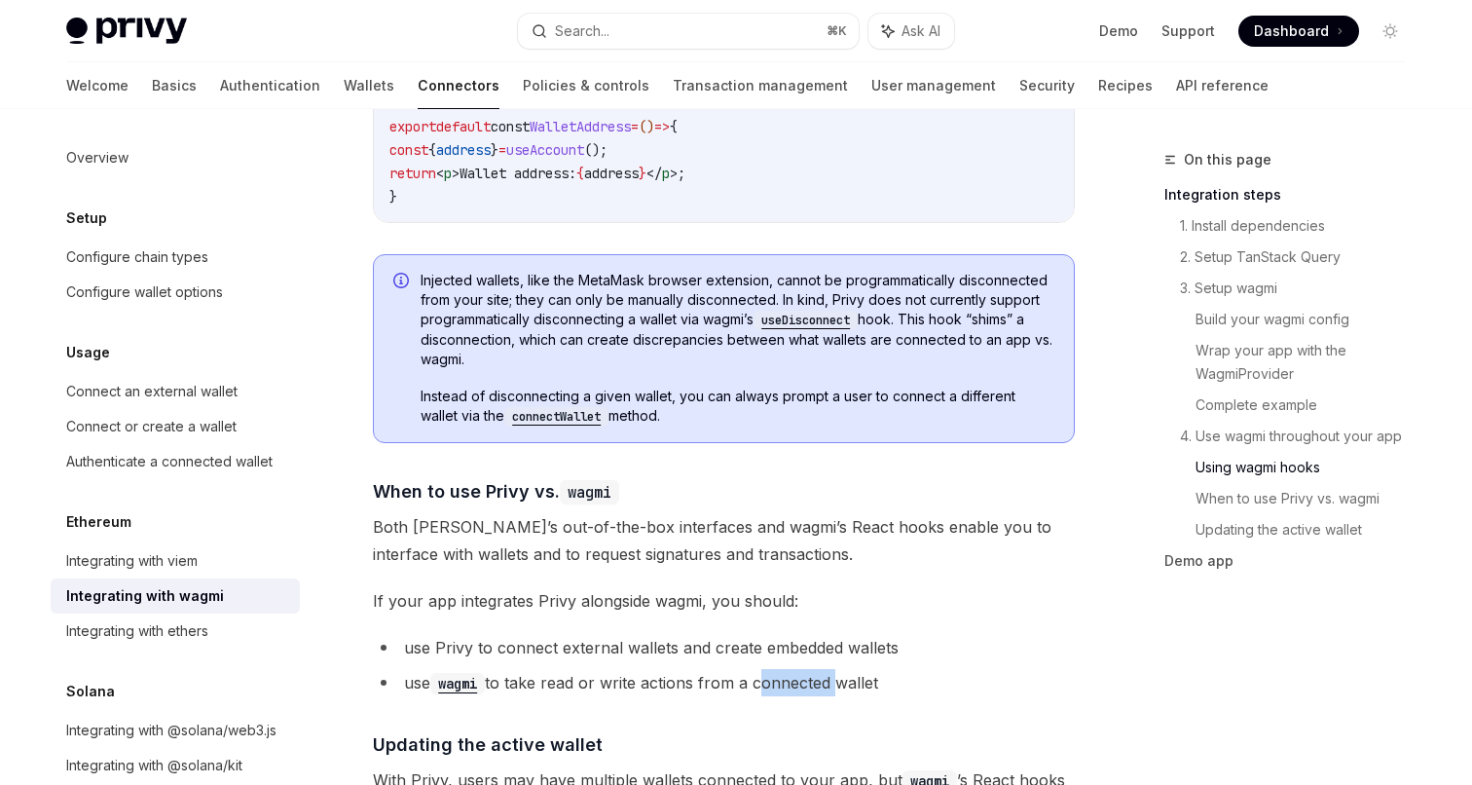
click at [769, 669] on li "use wagmi to take read or write actions from a connected wallet" at bounding box center [724, 682] width 702 height 27
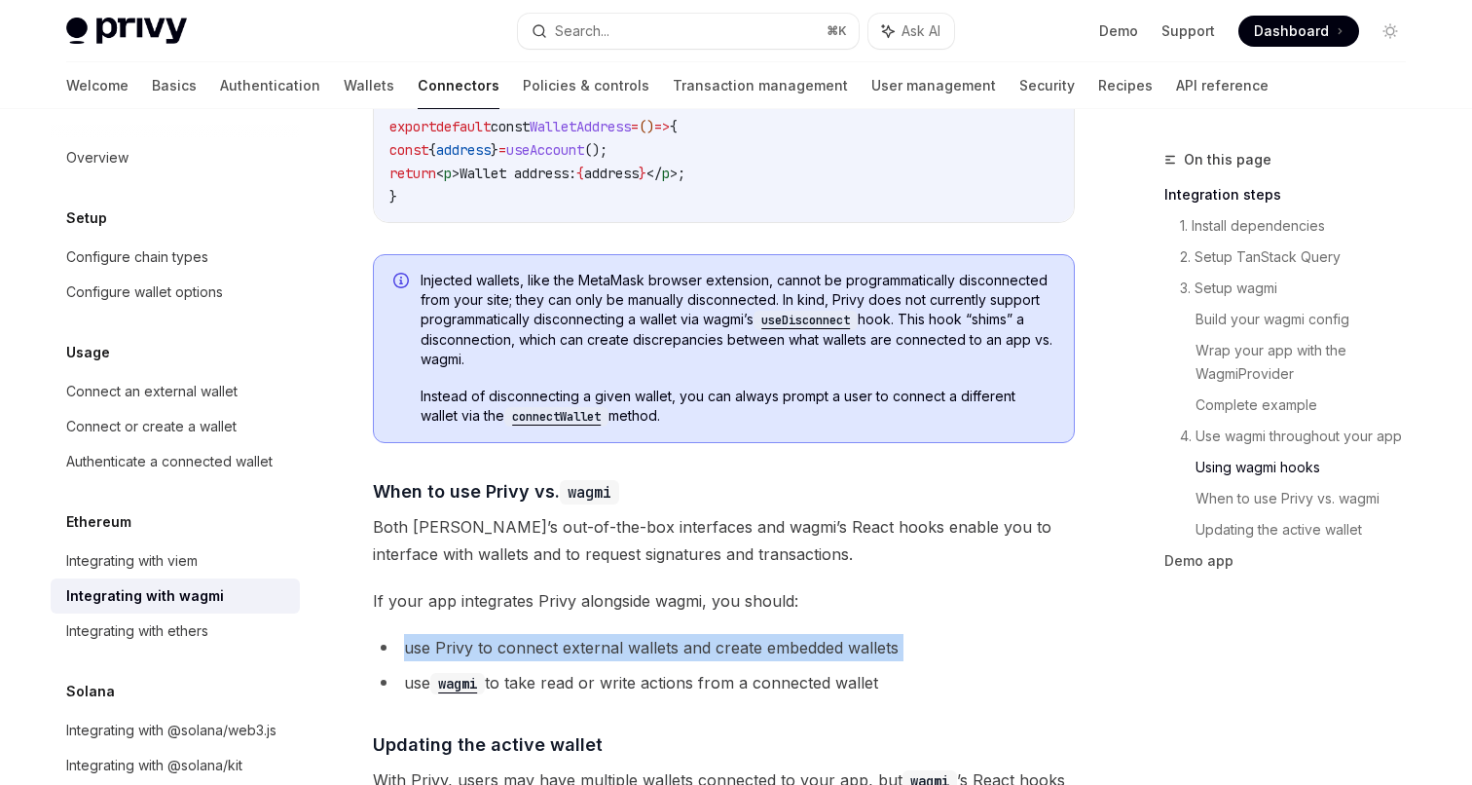
drag, startPoint x: 661, startPoint y: 612, endPoint x: 668, endPoint y: 648, distance: 36.7
click at [659, 652] on ul "use Privy to connect external wallets and create embedded wallets use wagmi to …" at bounding box center [724, 665] width 702 height 62
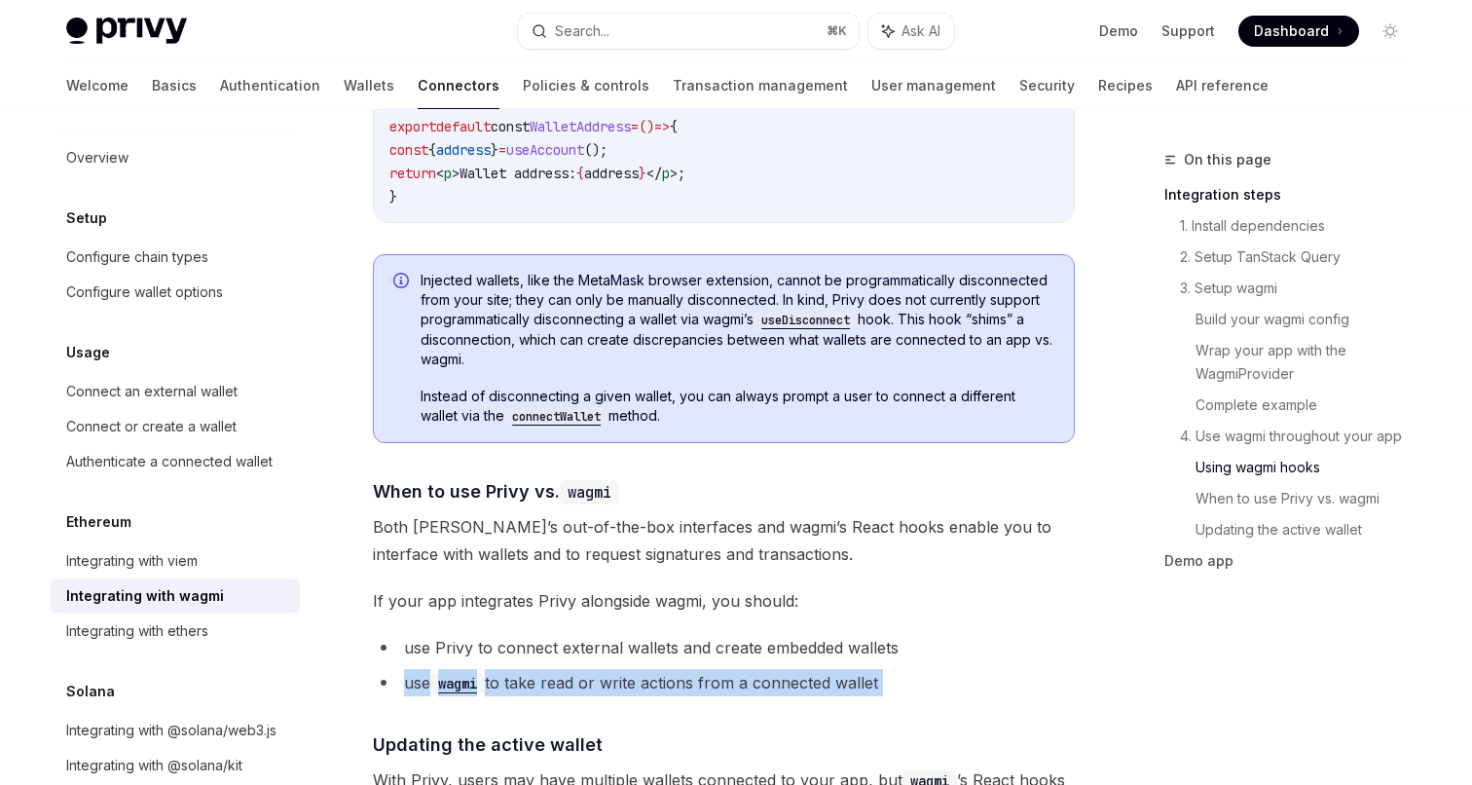
drag, startPoint x: 634, startPoint y: 652, endPoint x: 638, endPoint y: 694, distance: 43.0
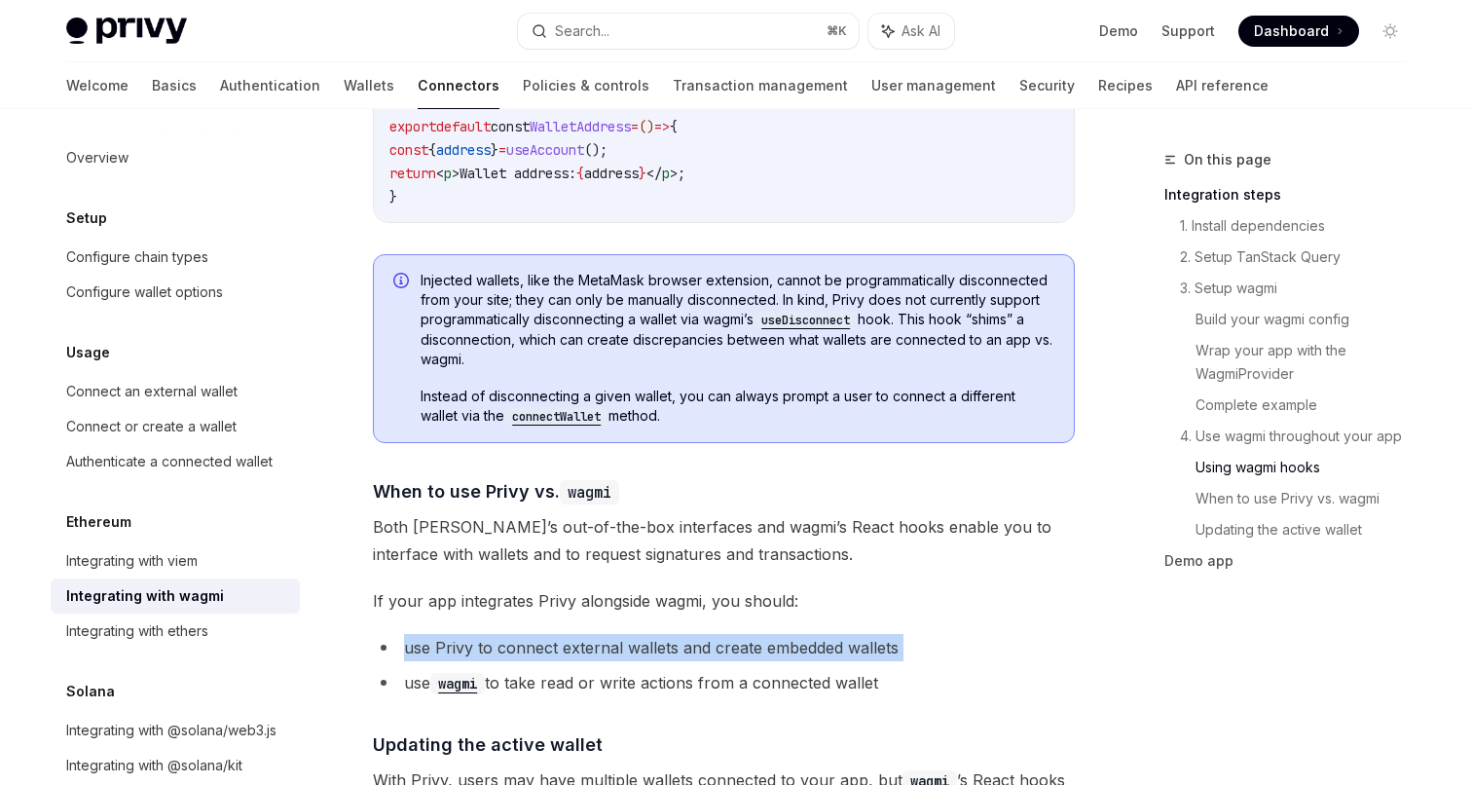
drag, startPoint x: 638, startPoint y: 611, endPoint x: 633, endPoint y: 649, distance: 38.3
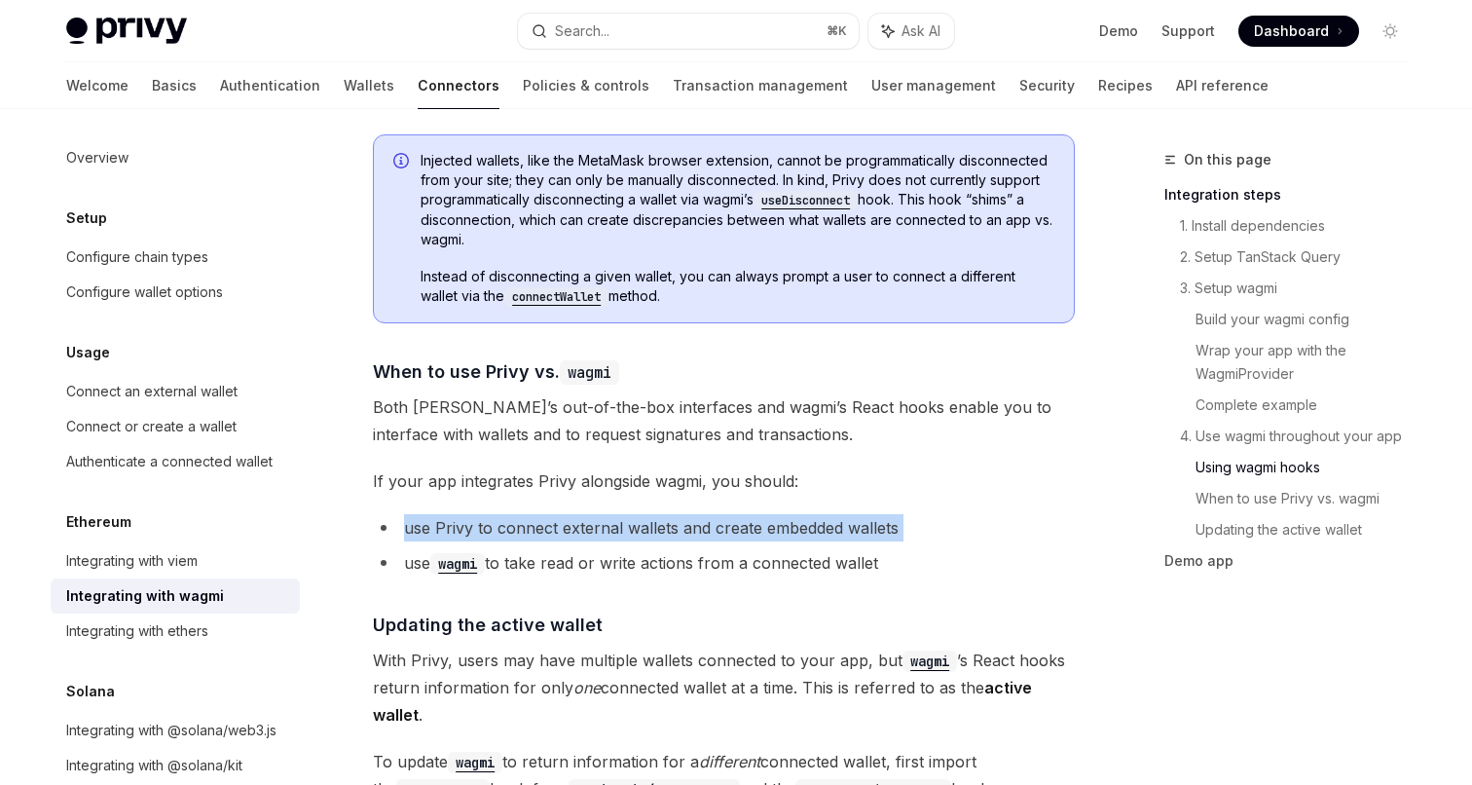
scroll to position [4743, 0]
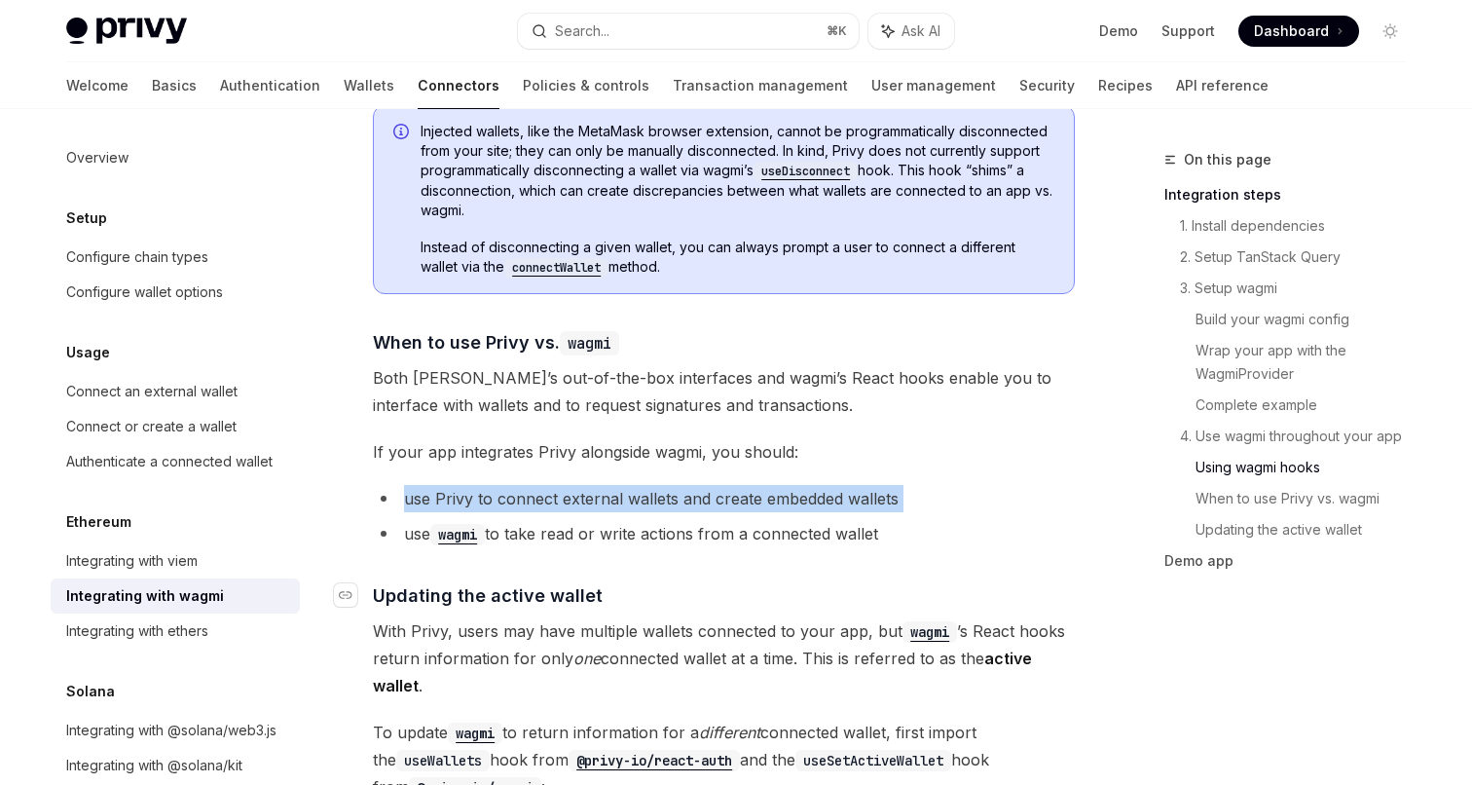
click at [654, 582] on h4 "​ Updating the active wallet" at bounding box center [724, 595] width 702 height 26
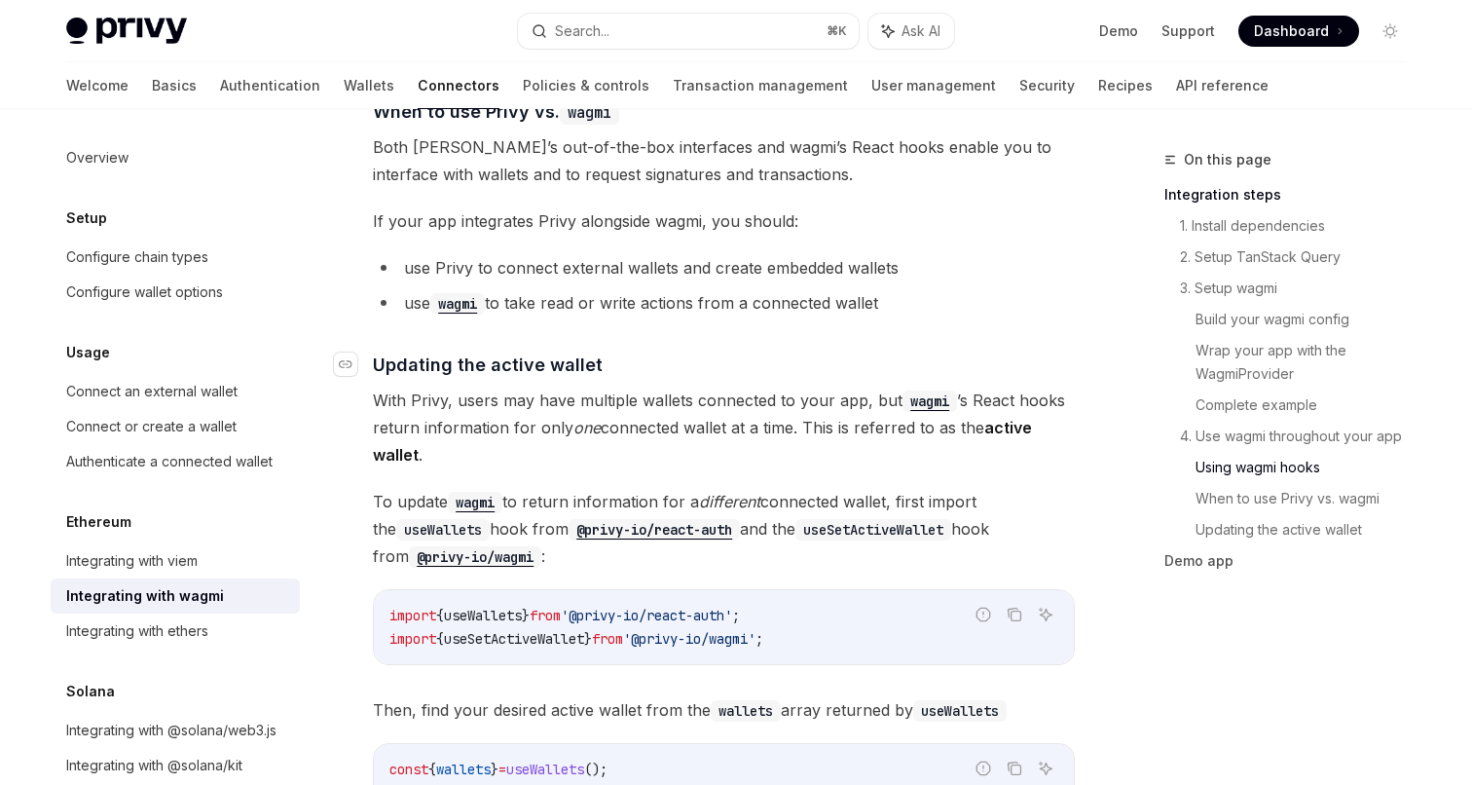
scroll to position [5003, 0]
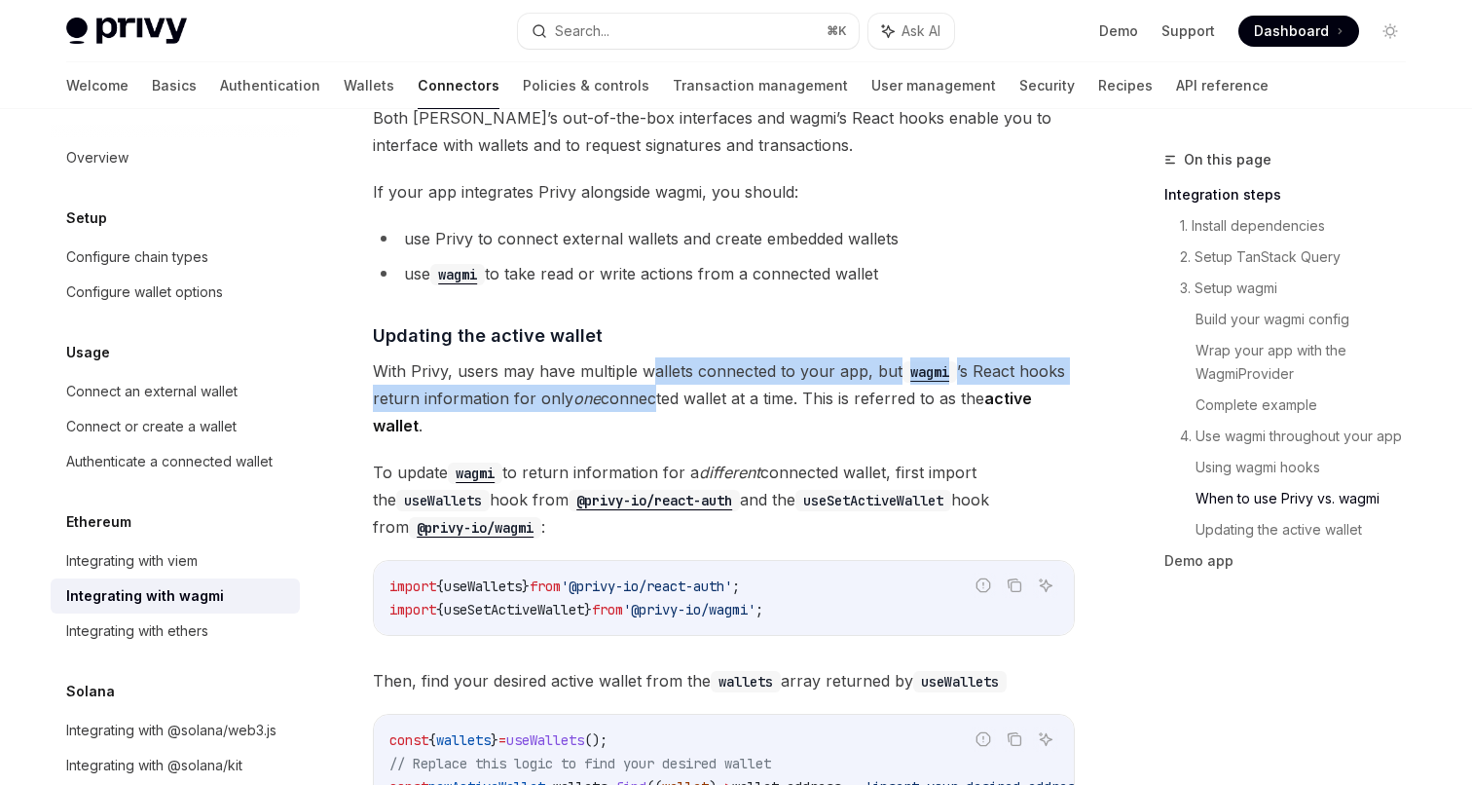
drag, startPoint x: 649, startPoint y: 345, endPoint x: 646, endPoint y: 392, distance: 47.8
click at [646, 392] on span "With Privy, users may have multiple wallets connected to your app, but wagmi ’s…" at bounding box center [724, 398] width 702 height 82
click at [646, 412] on span "With Privy, users may have multiple wallets connected to your app, but wagmi ’s…" at bounding box center [724, 398] width 702 height 82
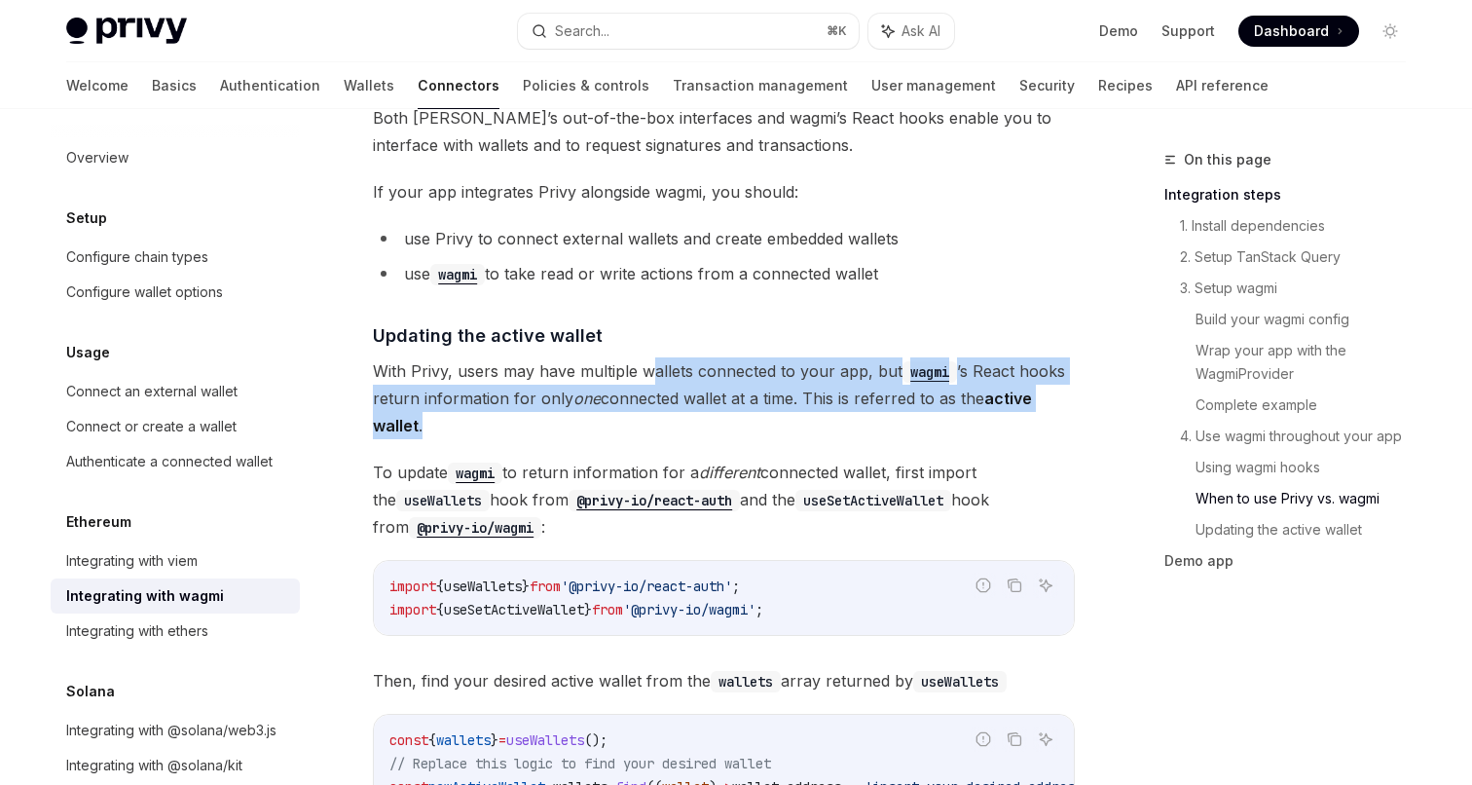
drag, startPoint x: 633, startPoint y: 407, endPoint x: 647, endPoint y: 343, distance: 65.7
click at [647, 357] on span "With Privy, users may have multiple wallets connected to your app, but wagmi ’s…" at bounding box center [724, 398] width 702 height 82
click at [647, 391] on span "With Privy, users may have multiple wallets connected to your app, but wagmi ’s…" at bounding box center [724, 398] width 702 height 82
drag, startPoint x: 644, startPoint y: 404, endPoint x: 669, endPoint y: 317, distance: 90.3
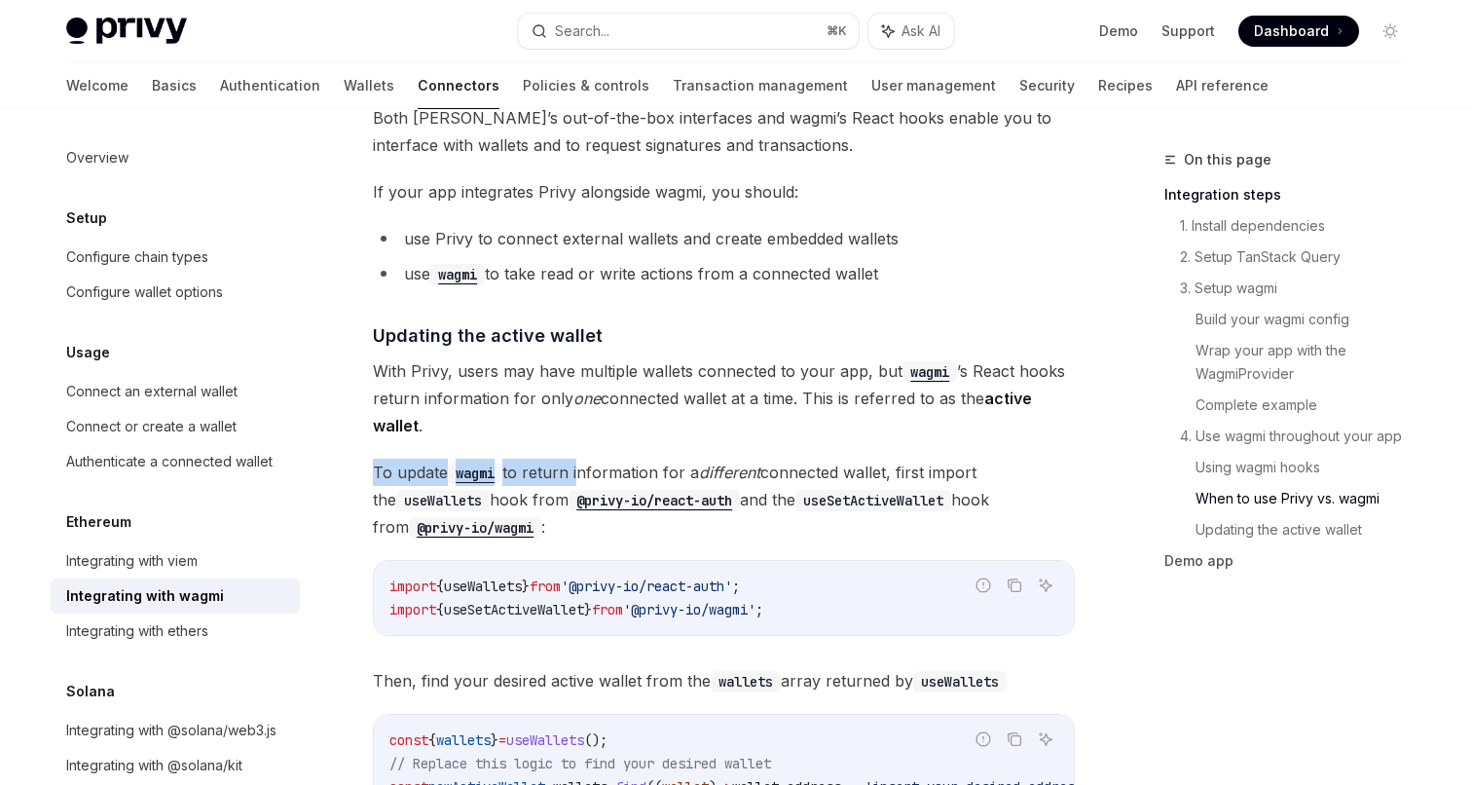
drag, startPoint x: 588, startPoint y: 433, endPoint x: 580, endPoint y: 462, distance: 29.3
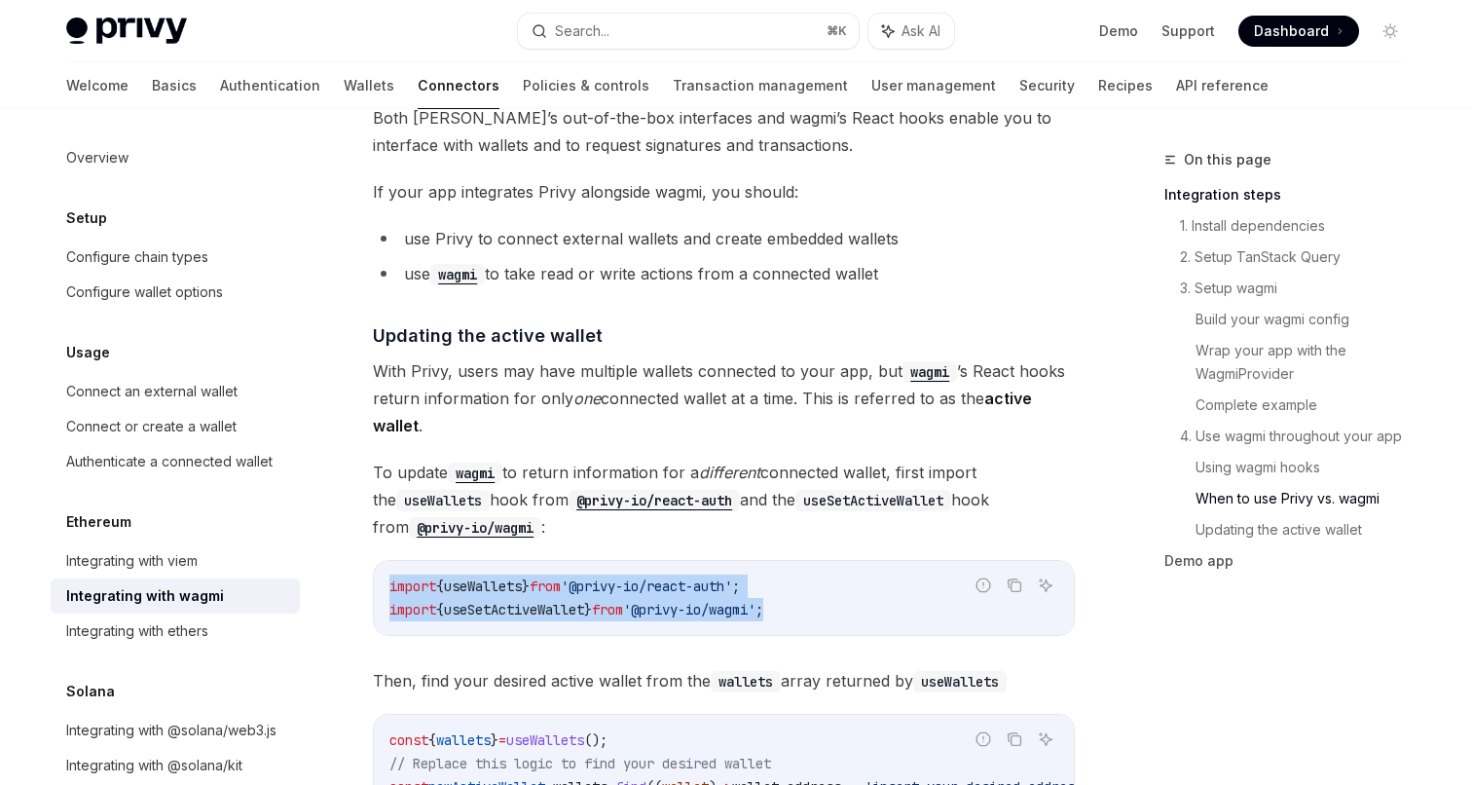
drag, startPoint x: 571, startPoint y: 558, endPoint x: 574, endPoint y: 617, distance: 59.5
click at [574, 617] on div "import { useWallets } from '@privy-io/react-auth' ; import { useSetActiveWallet…" at bounding box center [724, 598] width 700 height 74
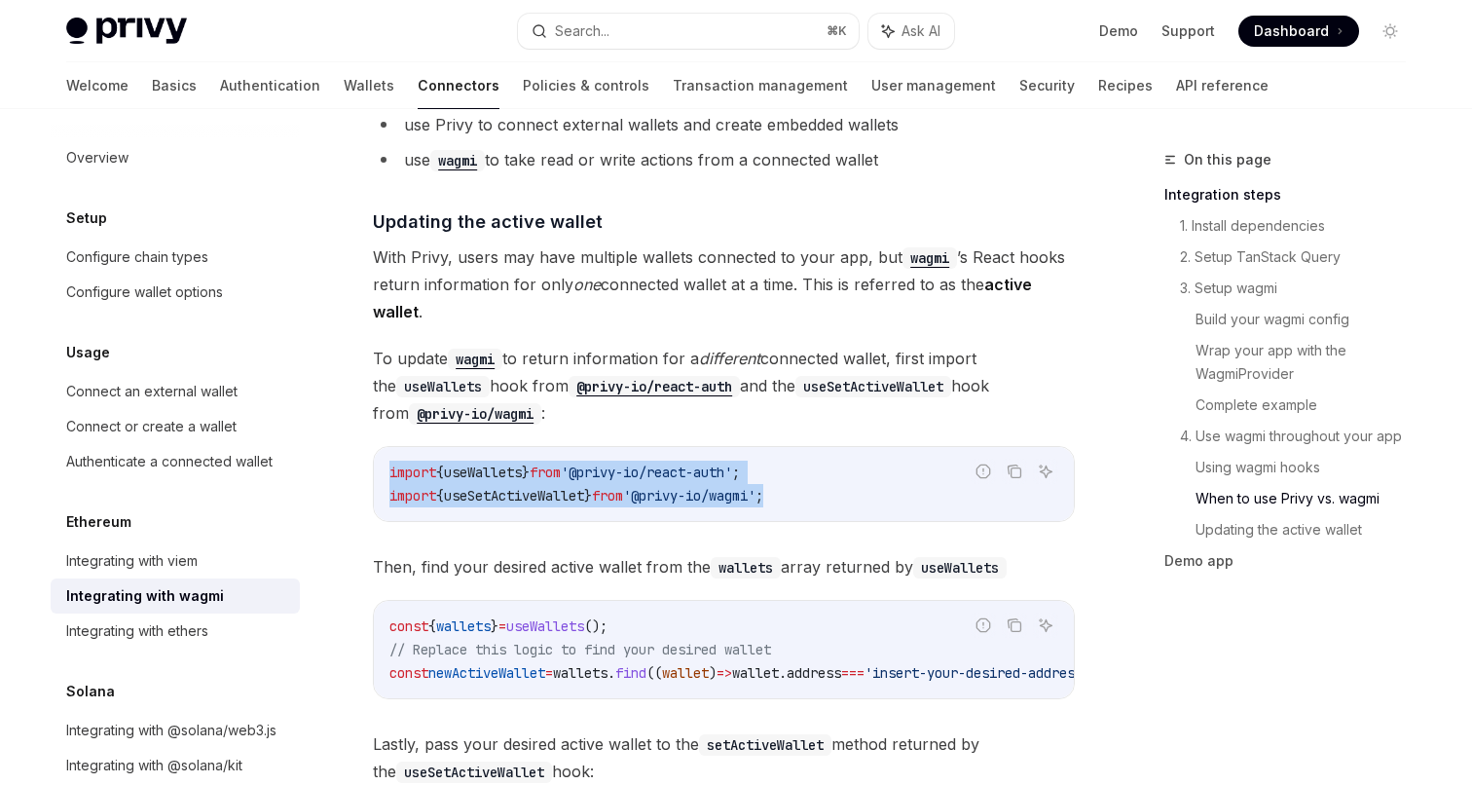
scroll to position [5159, 0]
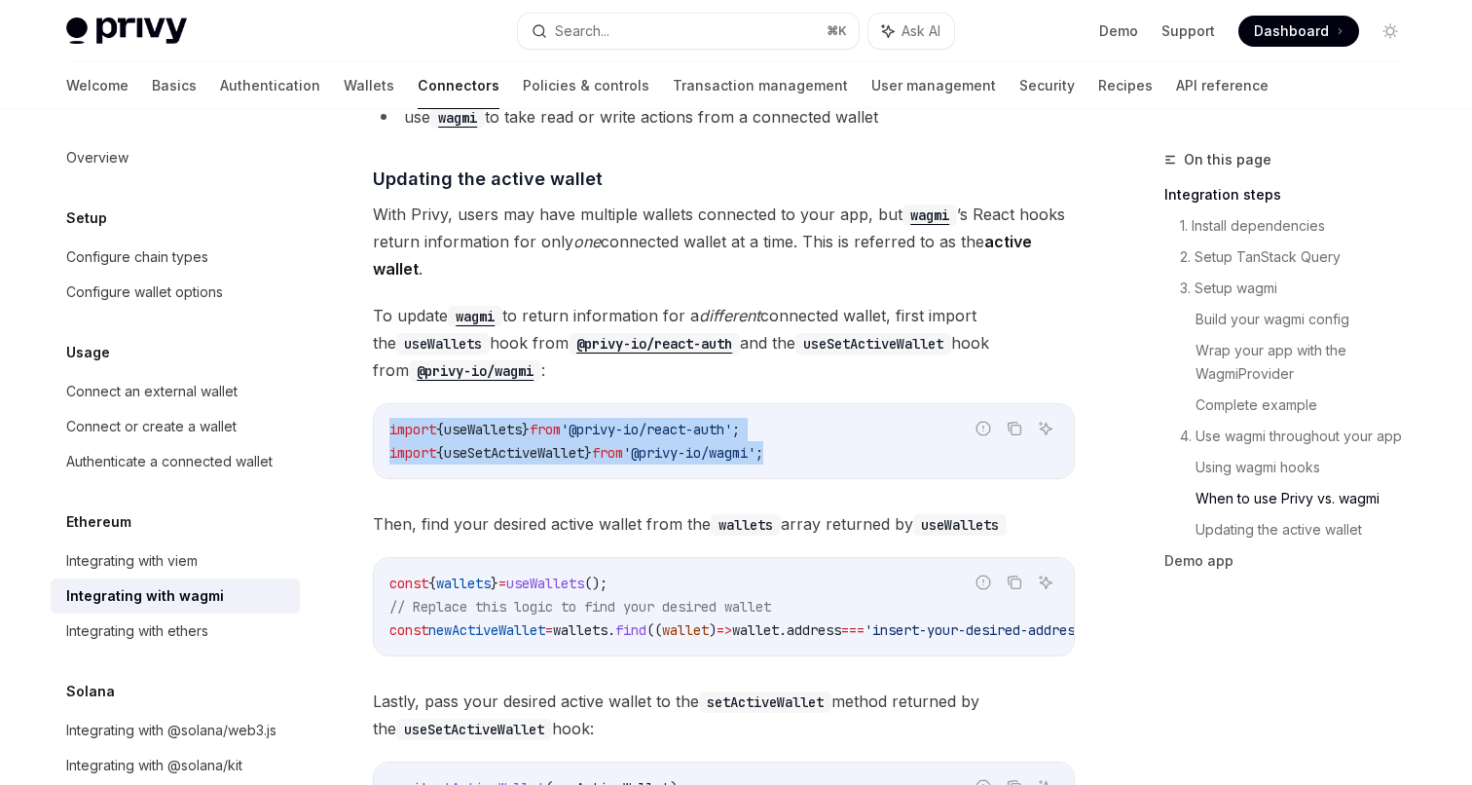
click at [614, 510] on span "Then, find your desired active wallet from the wallets array returned by useWal…" at bounding box center [724, 523] width 702 height 27
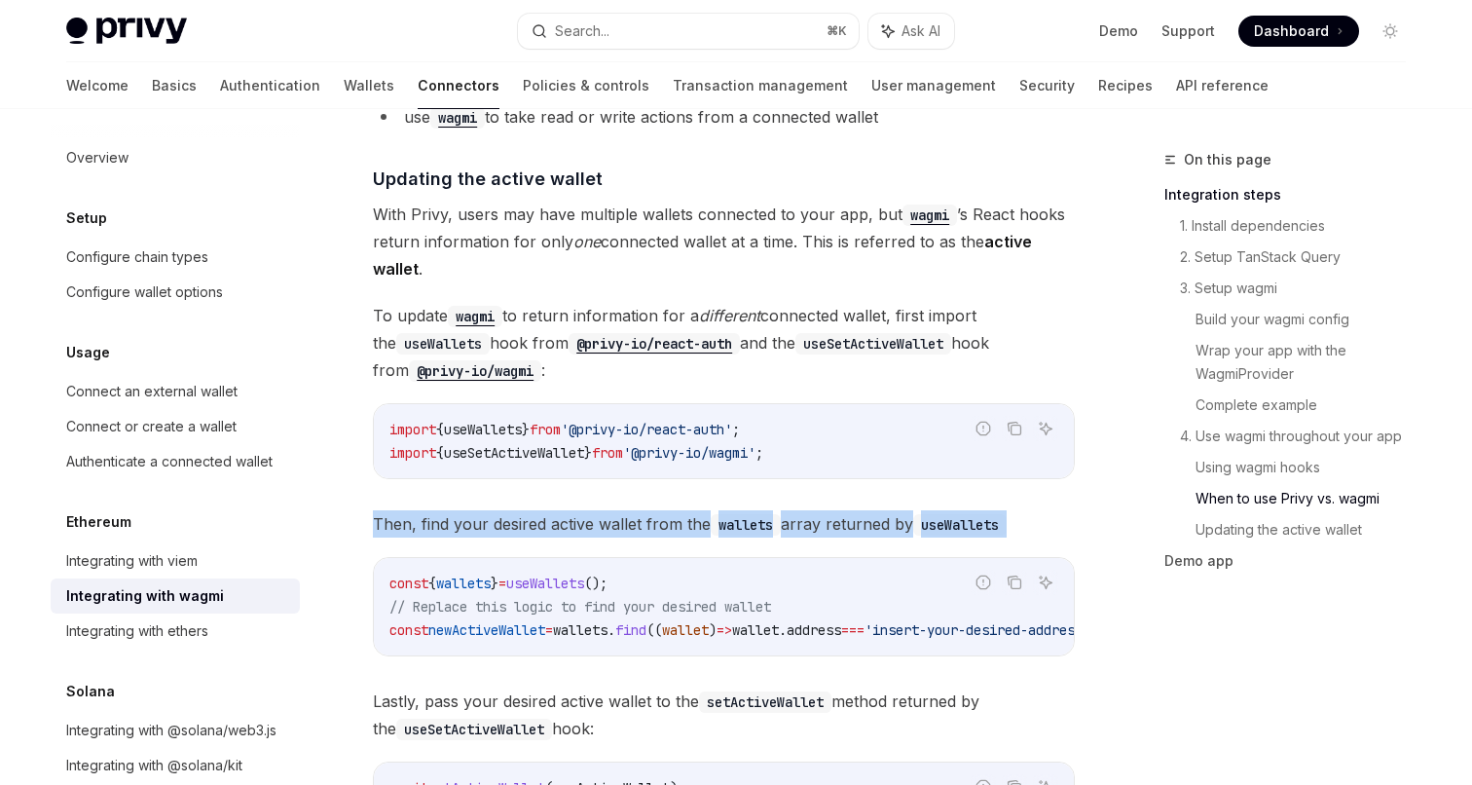
drag, startPoint x: 585, startPoint y: 485, endPoint x: 584, endPoint y: 534, distance: 48.7
drag, startPoint x: 569, startPoint y: 477, endPoint x: 573, endPoint y: 537, distance: 59.5
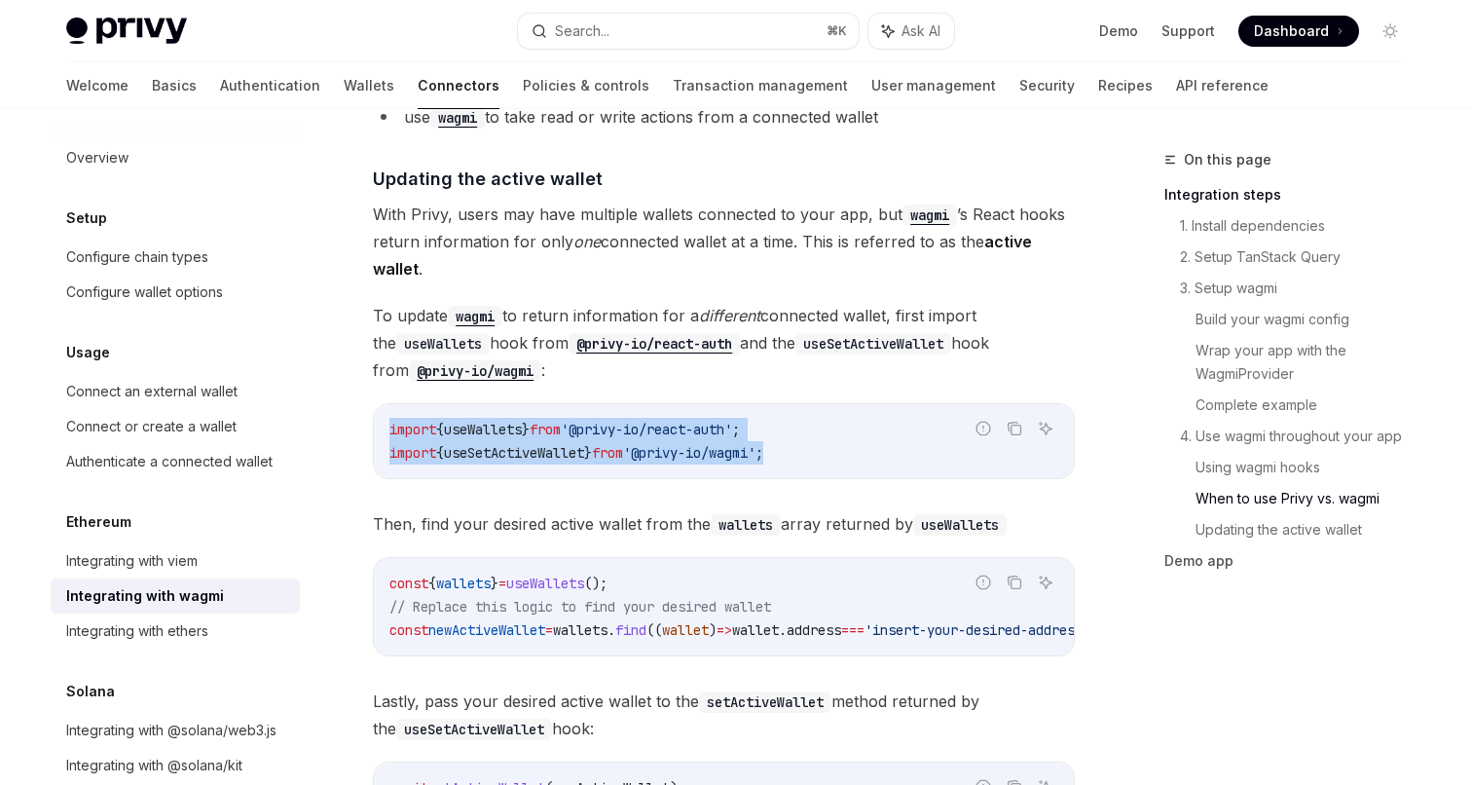
drag, startPoint x: 547, startPoint y: 384, endPoint x: 548, endPoint y: 457, distance: 73.0
click at [522, 510] on span "Then, find your desired active wallet from the wallets array returned by useWal…" at bounding box center [724, 523] width 702 height 27
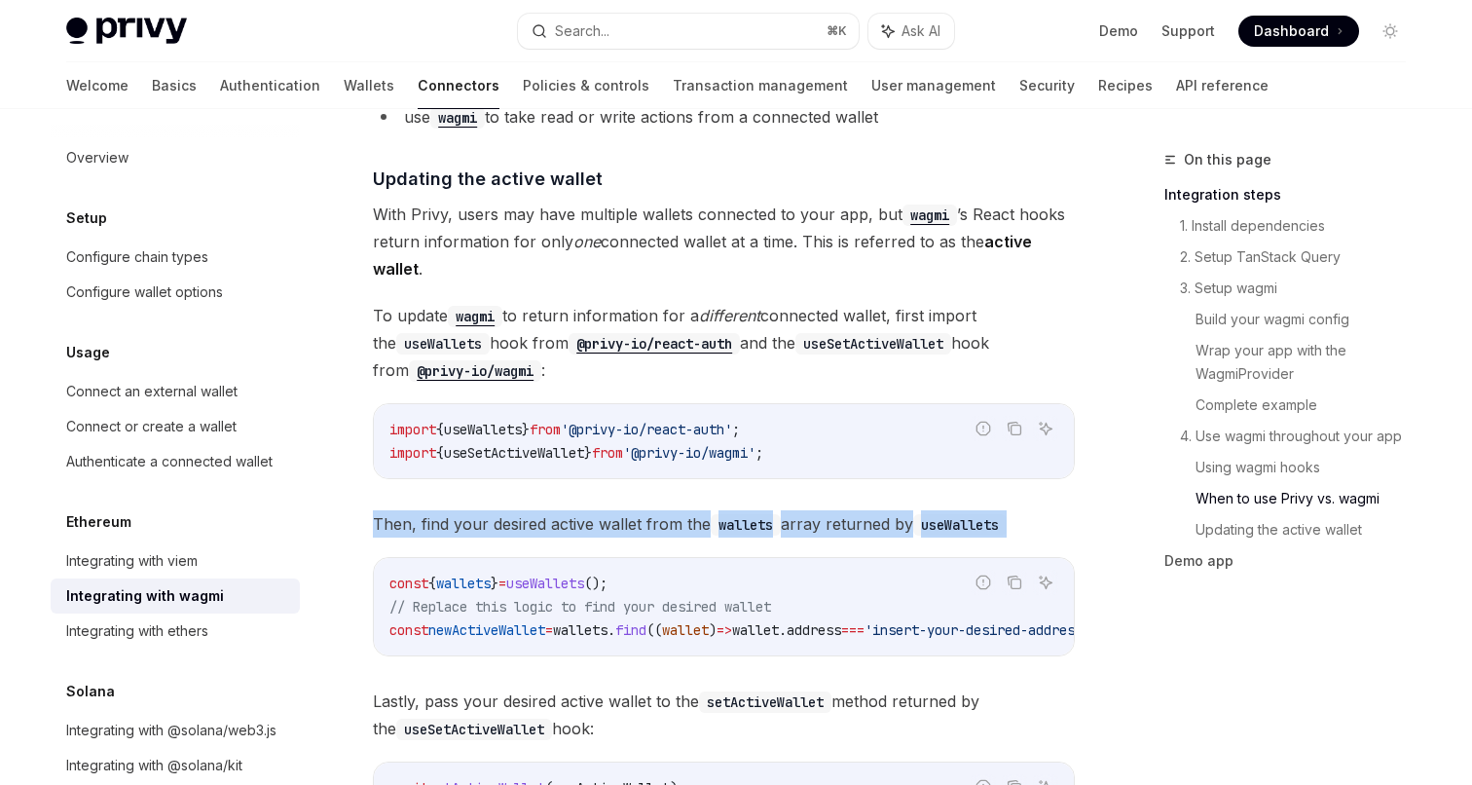
drag, startPoint x: 512, startPoint y: 482, endPoint x: 516, endPoint y: 531, distance: 48.8
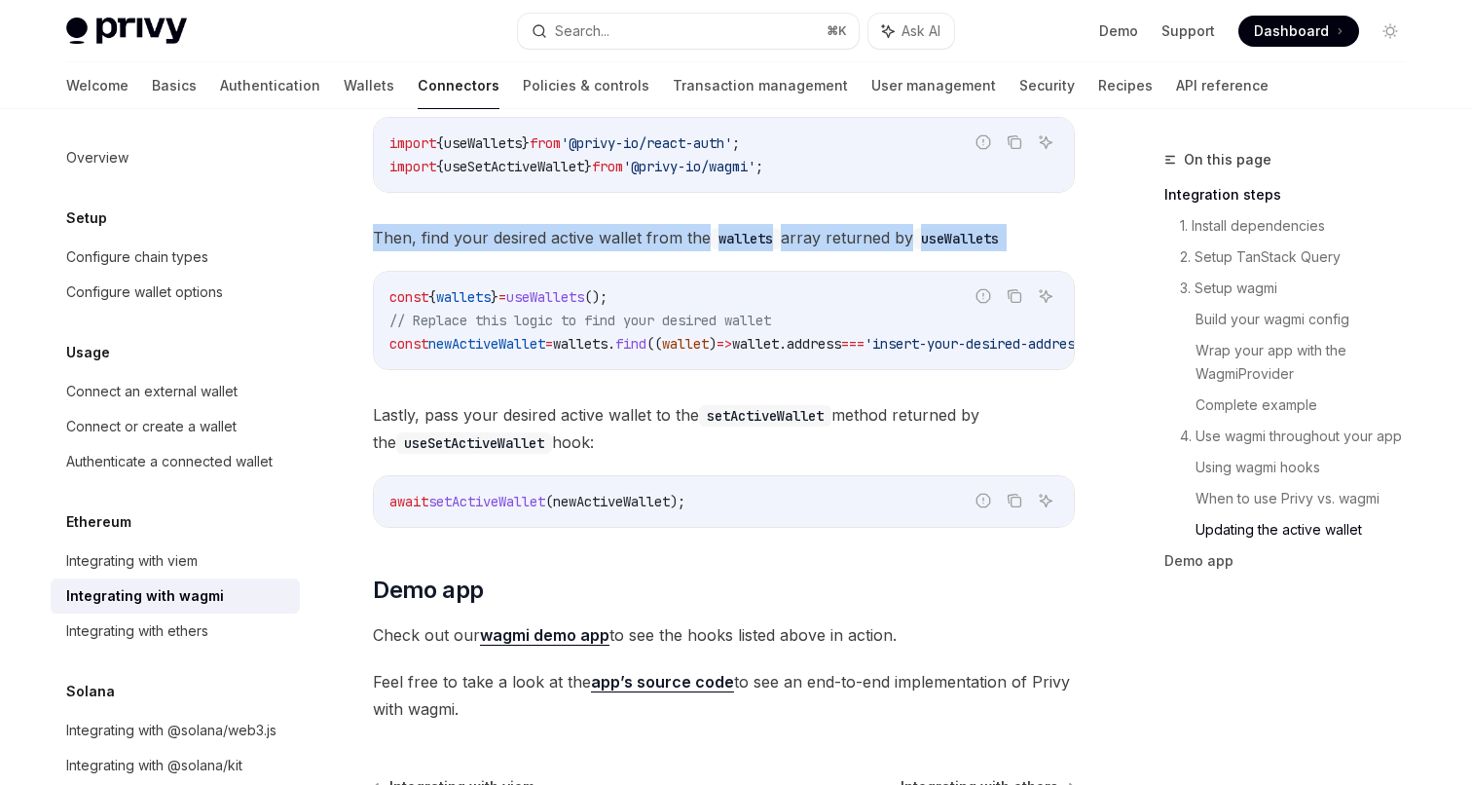
scroll to position [5666, 0]
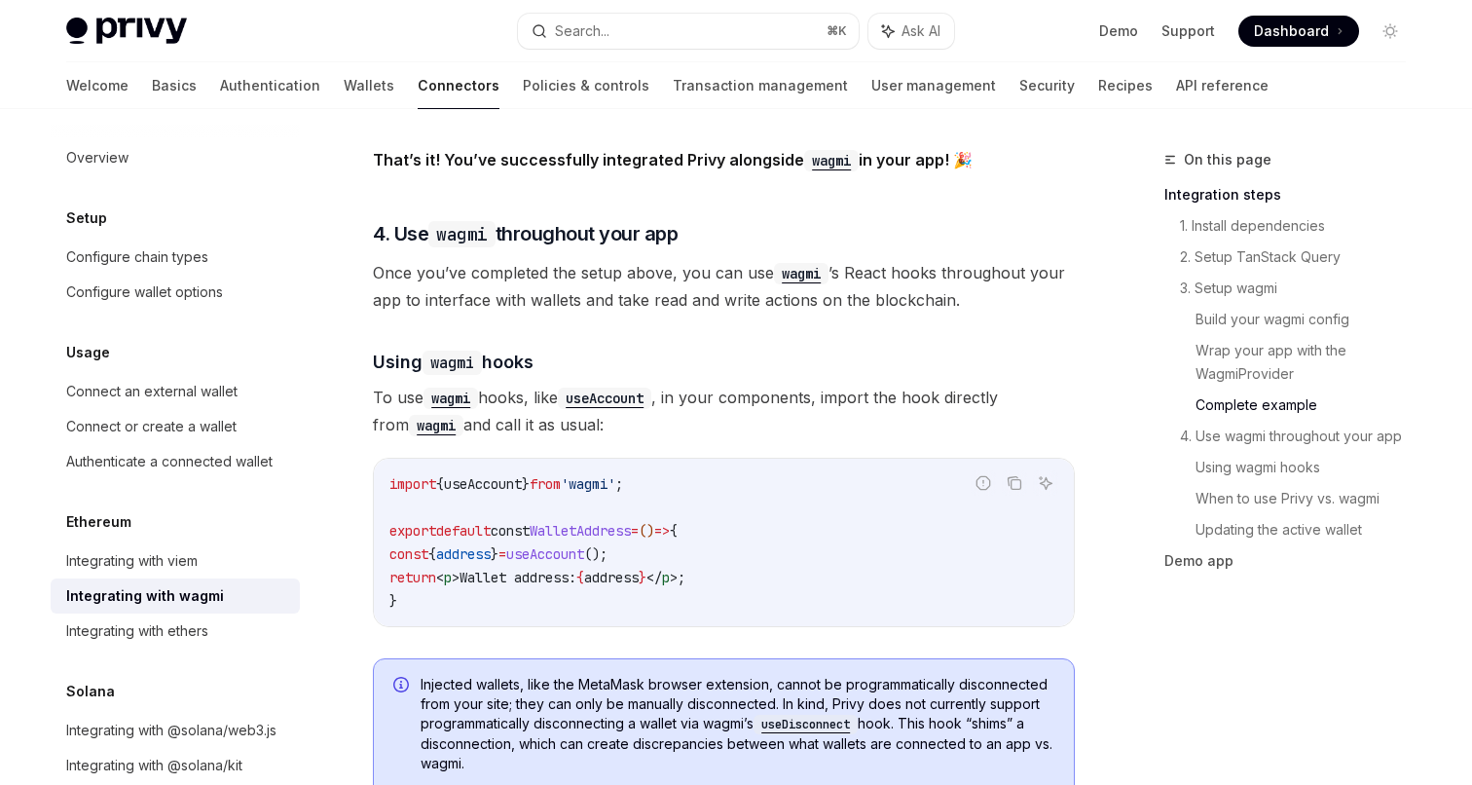
scroll to position [4111, 0]
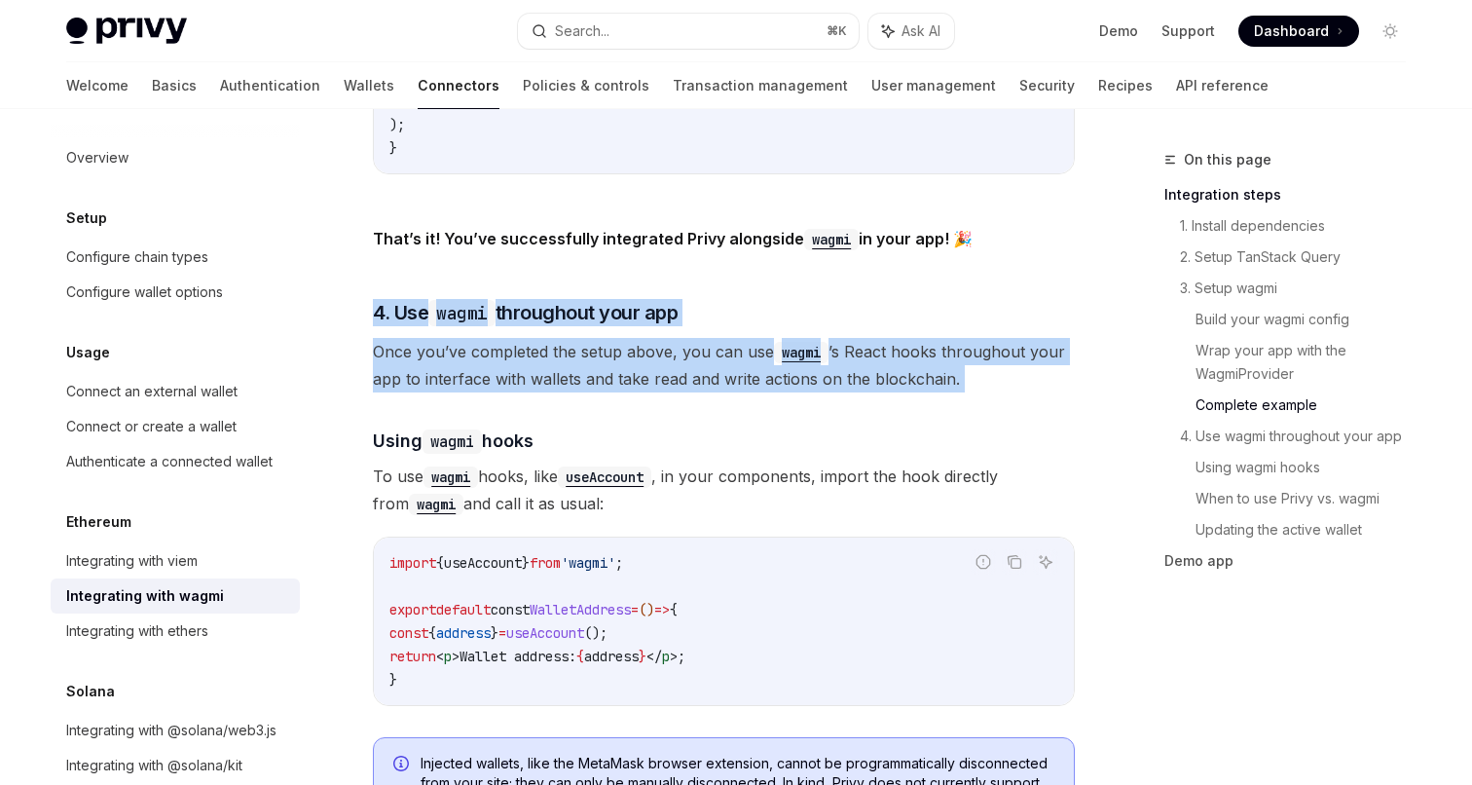
drag, startPoint x: 593, startPoint y: 267, endPoint x: 595, endPoint y: 389, distance: 121.7
drag, startPoint x: 601, startPoint y: 389, endPoint x: 659, endPoint y: 323, distance: 87.6
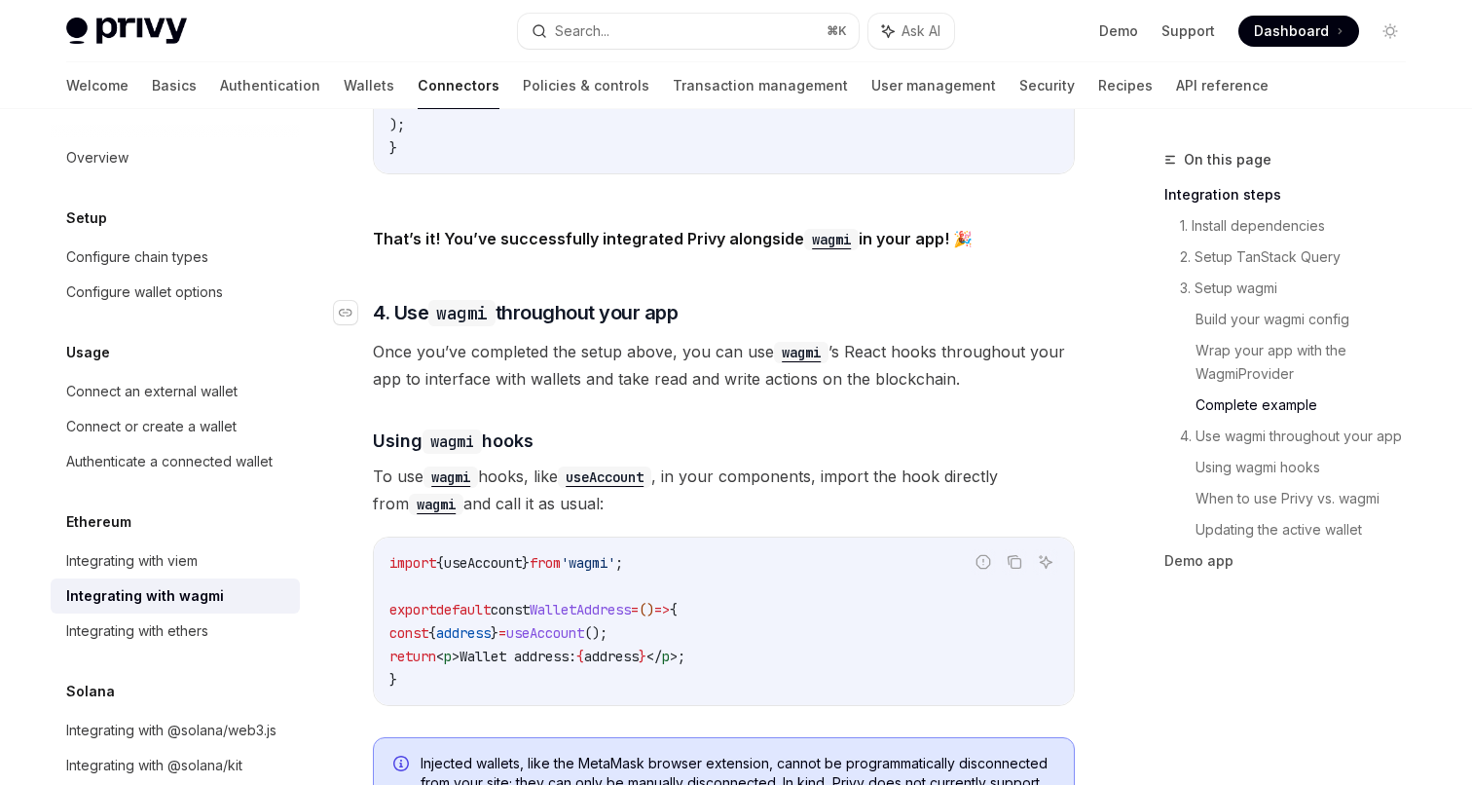
drag, startPoint x: 634, startPoint y: 389, endPoint x: 699, endPoint y: 300, distance: 110.0
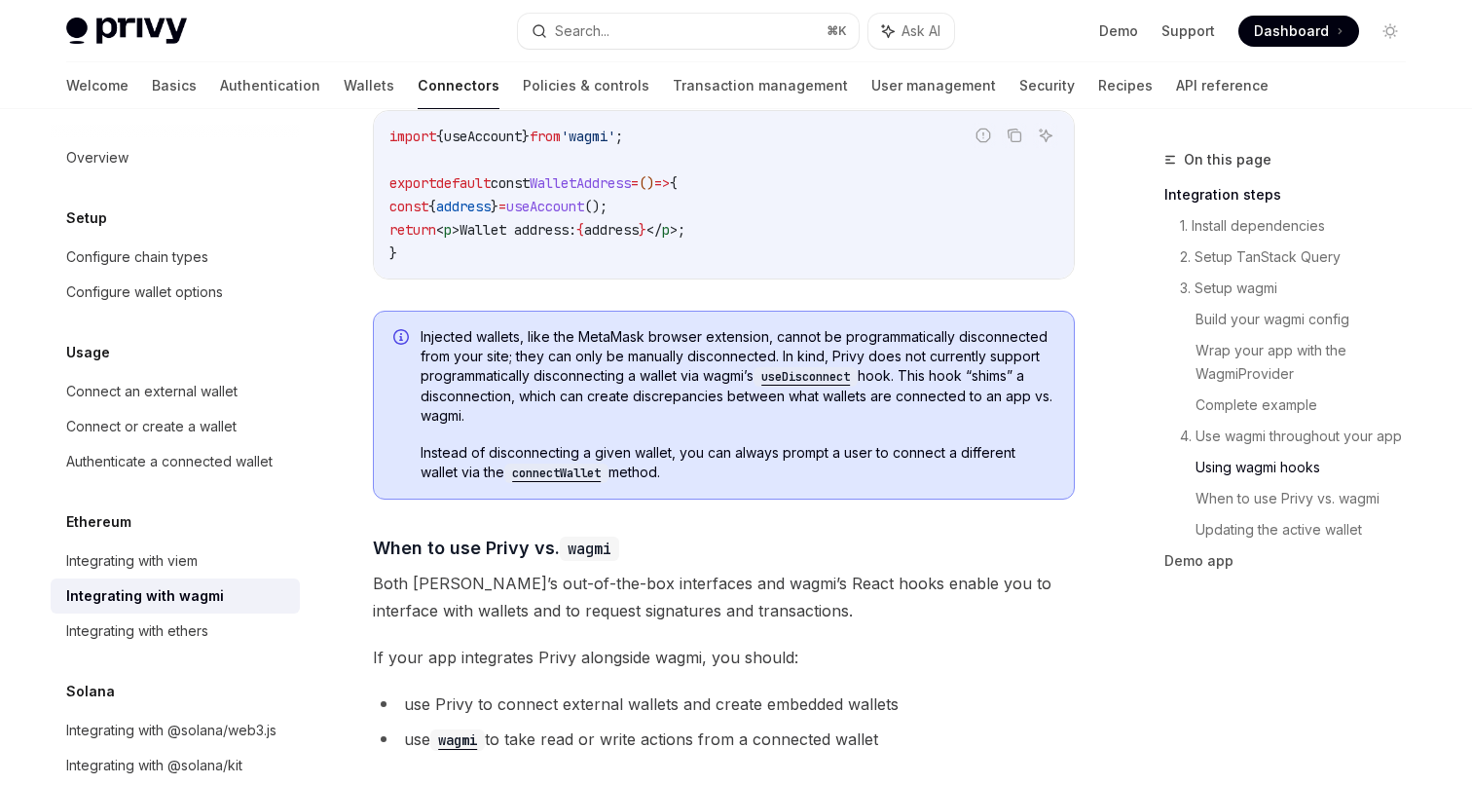
scroll to position [4673, 0]
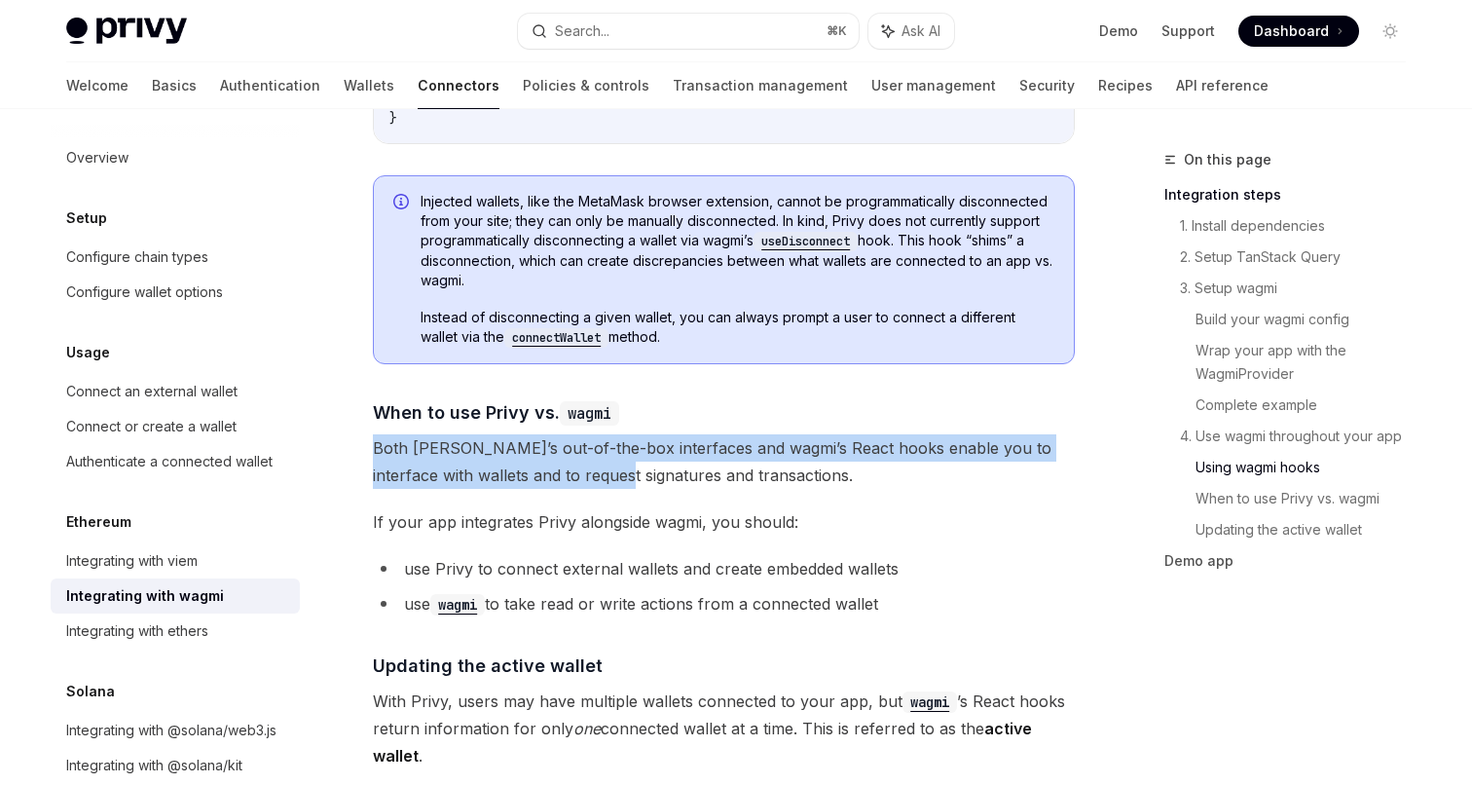
drag, startPoint x: 588, startPoint y: 416, endPoint x: 584, endPoint y: 473, distance: 57.6
click at [607, 441] on span "Both [PERSON_NAME]’s out-of-the-box interfaces and wagmi’s React hooks enable y…" at bounding box center [724, 461] width 702 height 55
drag, startPoint x: 676, startPoint y: 415, endPoint x: 674, endPoint y: 475, distance: 60.4
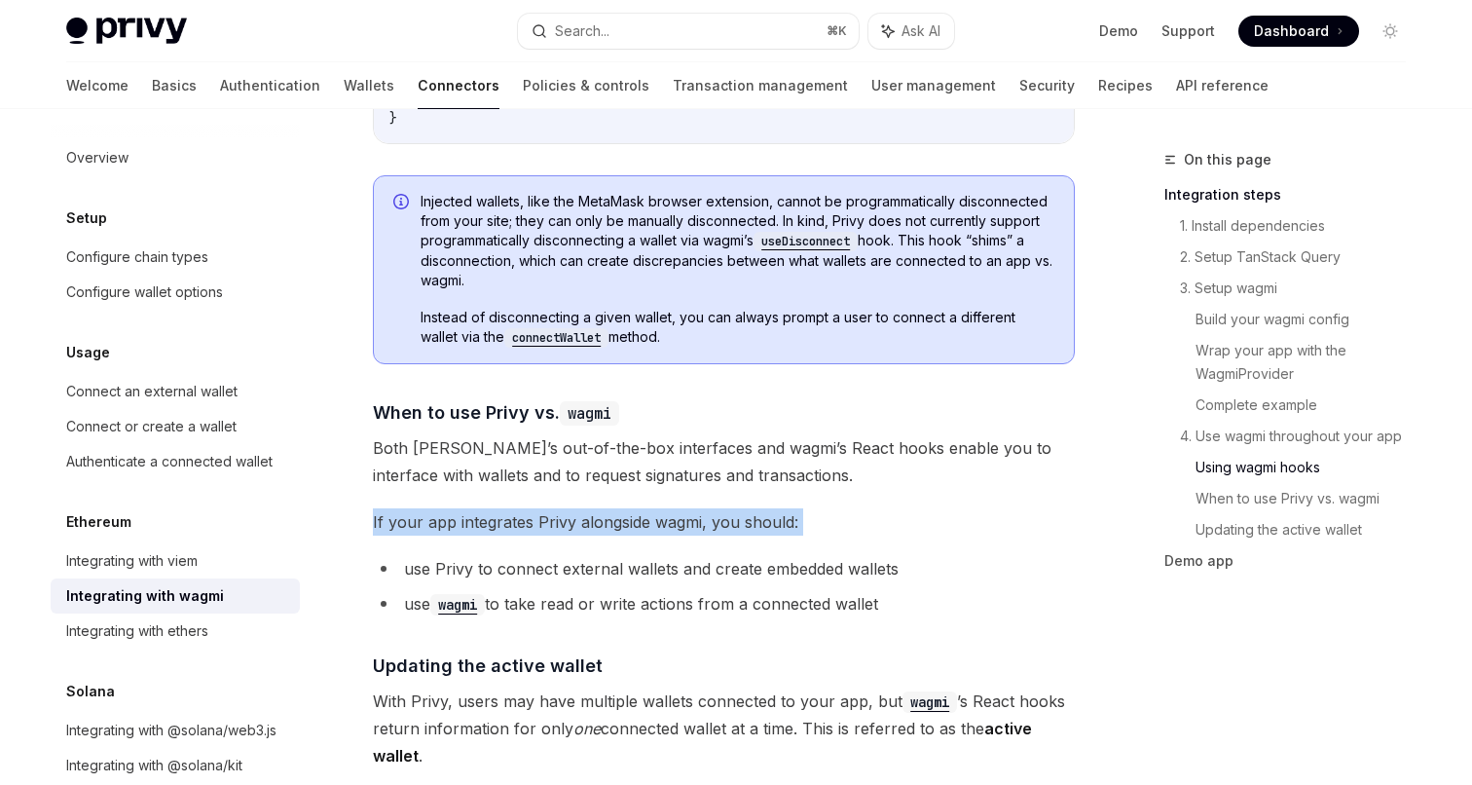
drag, startPoint x: 624, startPoint y: 480, endPoint x: 622, endPoint y: 529, distance: 48.7
drag, startPoint x: 596, startPoint y: 531, endPoint x: 618, endPoint y: 487, distance: 49.2
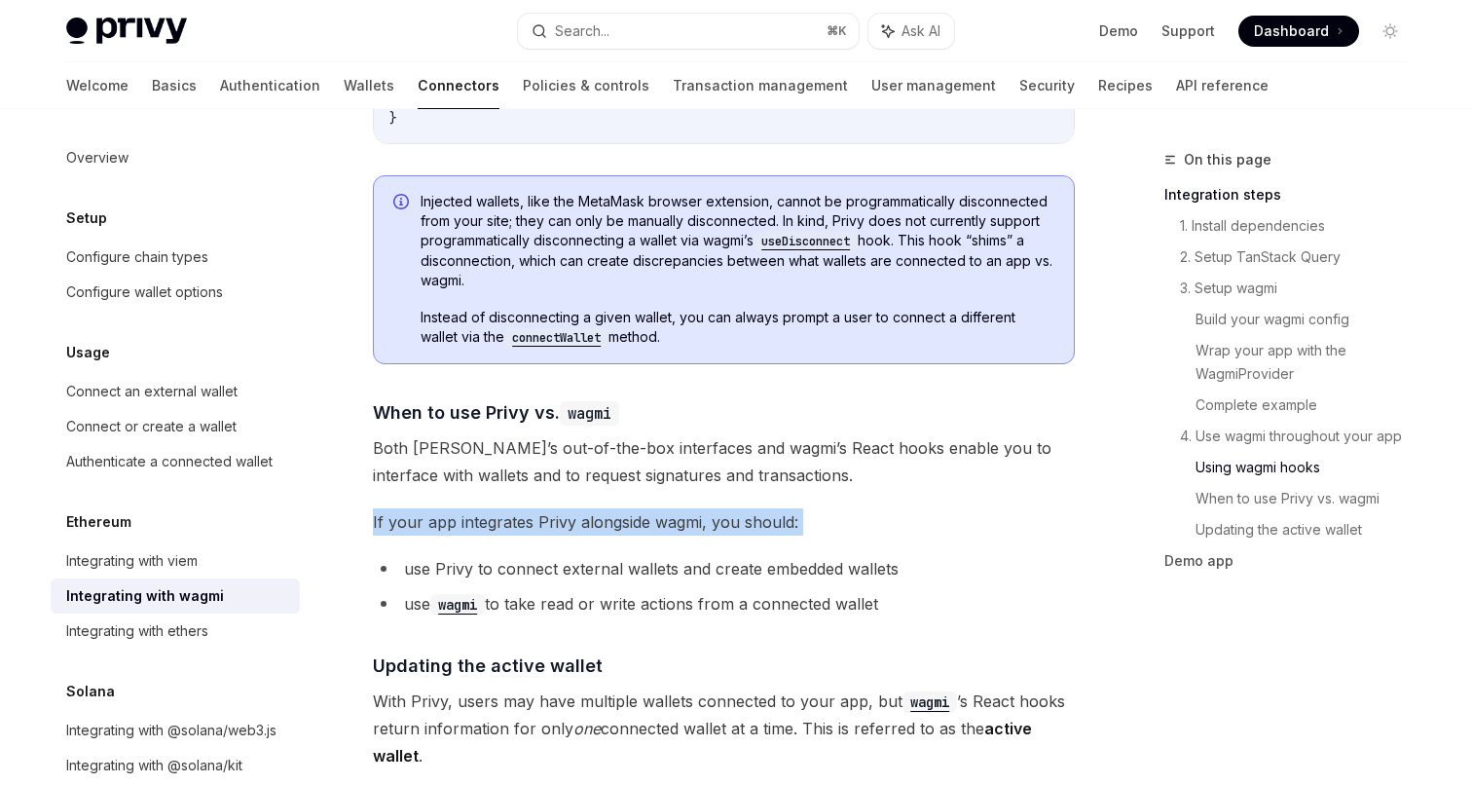
click at [601, 562] on li "use Privy to connect external wallets and create embedded wallets" at bounding box center [724, 568] width 702 height 27
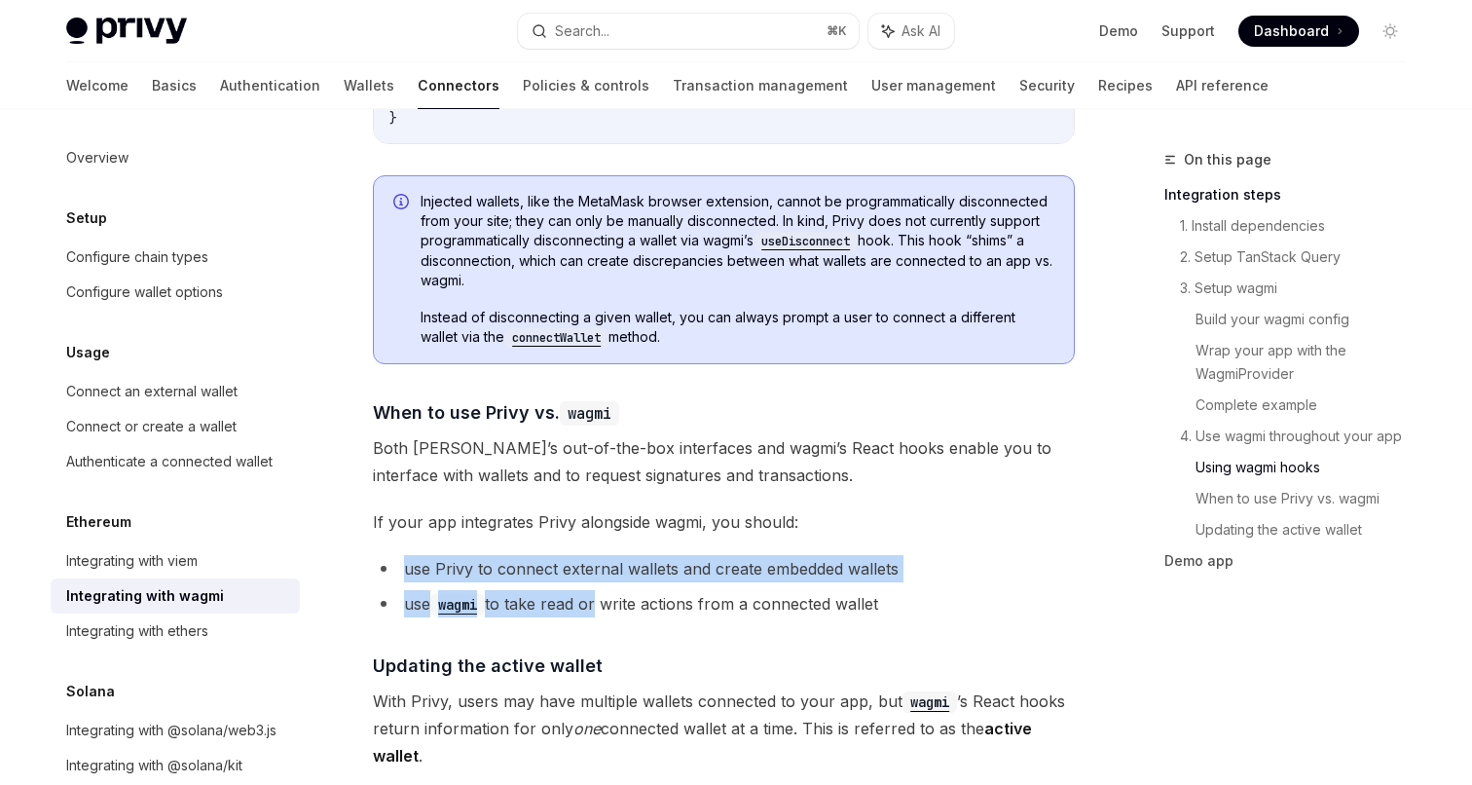
drag, startPoint x: 604, startPoint y: 522, endPoint x: 596, endPoint y: 577, distance: 55.1
click at [621, 574] on ul "use Privy to connect external wallets and create embedded wallets use wagmi to …" at bounding box center [724, 586] width 702 height 62
drag, startPoint x: 595, startPoint y: 524, endPoint x: 583, endPoint y: 624, distance: 101.0
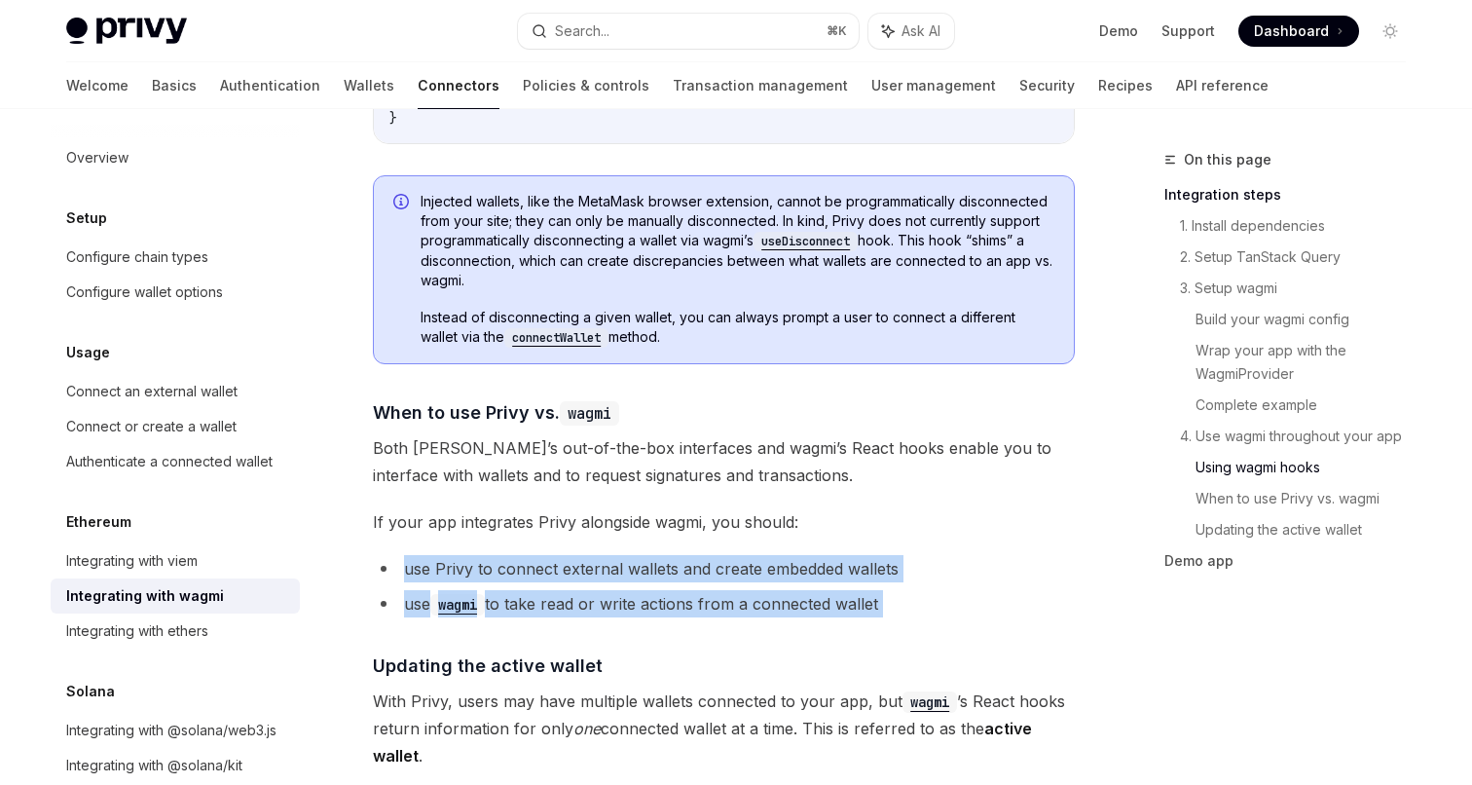
drag, startPoint x: 577, startPoint y: 612, endPoint x: 621, endPoint y: 531, distance: 92.4
drag, startPoint x: 579, startPoint y: 611, endPoint x: 616, endPoint y: 524, distance: 94.2
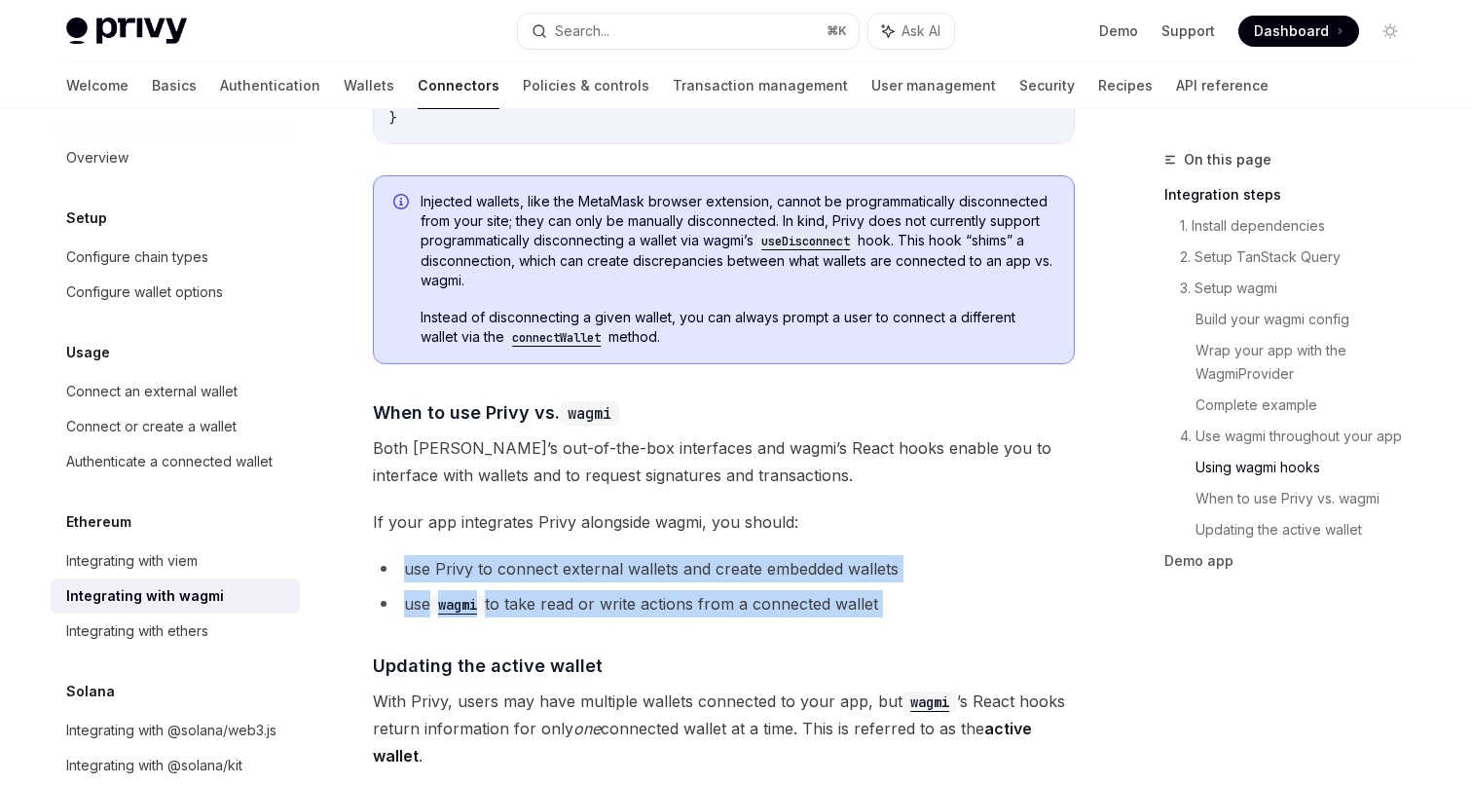
drag, startPoint x: 557, startPoint y: 618, endPoint x: 595, endPoint y: 539, distance: 88.4
